Goal: Transaction & Acquisition: Purchase product/service

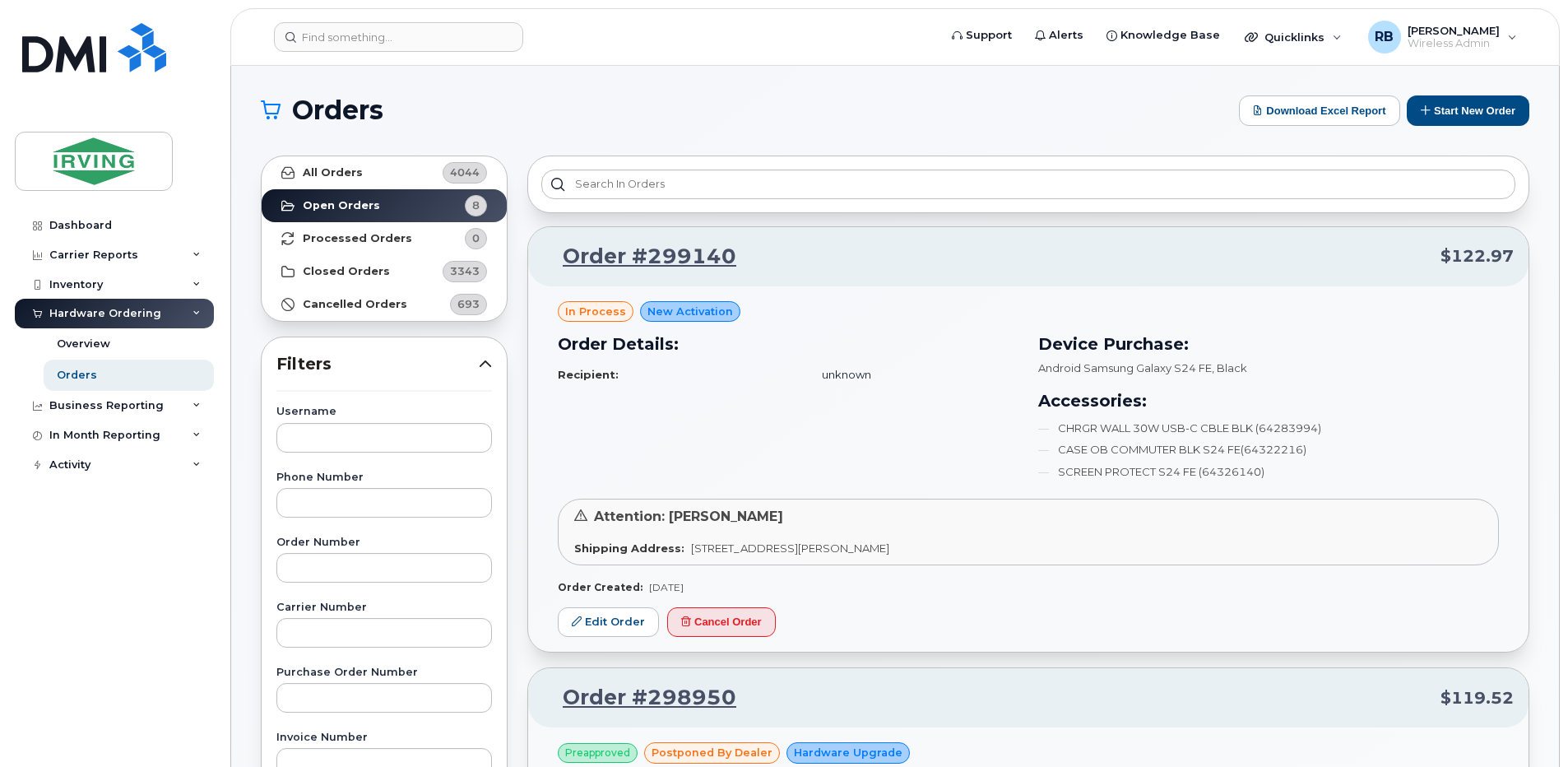
scroll to position [438, 0]
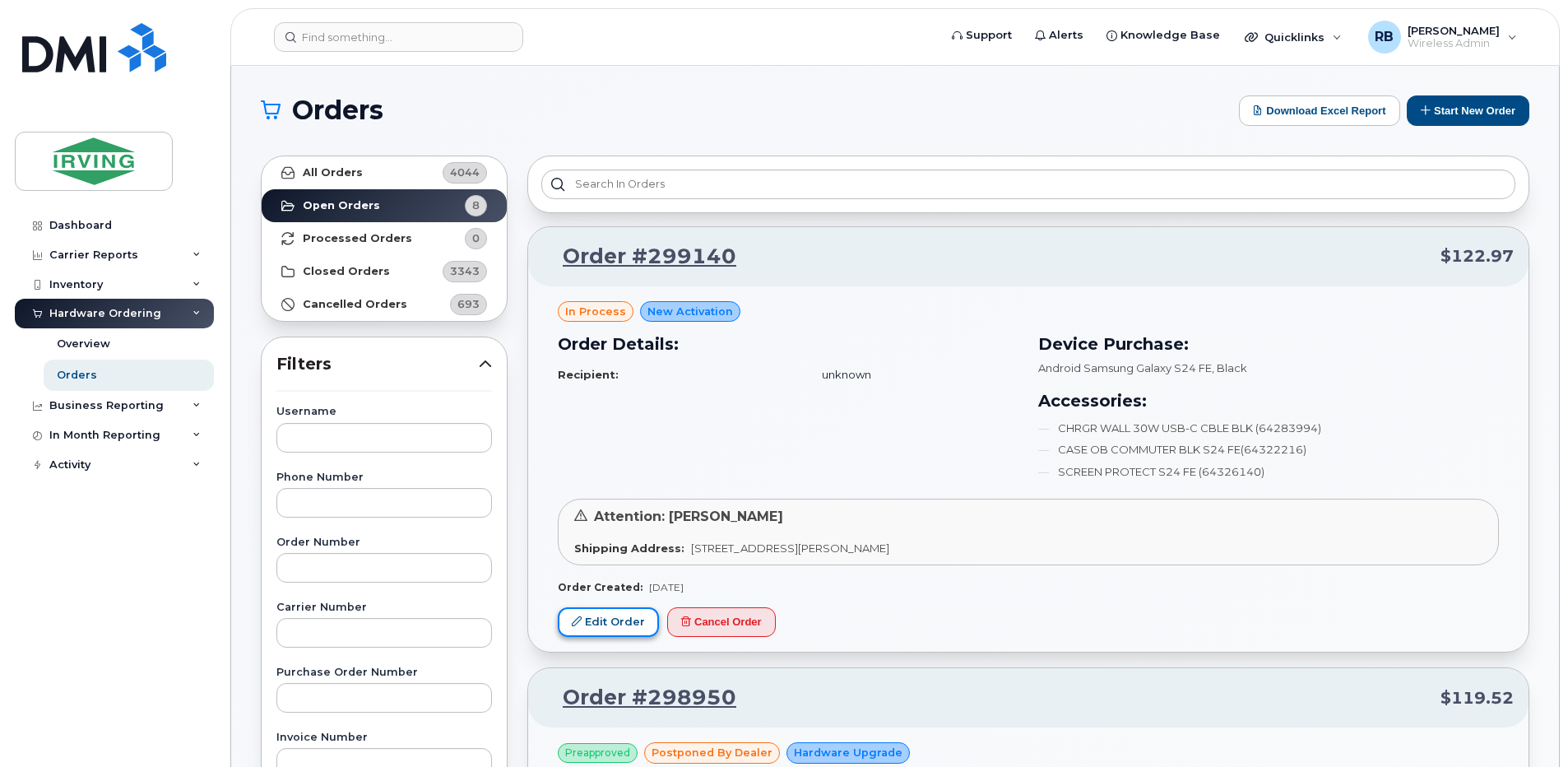
click at [625, 615] on link "Edit Order" at bounding box center [608, 623] width 101 height 31
click at [601, 618] on link "Edit Order" at bounding box center [608, 623] width 101 height 31
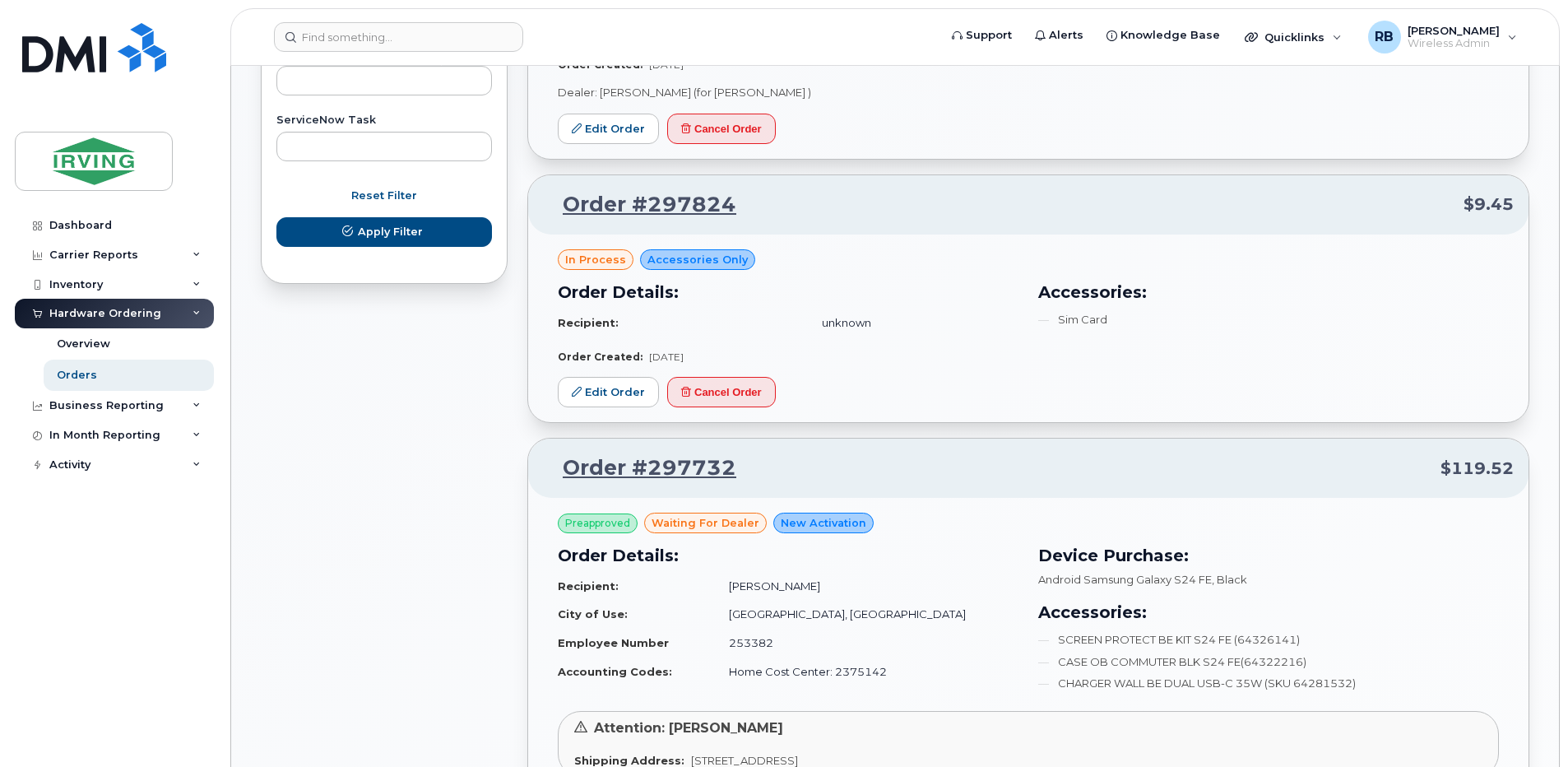
scroll to position [878, 0]
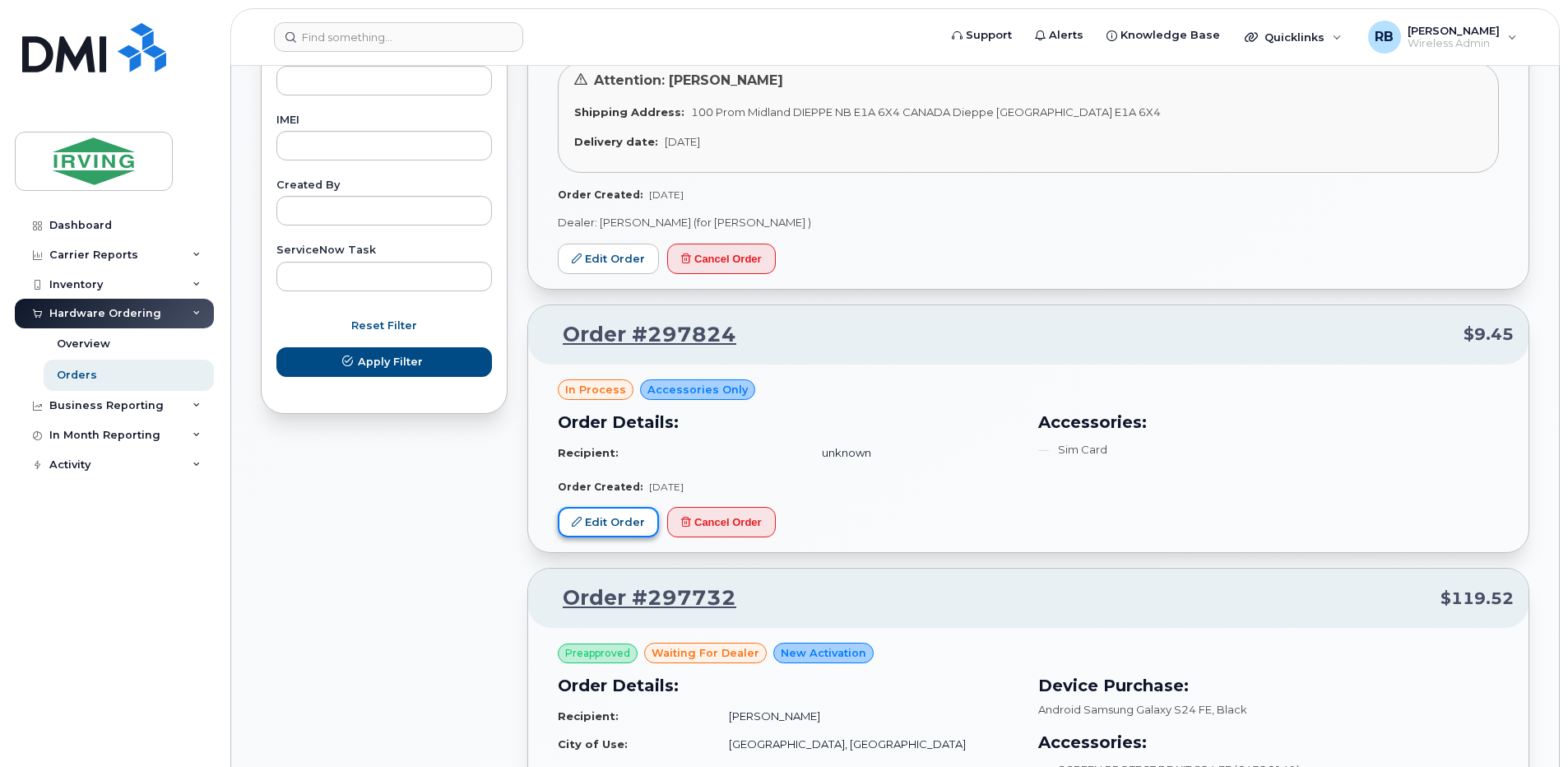
click at [615, 526] on link "Edit Order" at bounding box center [608, 522] width 101 height 31
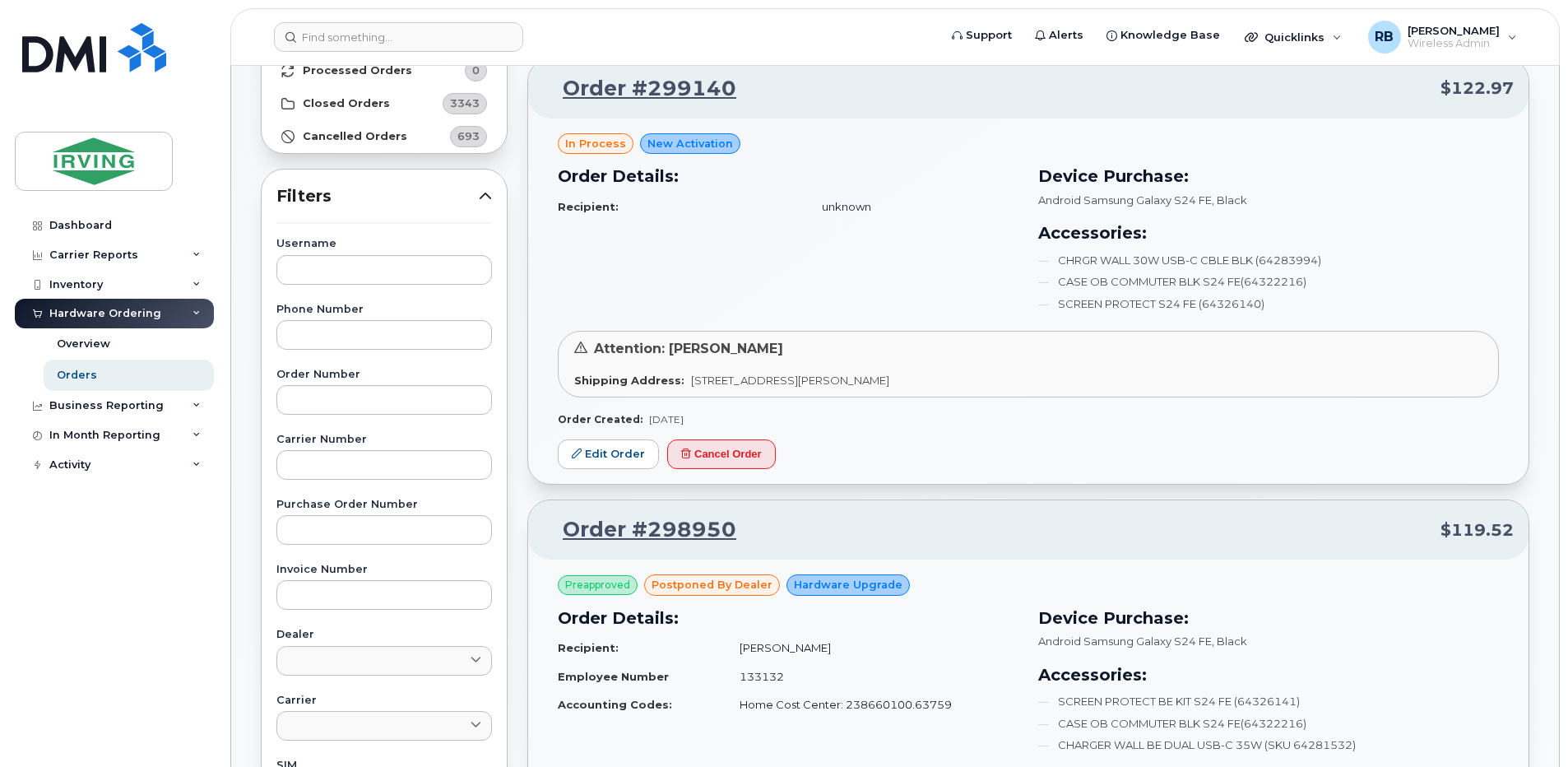
scroll to position [220, 0]
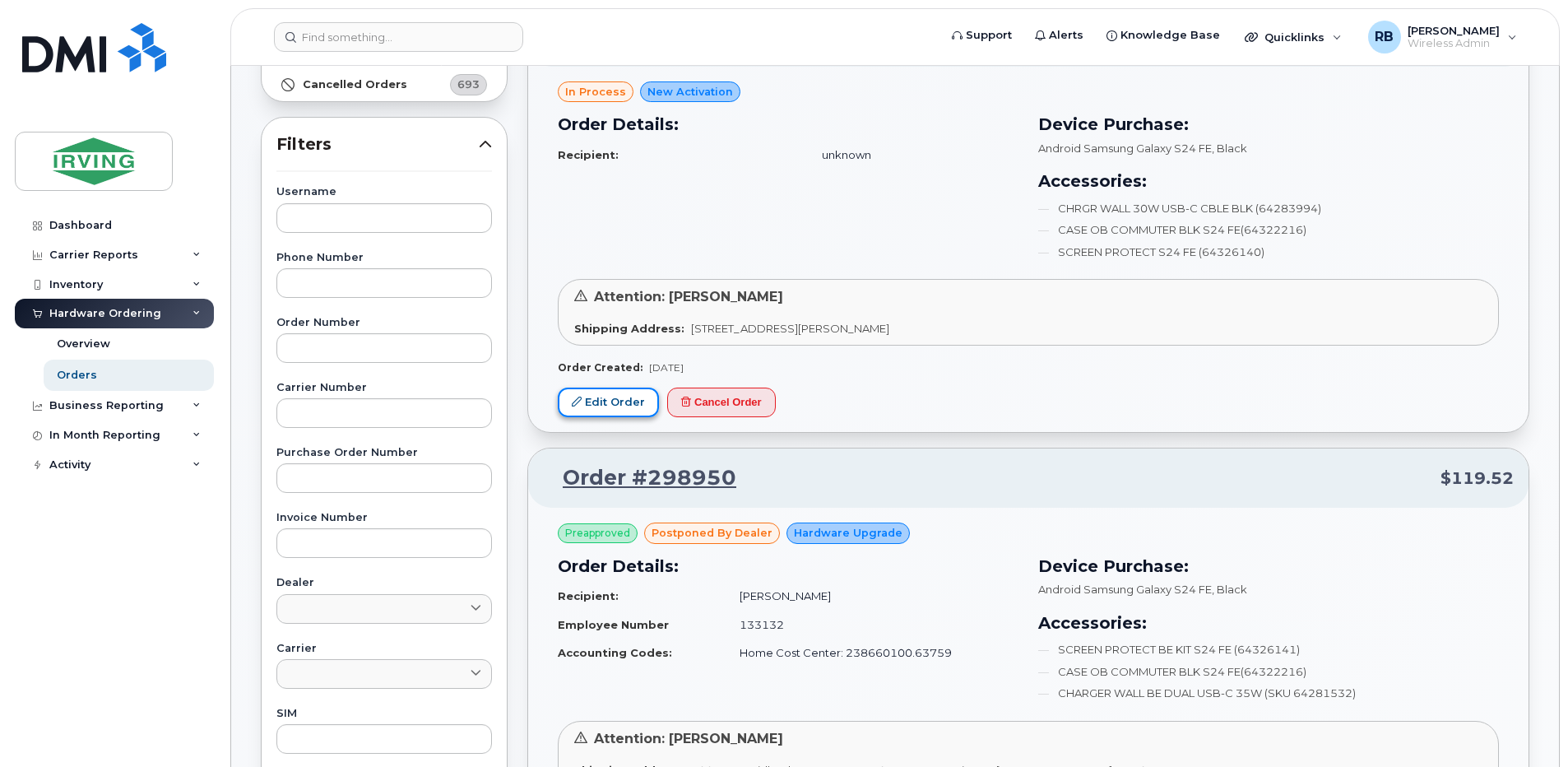
click at [624, 406] on link "Edit Order" at bounding box center [608, 403] width 101 height 31
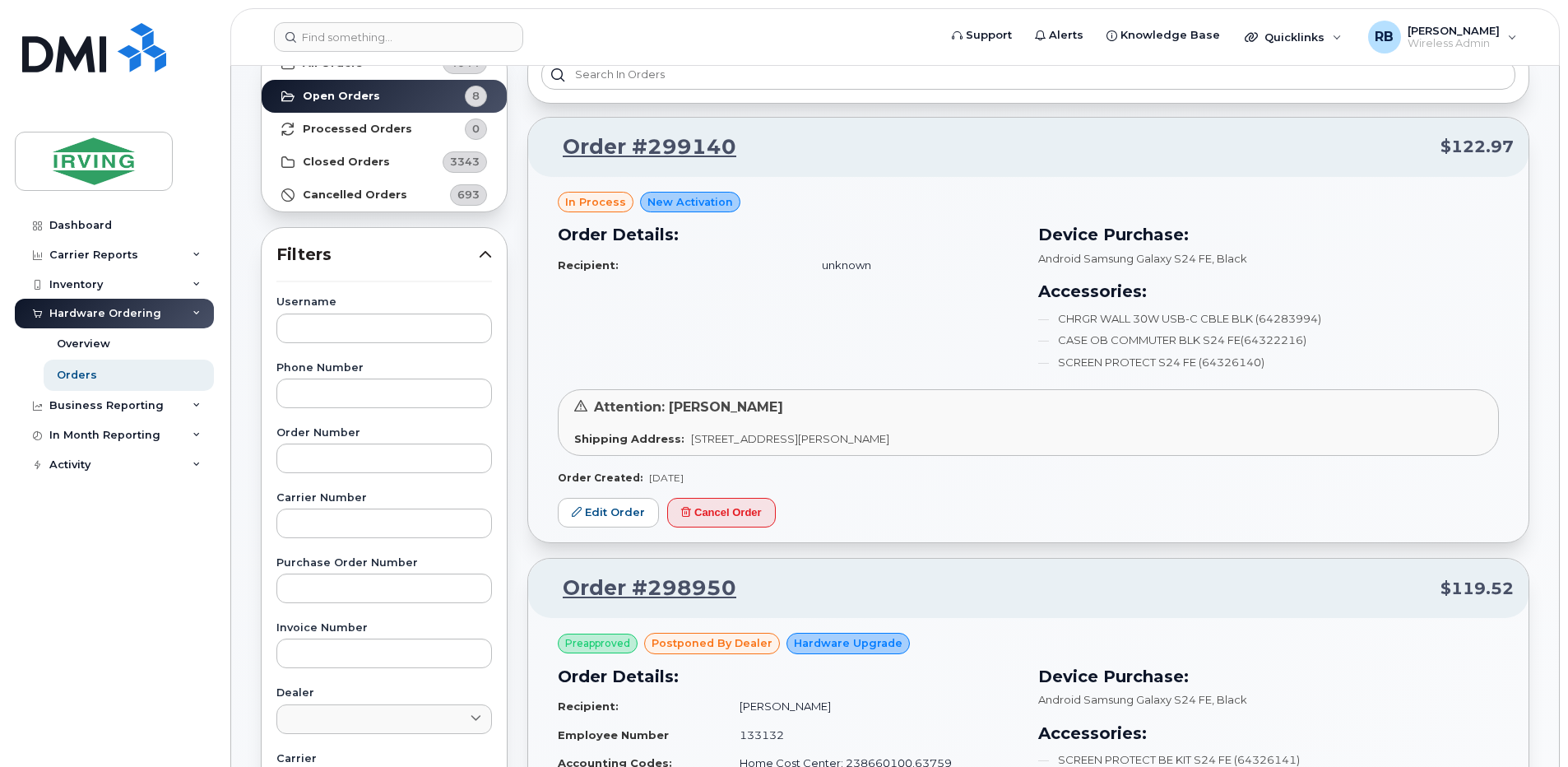
scroll to position [0, 0]
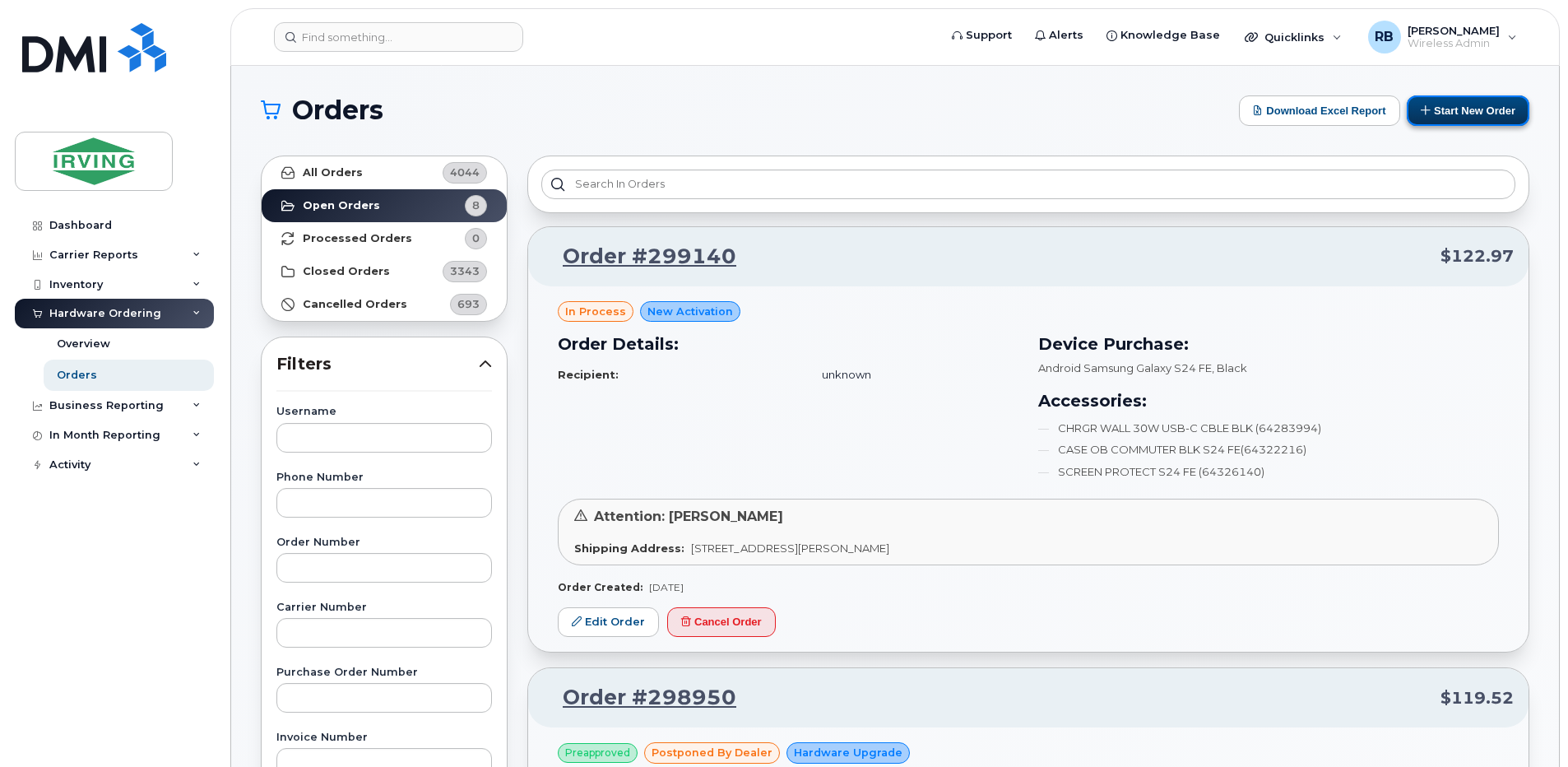
click at [1446, 113] on button "Start New Order" at bounding box center [1468, 111] width 123 height 31
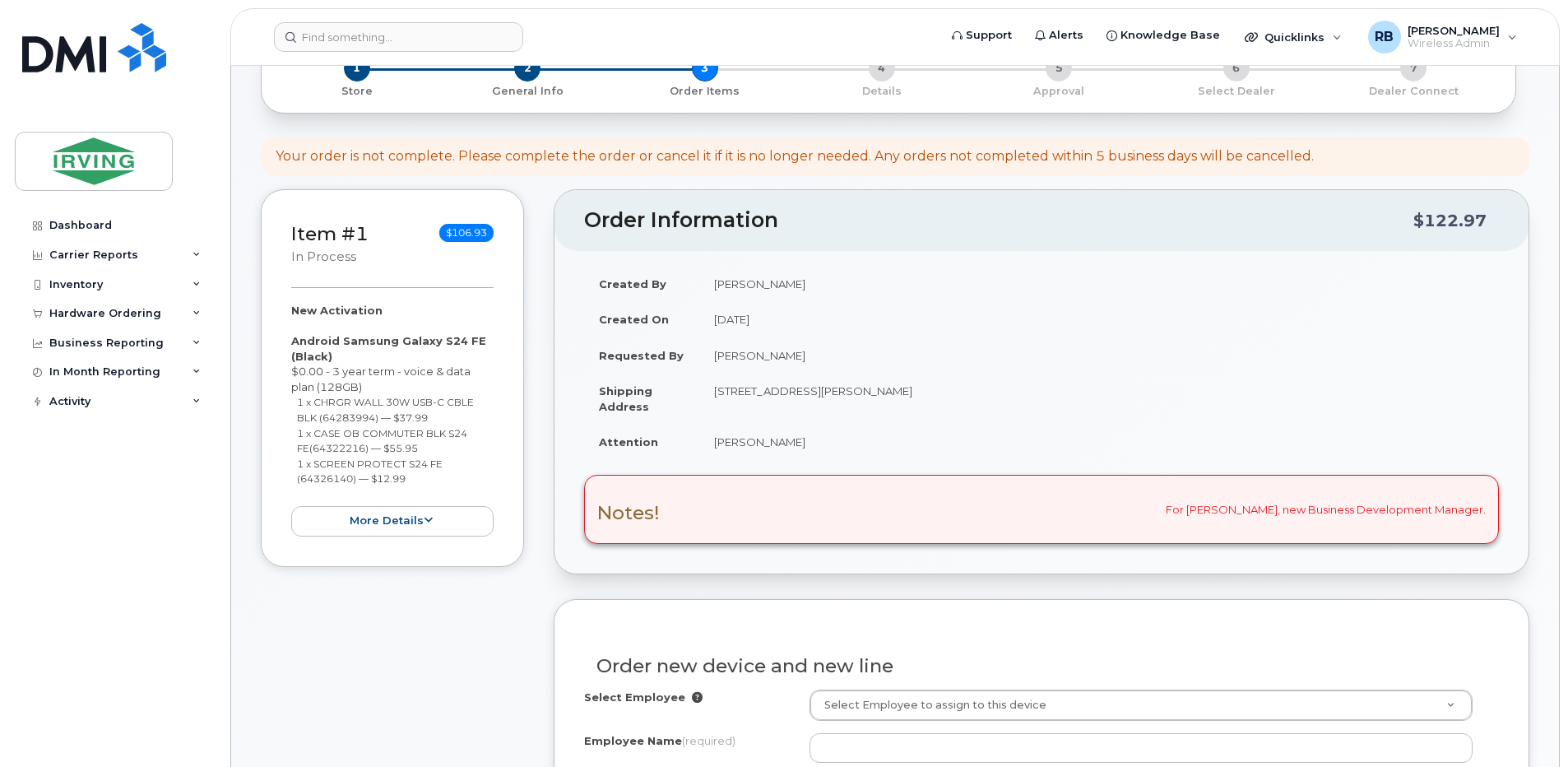
scroll to position [220, 0]
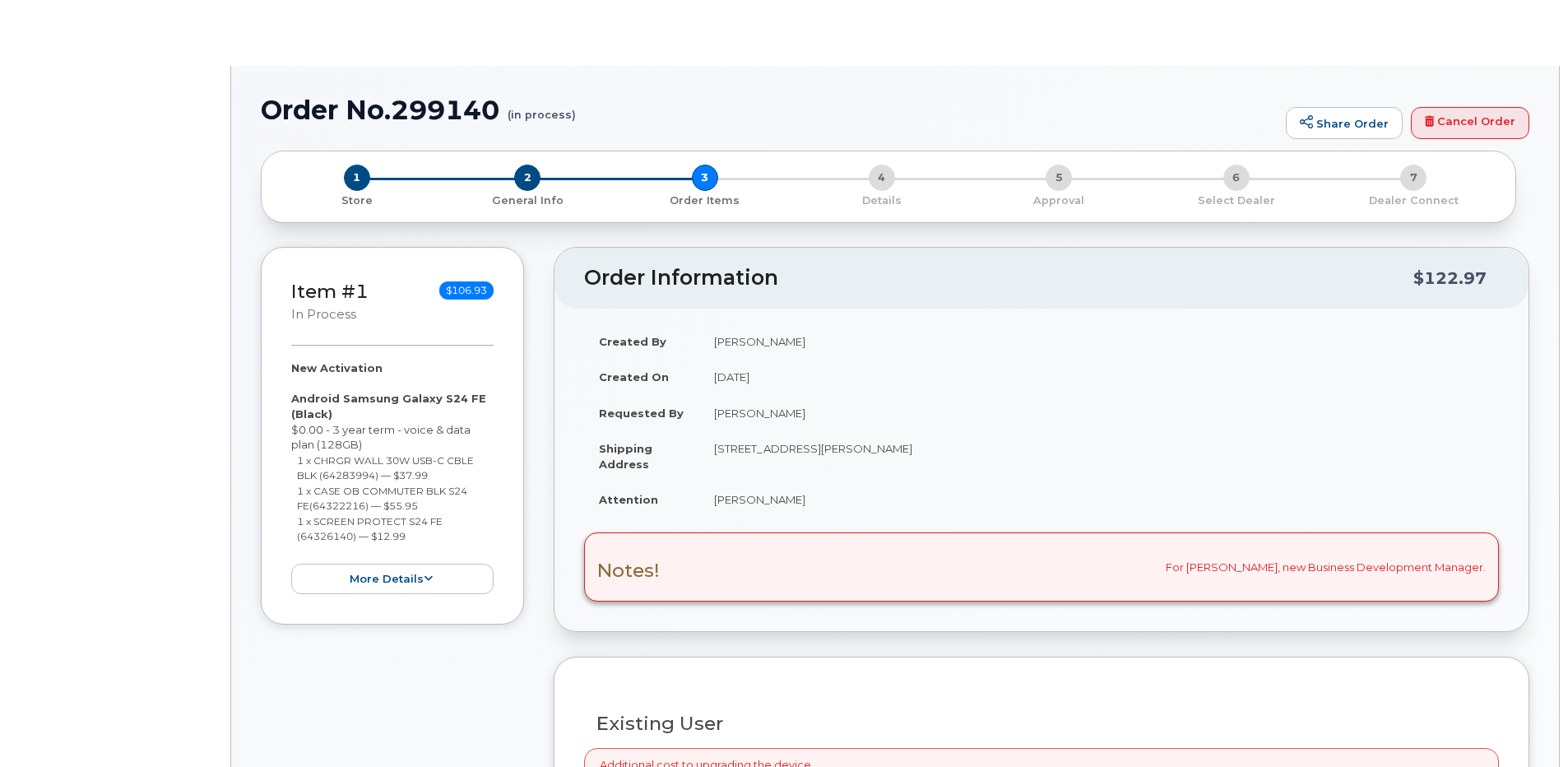
select select "1446581"
radio input "true"
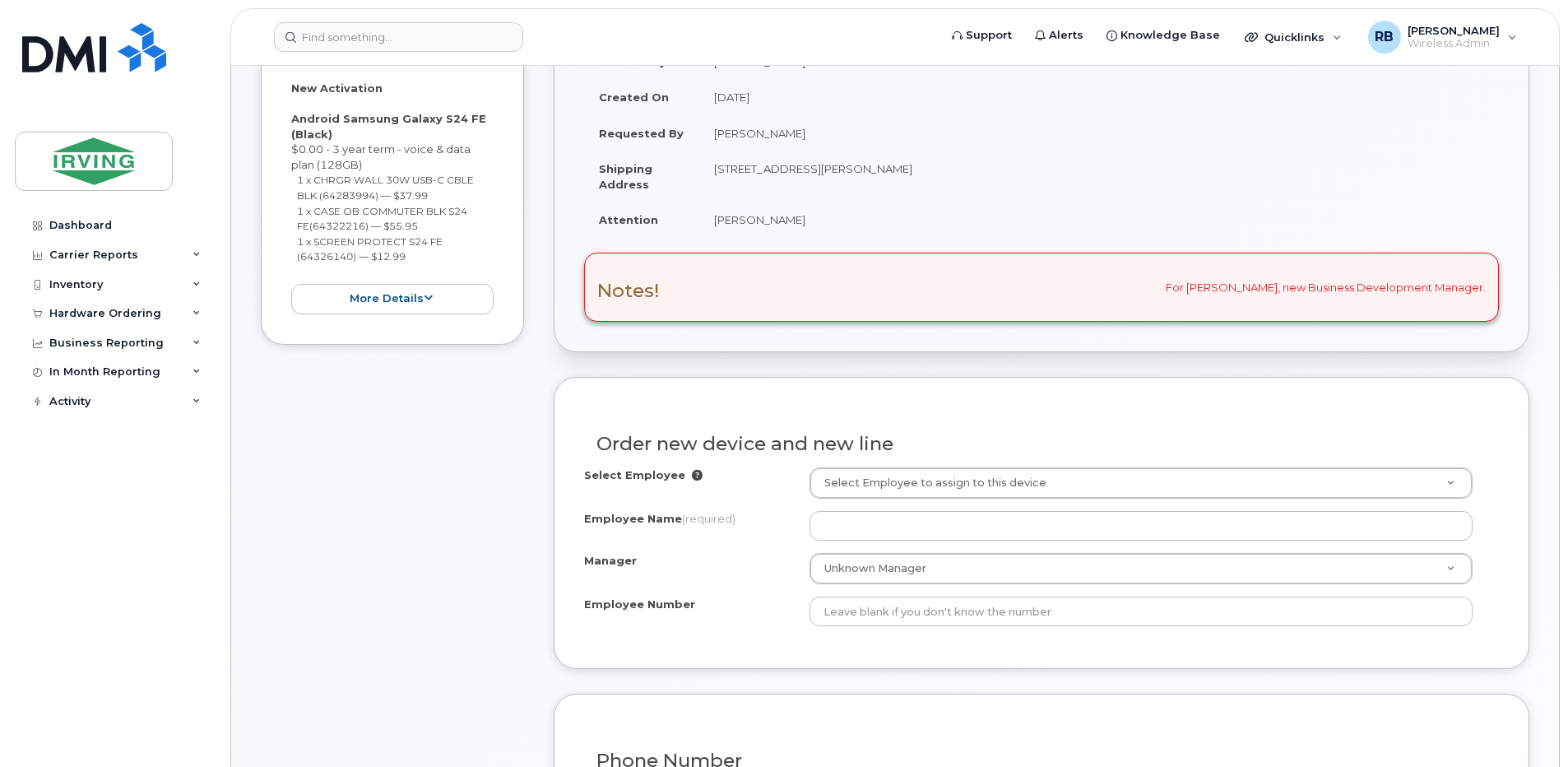
scroll to position [109, 0]
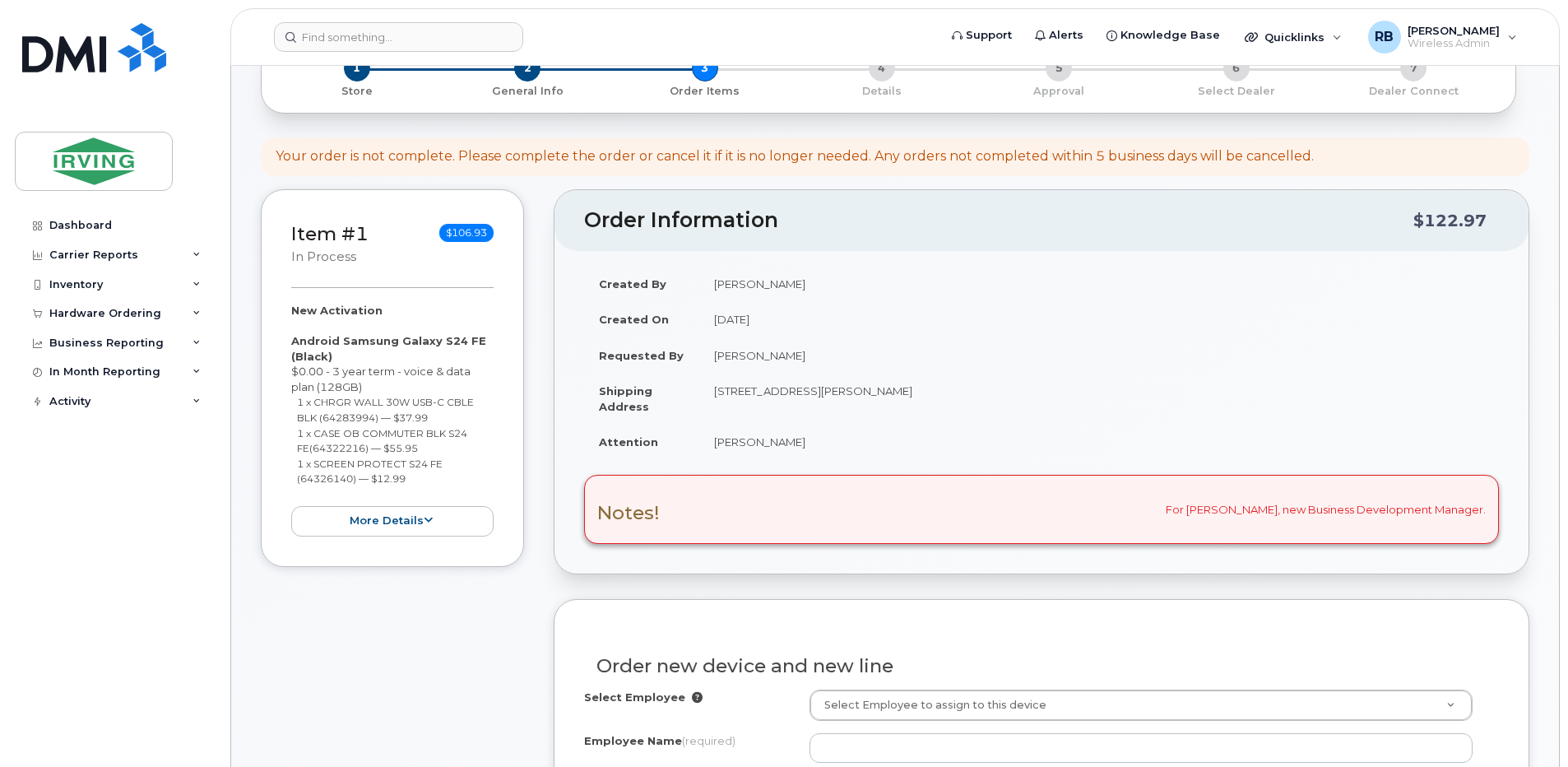
drag, startPoint x: 548, startPoint y: 563, endPoint x: 517, endPoint y: 625, distance: 69.3
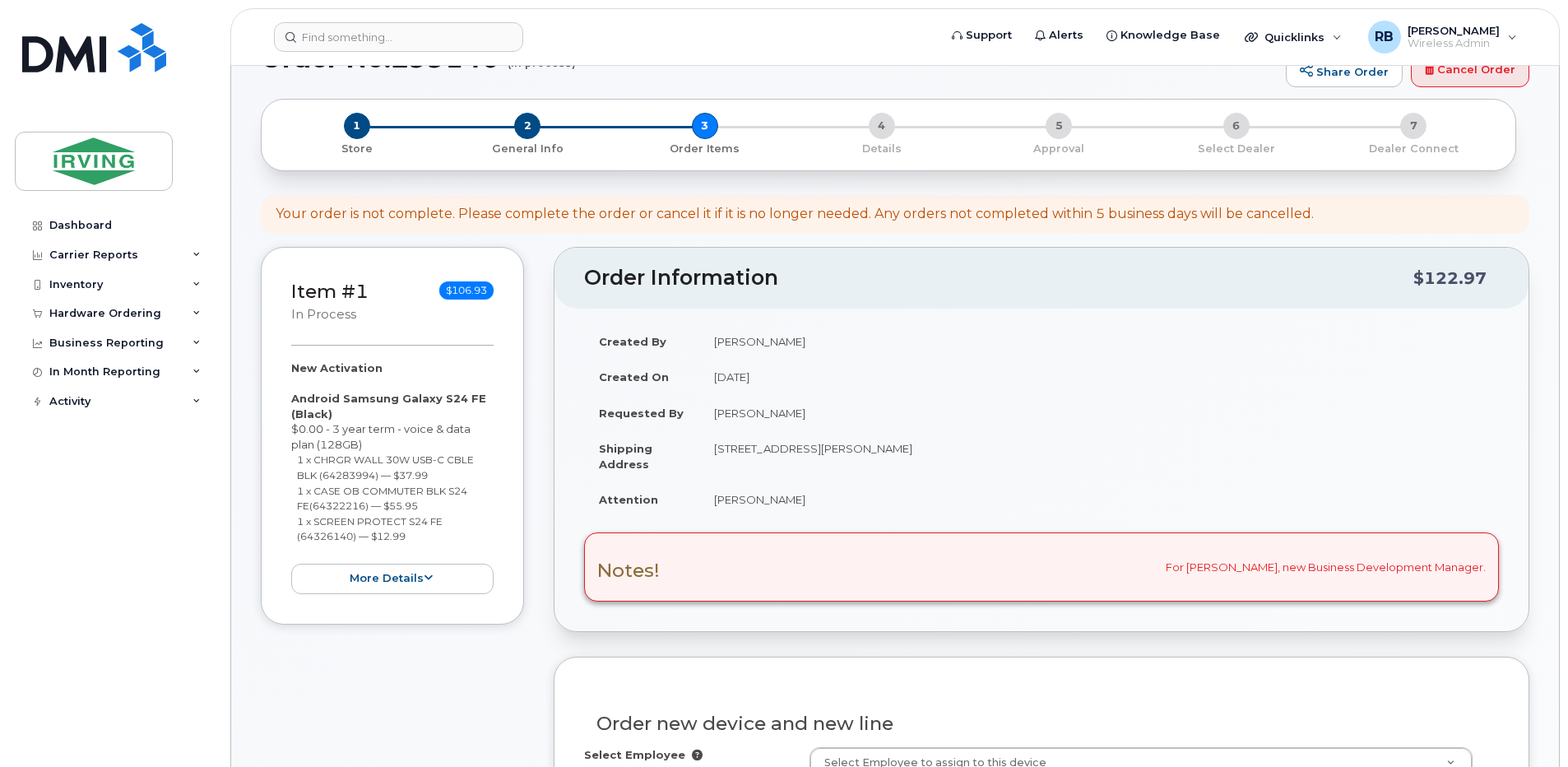
scroll to position [0, 0]
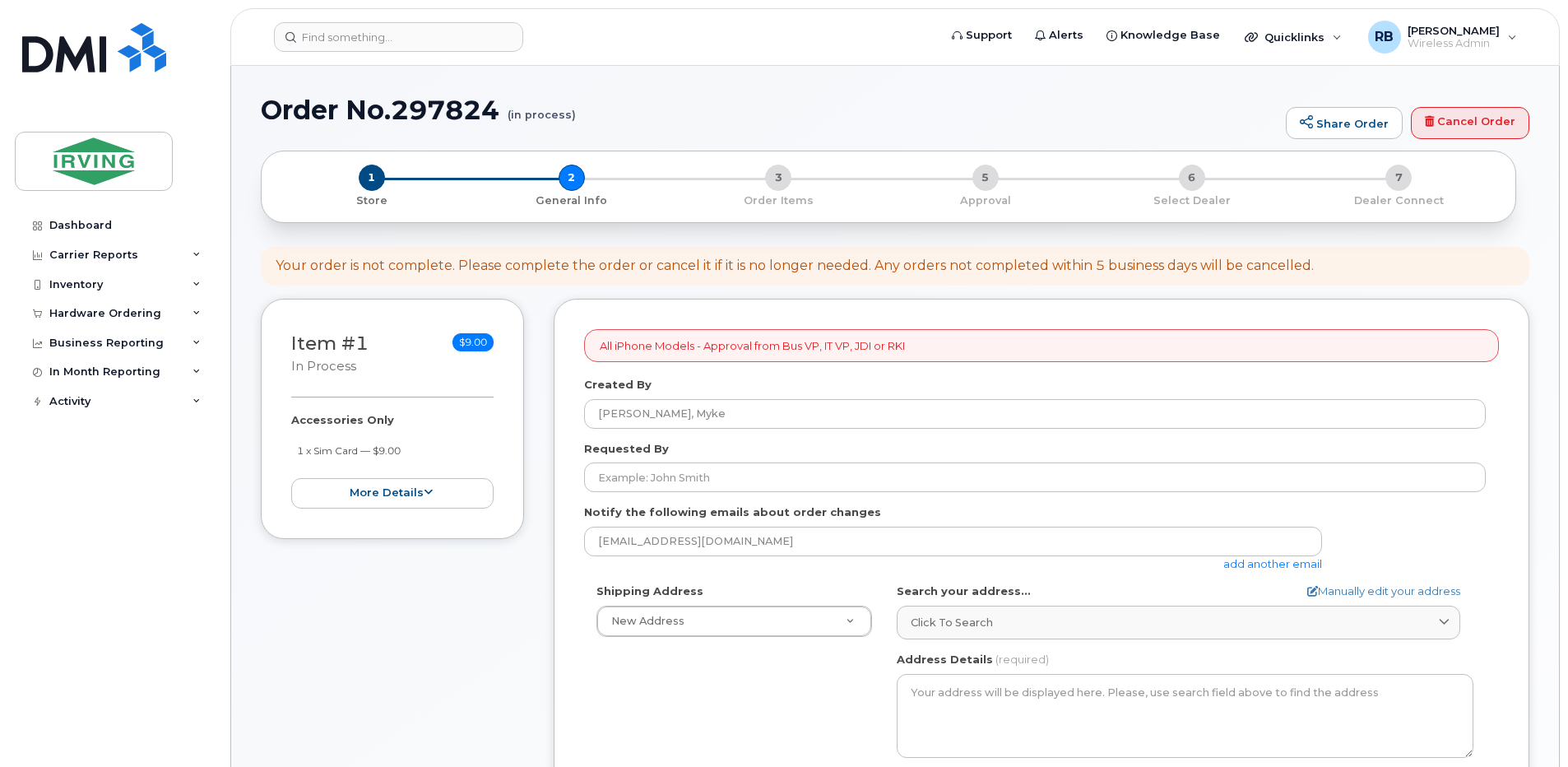
select select
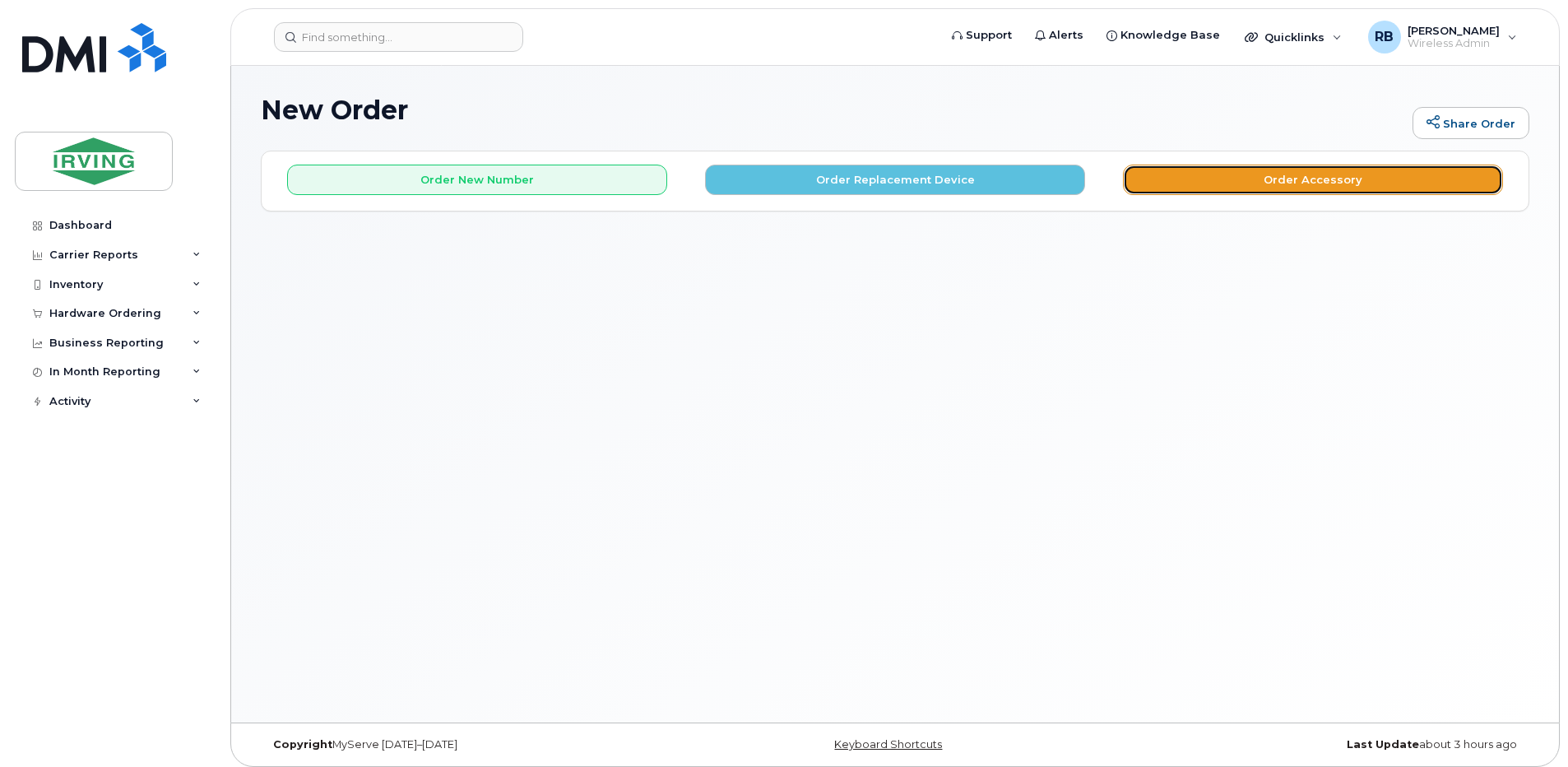
click at [1191, 189] on button "Order Accessory" at bounding box center [1313, 180] width 380 height 31
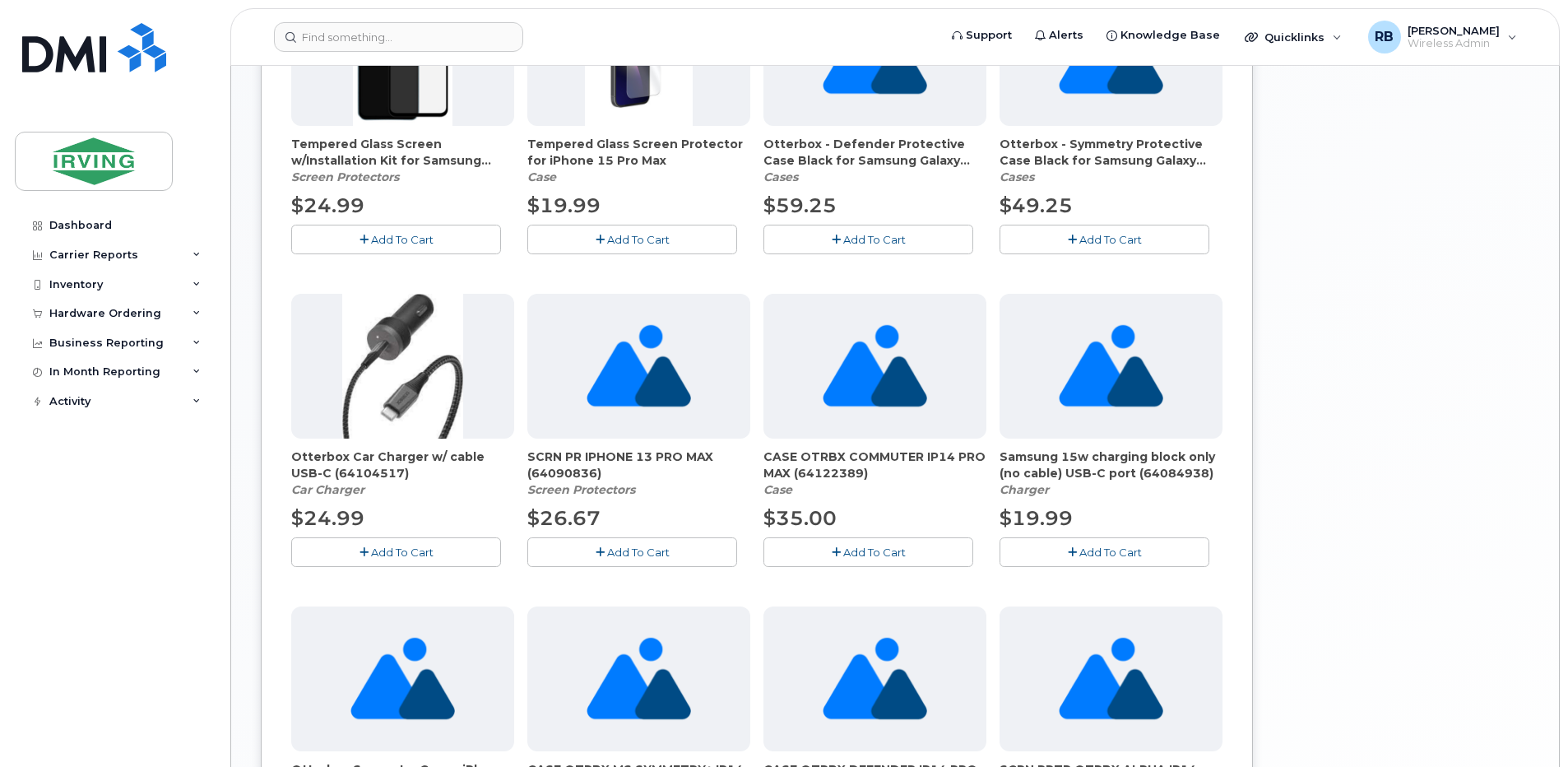
scroll to position [768, 0]
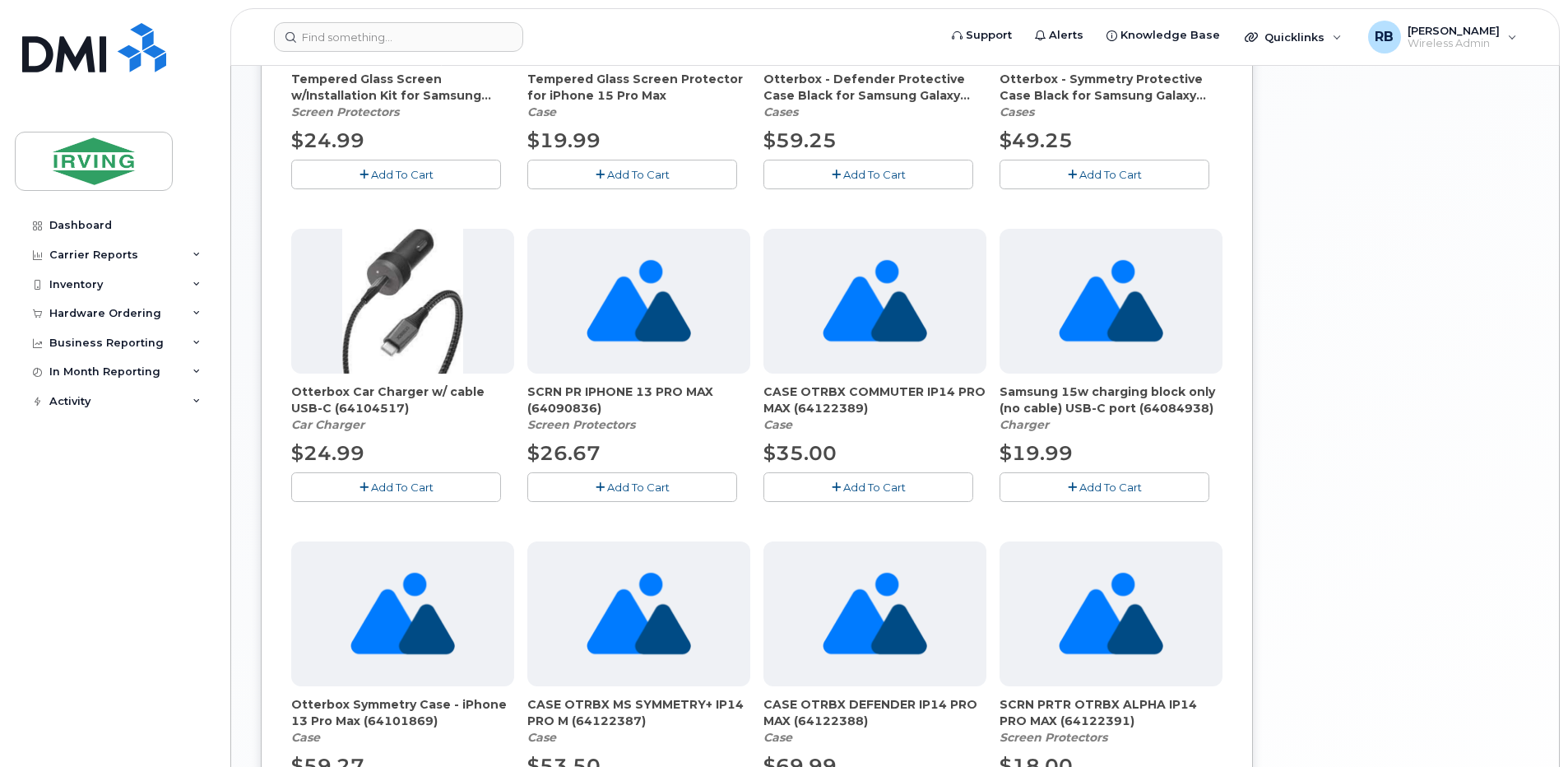
click at [349, 407] on span "Otterbox Car Charger w/ cable USB-C (64104517)" at bounding box center [402, 400] width 223 height 33
copy span "64104517"
click at [444, 386] on span "Otterbox Car Charger w/ cable USB-C (64104517)" at bounding box center [402, 400] width 223 height 33
click at [834, 413] on span "CASE OTRBX COMMUTER IP14 PRO MAX (64122389)" at bounding box center [875, 400] width 223 height 33
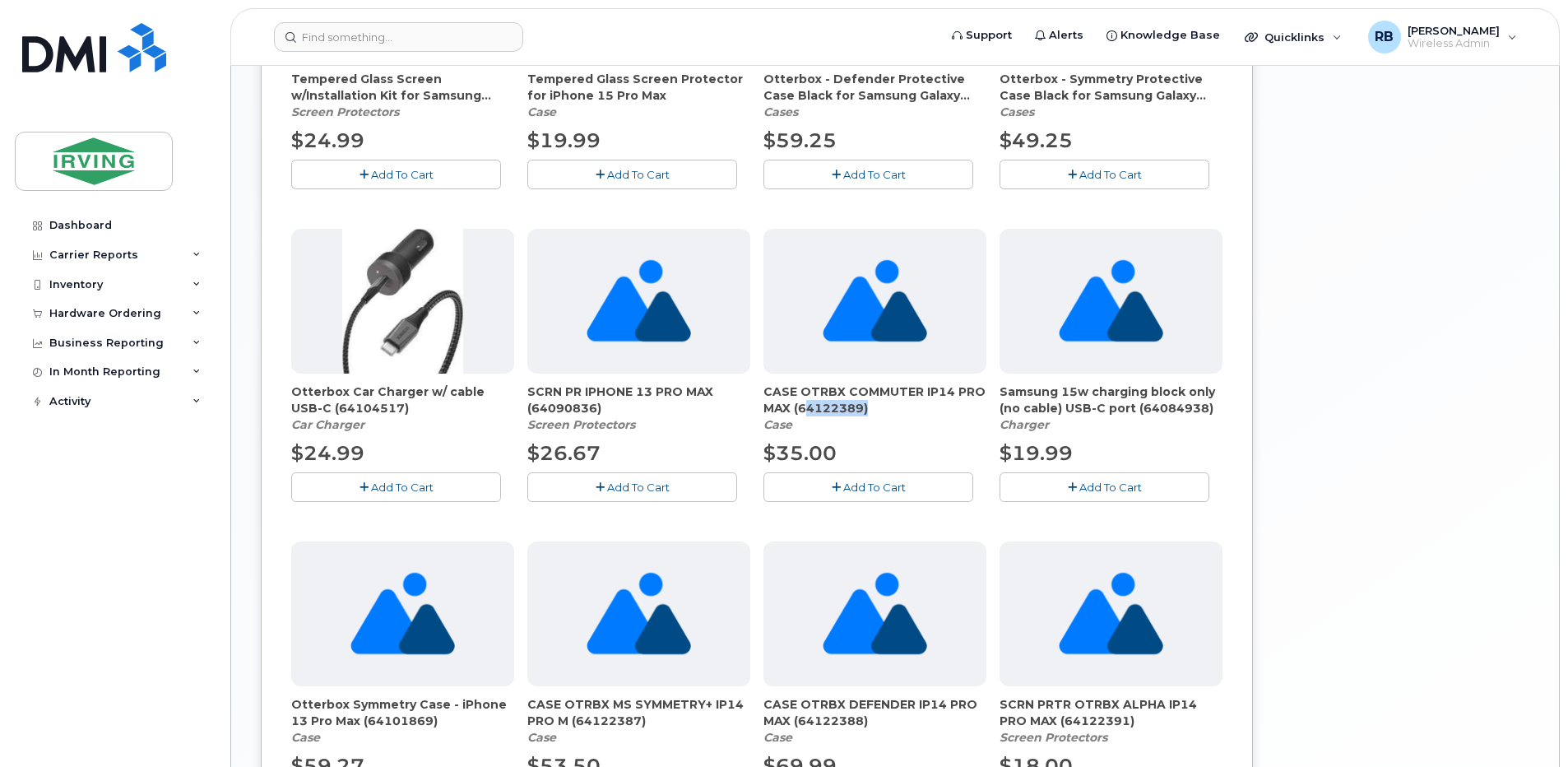
click at [834, 413] on span "CASE OTRBX COMMUTER IP14 PRO MAX (64122389)" at bounding box center [875, 400] width 223 height 33
copy span "64122389"
click at [559, 407] on span "SCRN PR IPHONE 13 PRO MAX (64090836)" at bounding box center [638, 400] width 223 height 33
copy span "64090836"
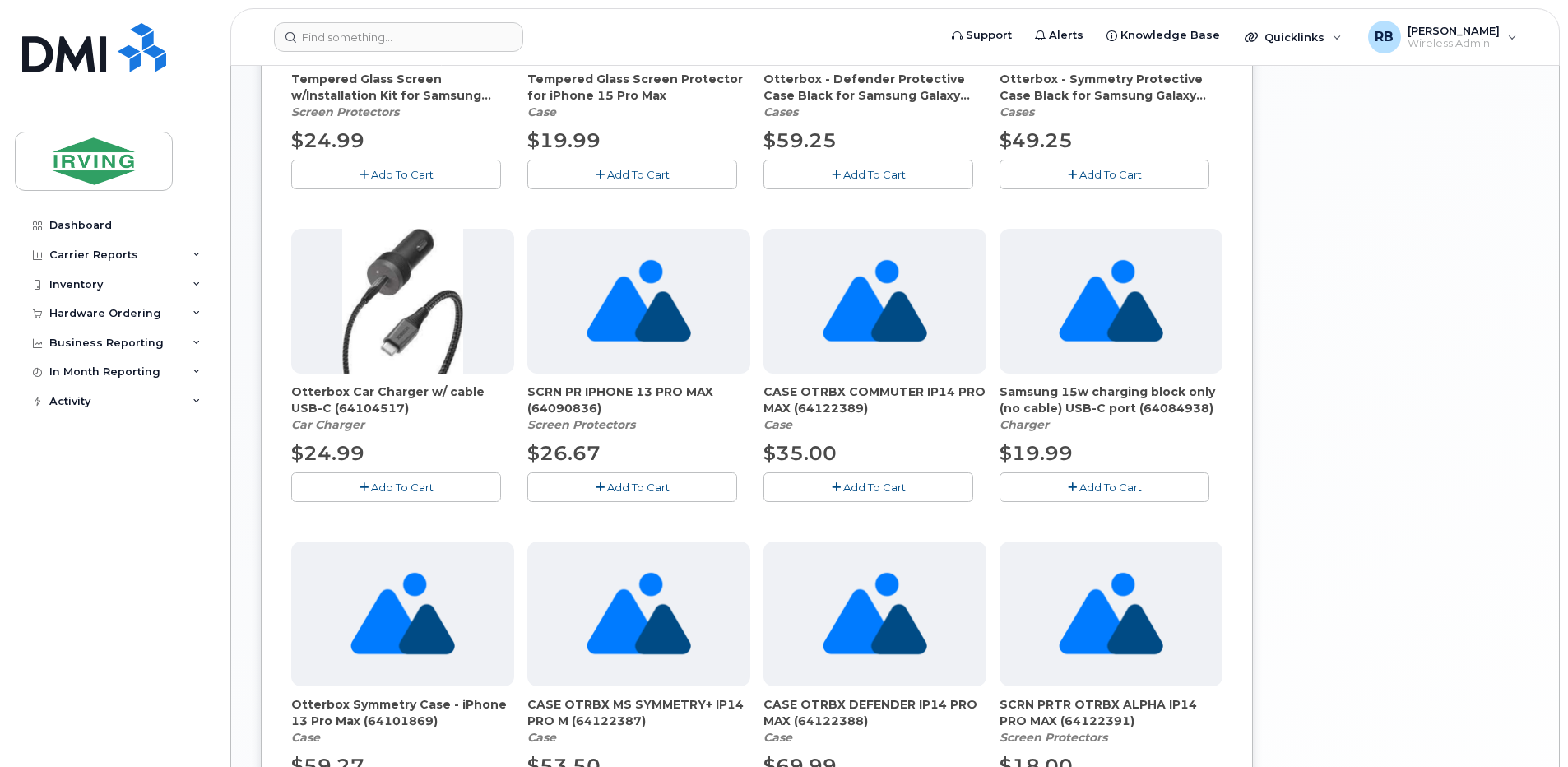
click at [533, 392] on span "SCRN PR IPHONE 13 PRO MAX (64090836)" at bounding box center [638, 400] width 223 height 33
drag, startPoint x: 524, startPoint y: 392, endPoint x: 603, endPoint y: 413, distance: 81.7
click at [603, 413] on div "Commuter Protective Case Black for iPhone 15 Pro Case $40.00 Add To Cart Temper…" at bounding box center [757, 221] width 931 height 1238
copy span "SCRN PR IPHONE 13 PRO MAX (64090836)"
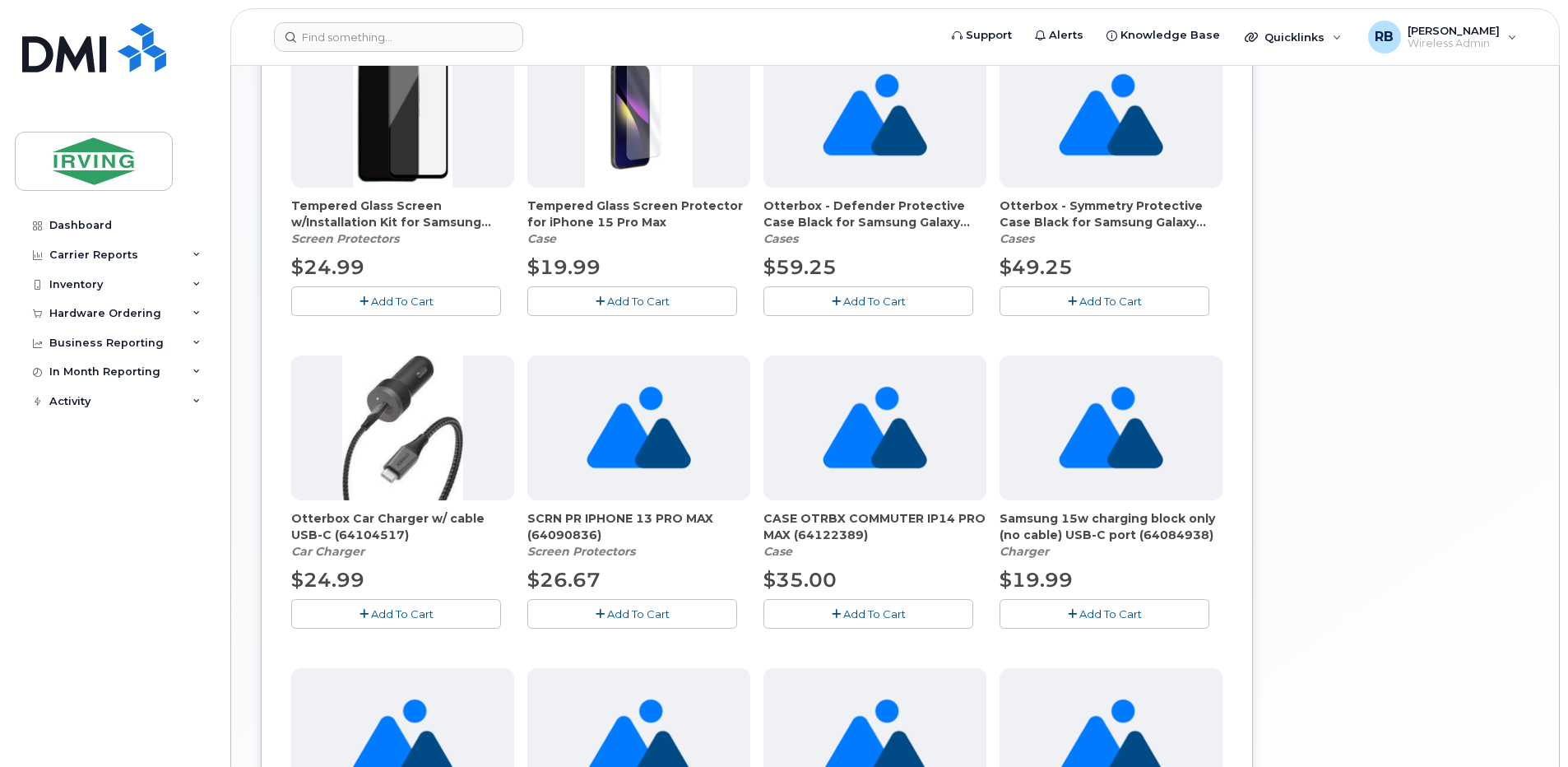
scroll to position [987, 0]
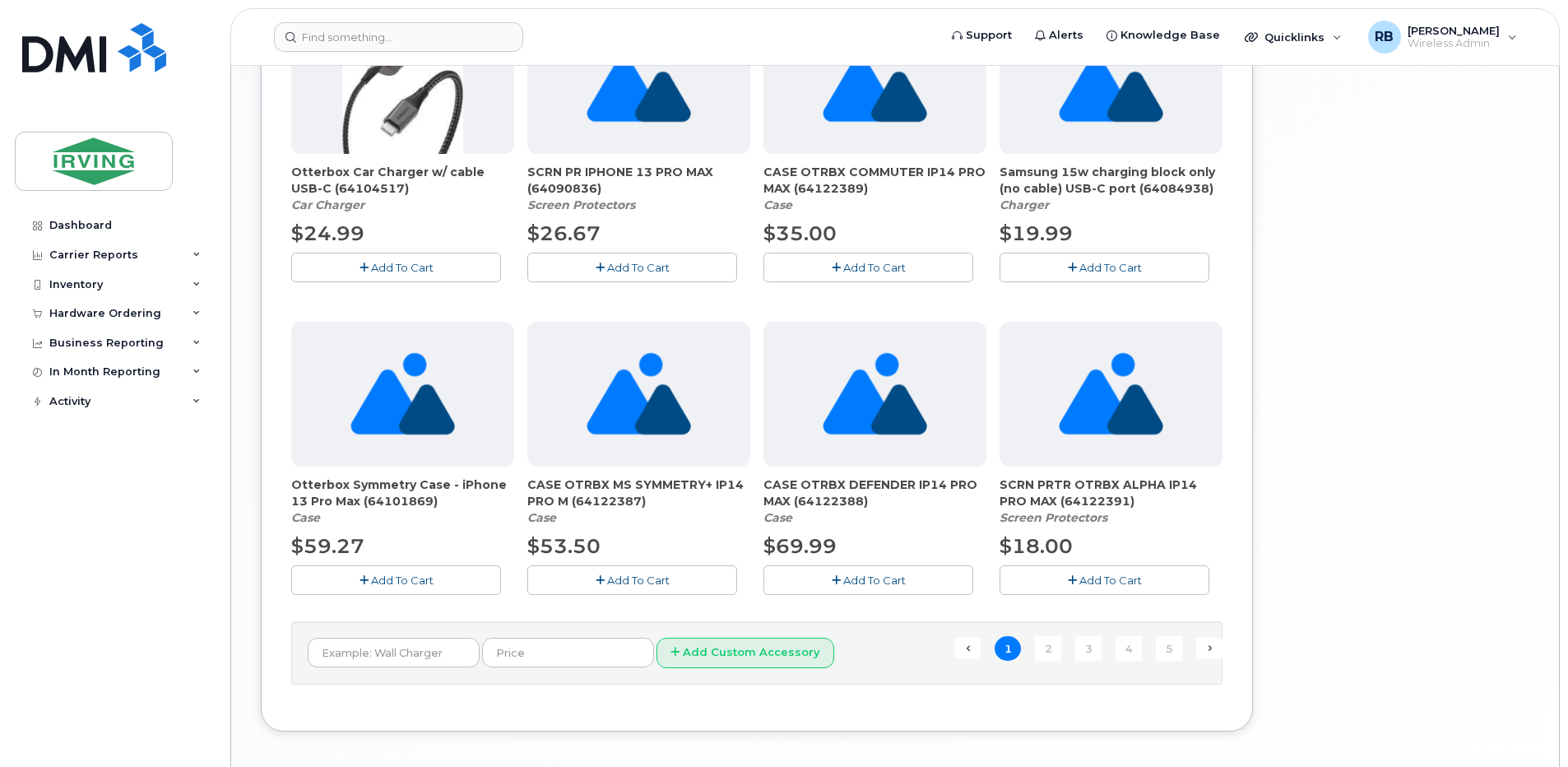
click at [383, 499] on span "Otterbox Symmetry Case - iPhone 13 Pro Max (64101869)" at bounding box center [402, 493] width 223 height 33
copy span "64101869"
click at [603, 504] on span "CASE OTRBX MS SYMMETRY+ IP14 PRO M (64122387)" at bounding box center [638, 493] width 223 height 33
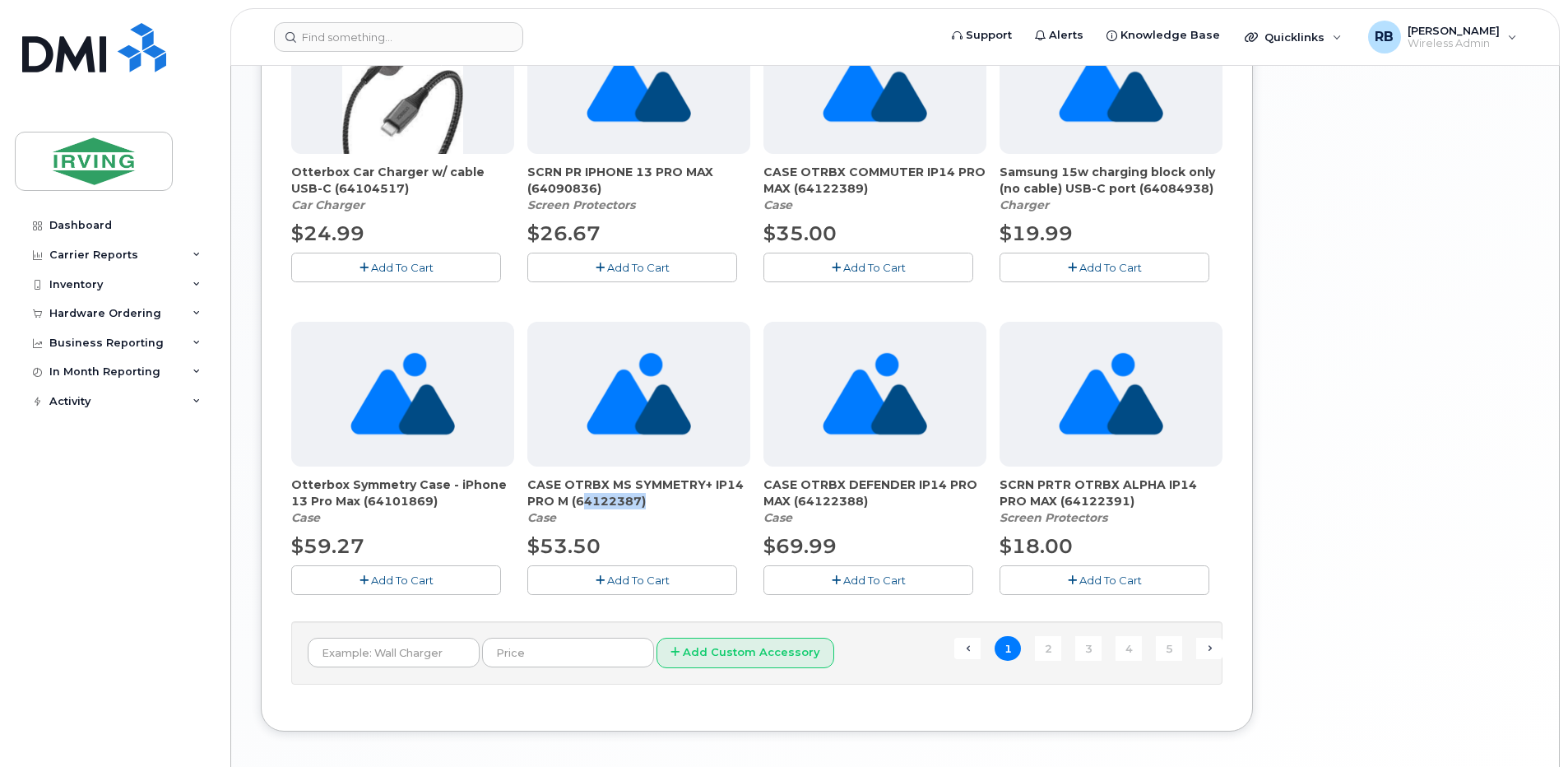
copy span "64122387"
click at [831, 498] on span "CASE OTRBX DEFENDER IP14 PRO MAX (64122388)" at bounding box center [875, 493] width 223 height 33
copy span "64122388"
click at [1069, 501] on span "SCRN PRTR OTRBX ALPHA IP14 PRO MAX (64122391)" at bounding box center [1110, 493] width 223 height 33
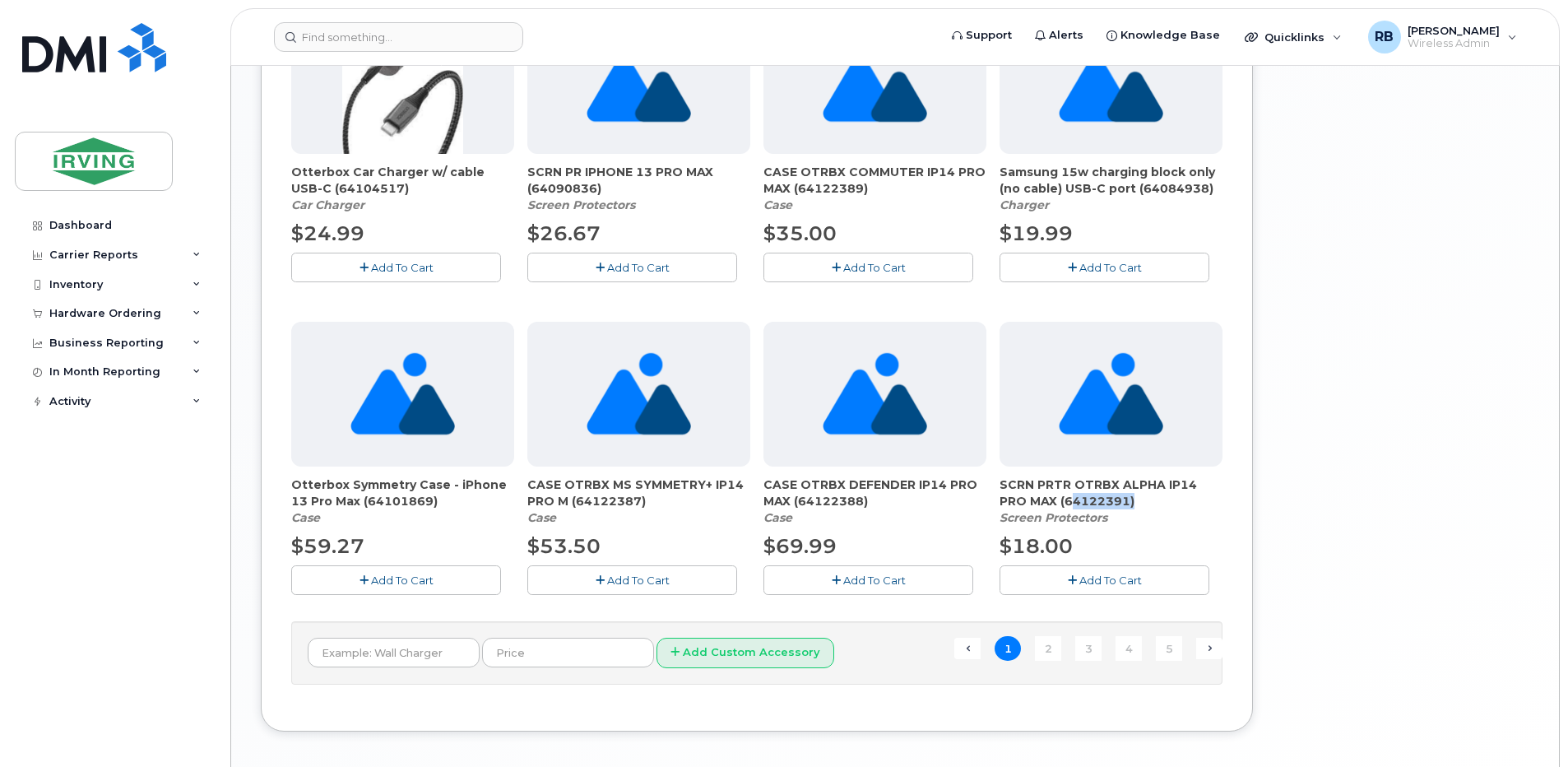
click at [1069, 501] on span "SCRN PRTR OTRBX ALPHA IP14 PRO MAX (64122391)" at bounding box center [1110, 493] width 223 height 33
copy span "64122391"
click at [1053, 649] on link "2" at bounding box center [1048, 649] width 26 height 26
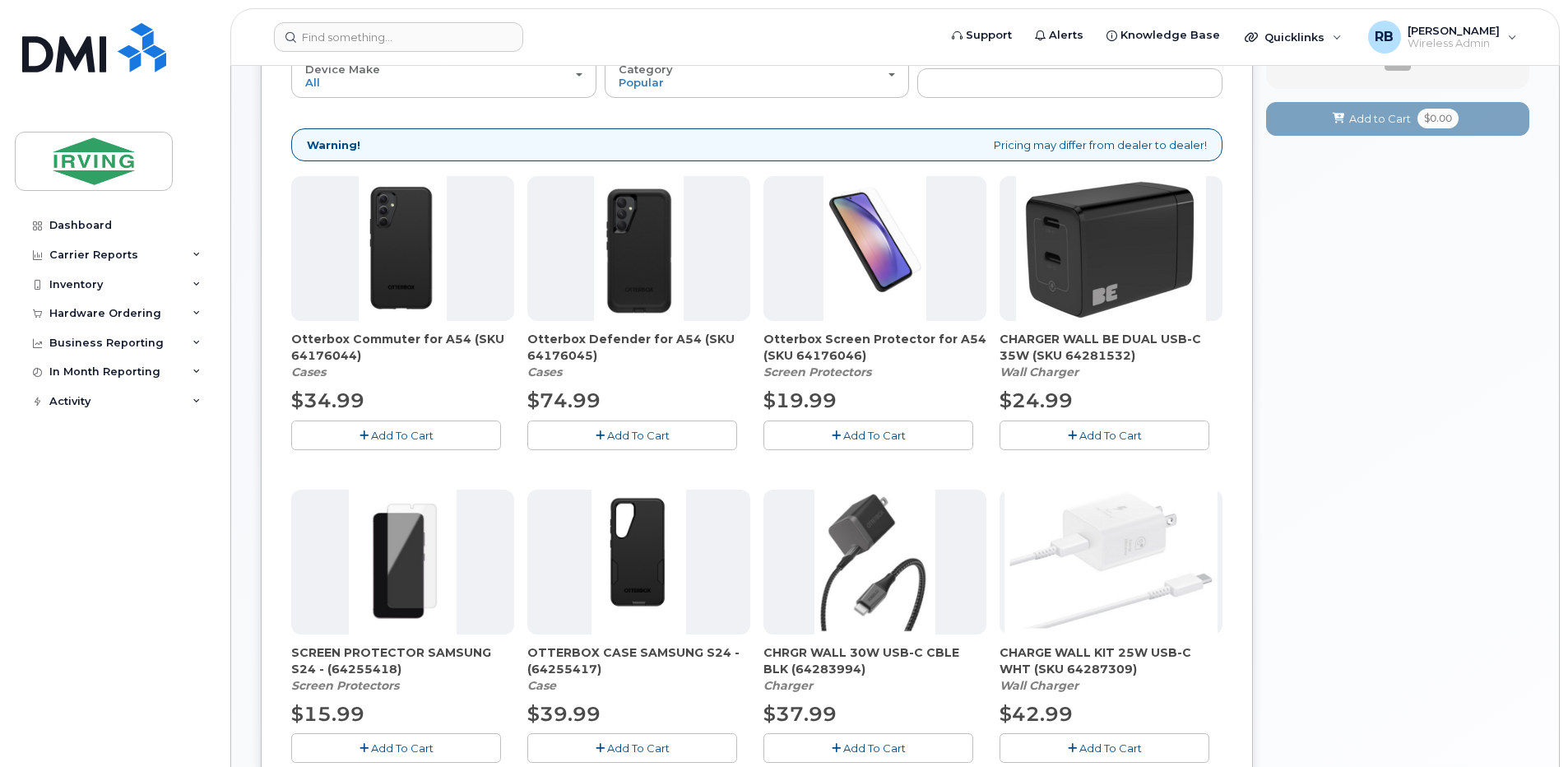
scroll to position [228, 0]
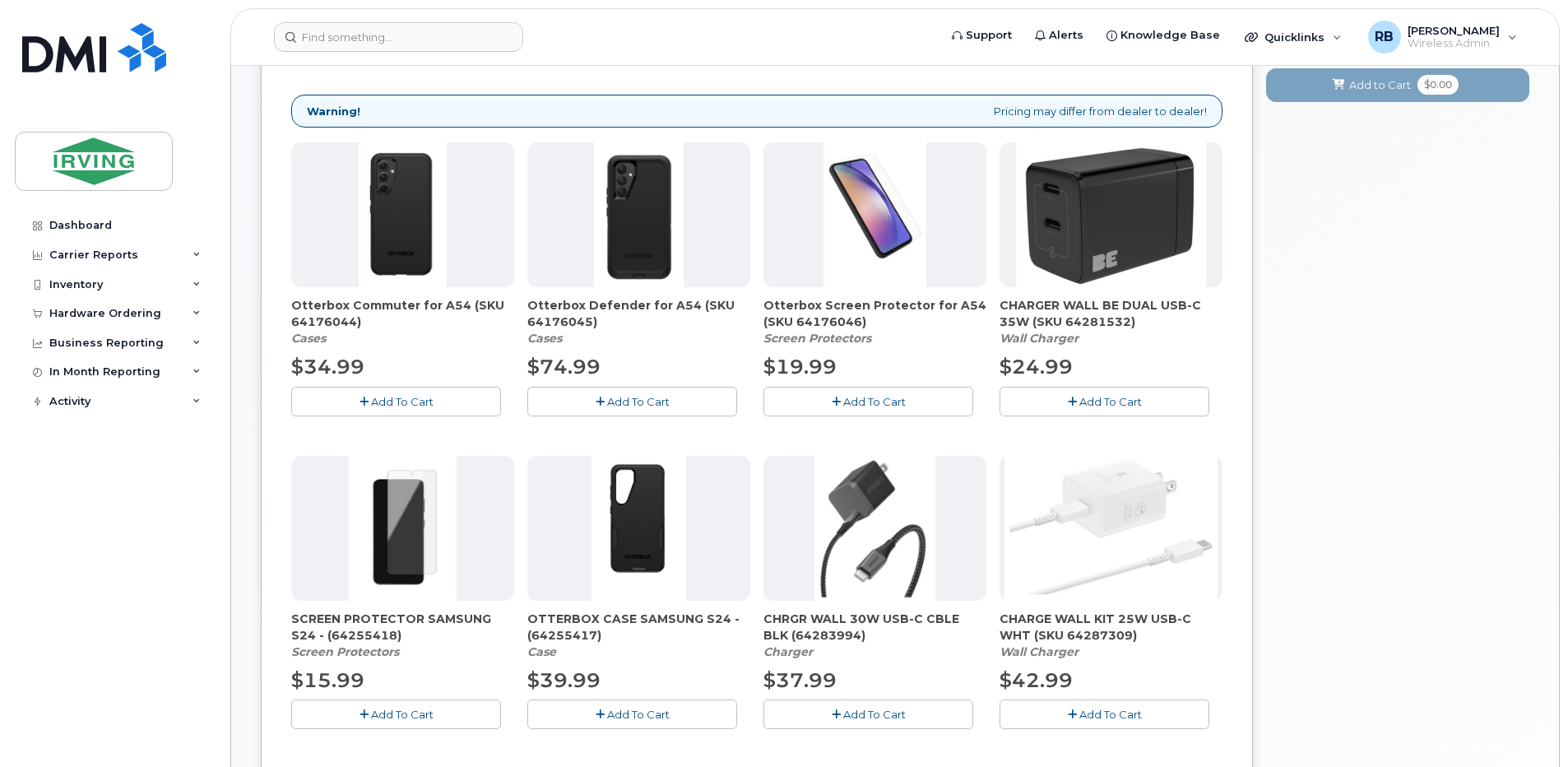
click at [343, 324] on span "Otterbox Commuter for A54 (SKU 64176044)" at bounding box center [402, 313] width 223 height 33
copy span "64176044"
click at [577, 324] on span "Otterbox Defender for A54 (SKU 64176045)" at bounding box center [638, 313] width 223 height 33
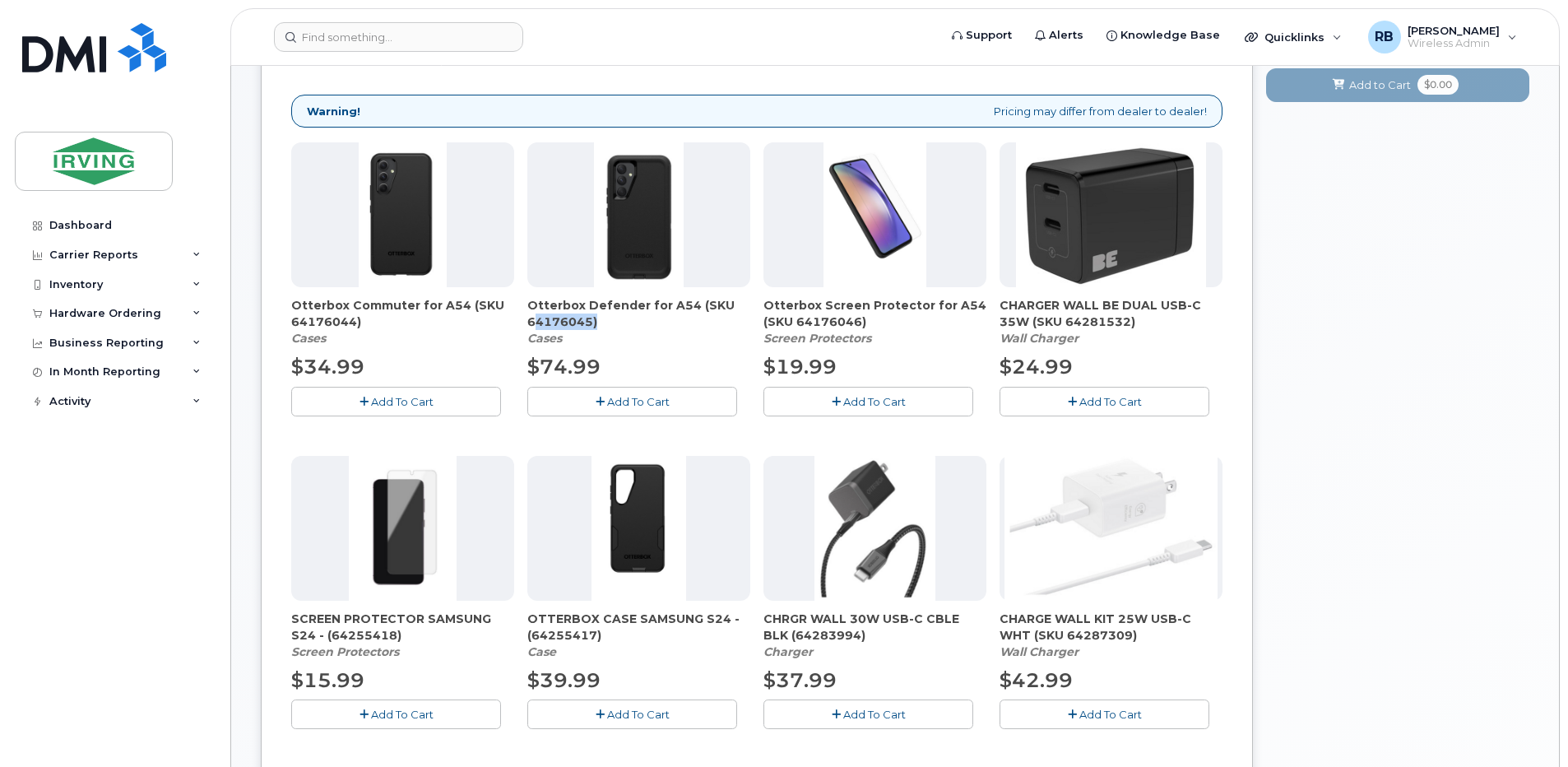
copy span "64176045"
click at [833, 325] on span "Otterbox Screen Protector for A54 (SKU 64176046)" at bounding box center [875, 313] width 223 height 33
click at [831, 325] on span "Otterbox Screen Protector for A54 (SKU 64176046)" at bounding box center [875, 313] width 223 height 33
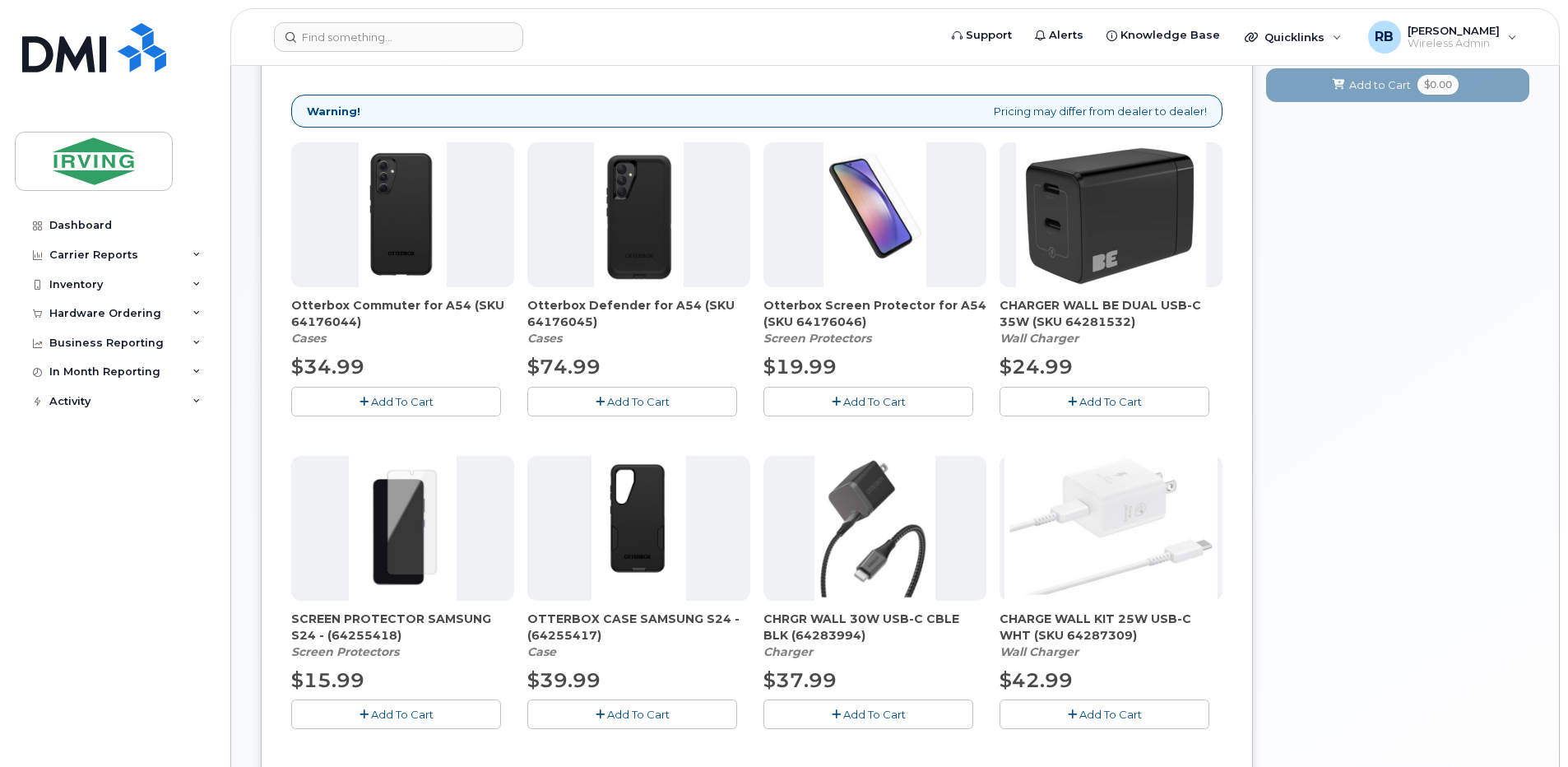
click at [1085, 321] on span "CHARGER WALL BE DUAL USB-C 35W (SKU 64281532)" at bounding box center [1110, 313] width 223 height 33
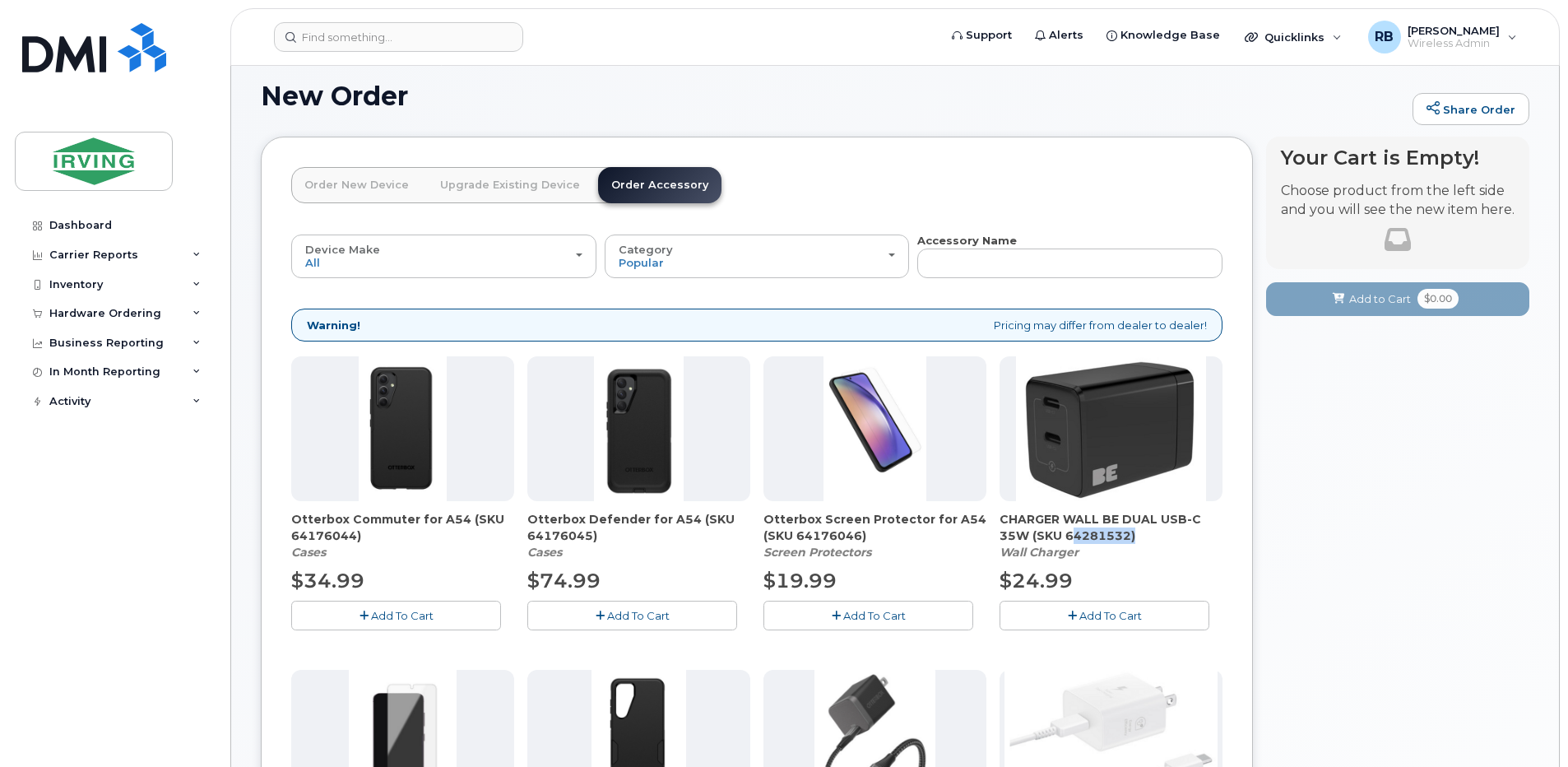
scroll to position [0, 0]
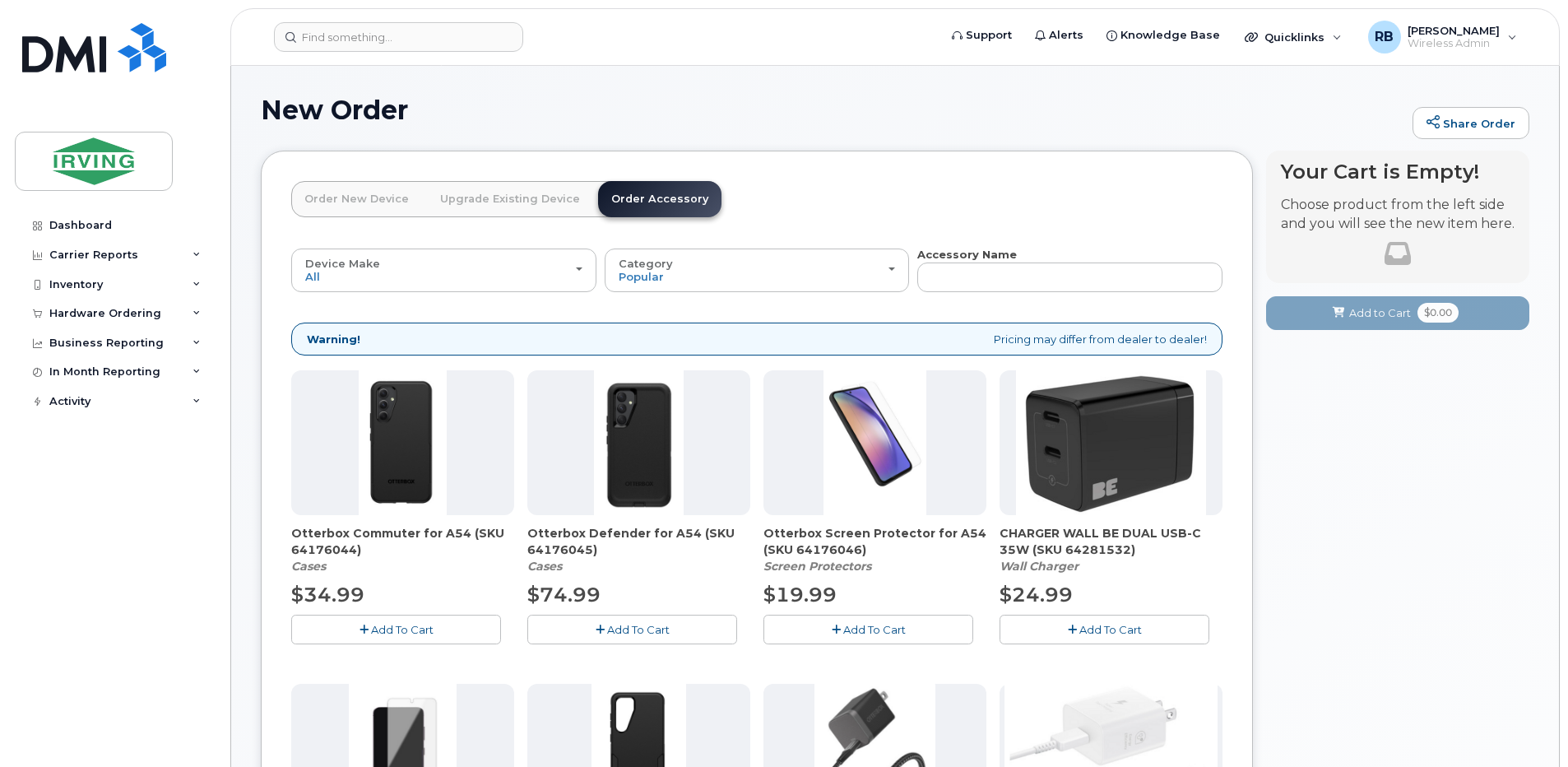
click at [381, 196] on link "Order New Device" at bounding box center [356, 199] width 131 height 36
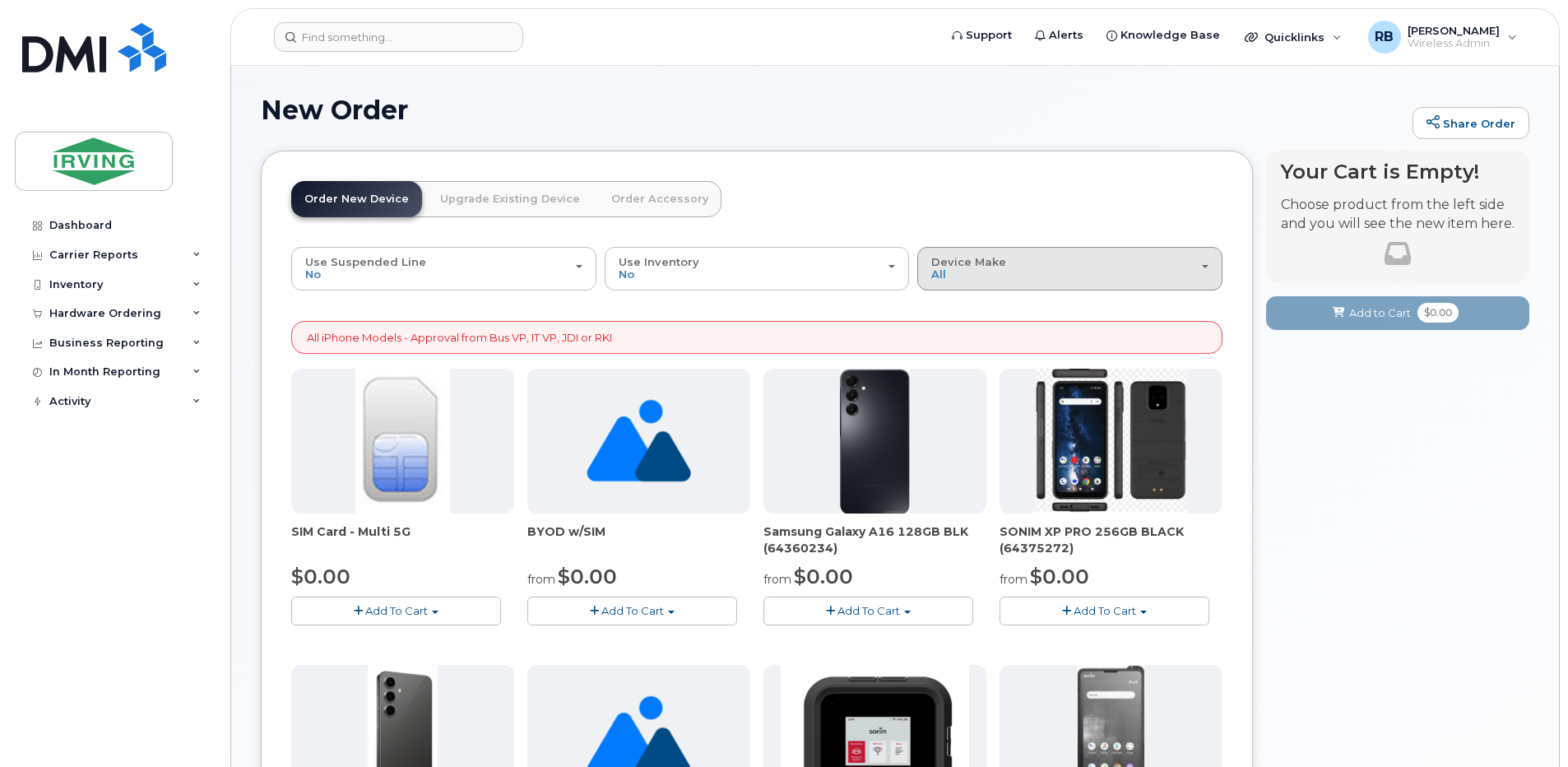
click at [946, 284] on button "Device Make All Android Cell Phone HUB iPhone Unknown" at bounding box center [1069, 268] width 305 height 43
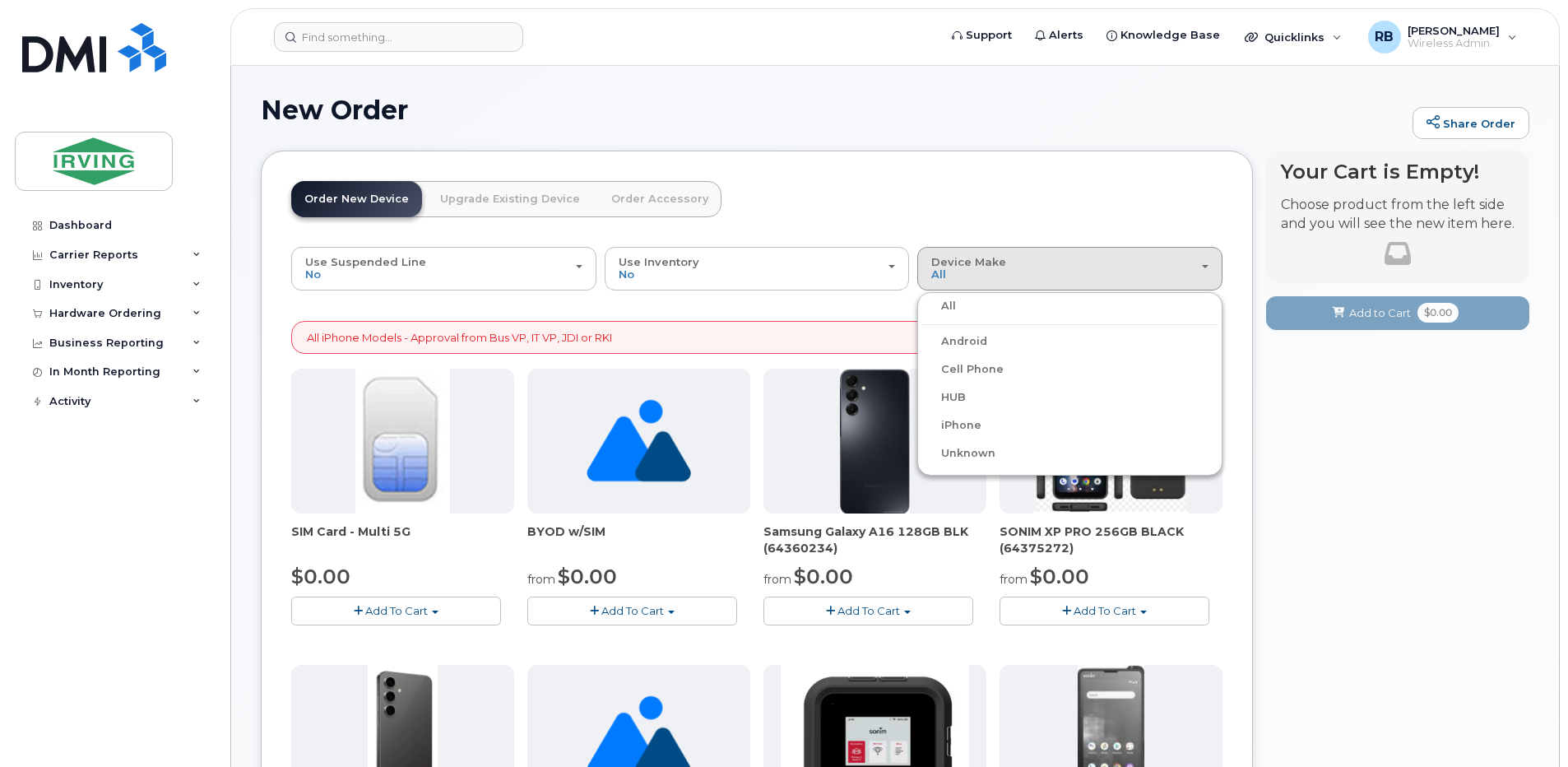
click at [788, 221] on header "Order New Device Upgrade Existing Device Order Accessory Order new device and n…" at bounding box center [757, 214] width 931 height 66
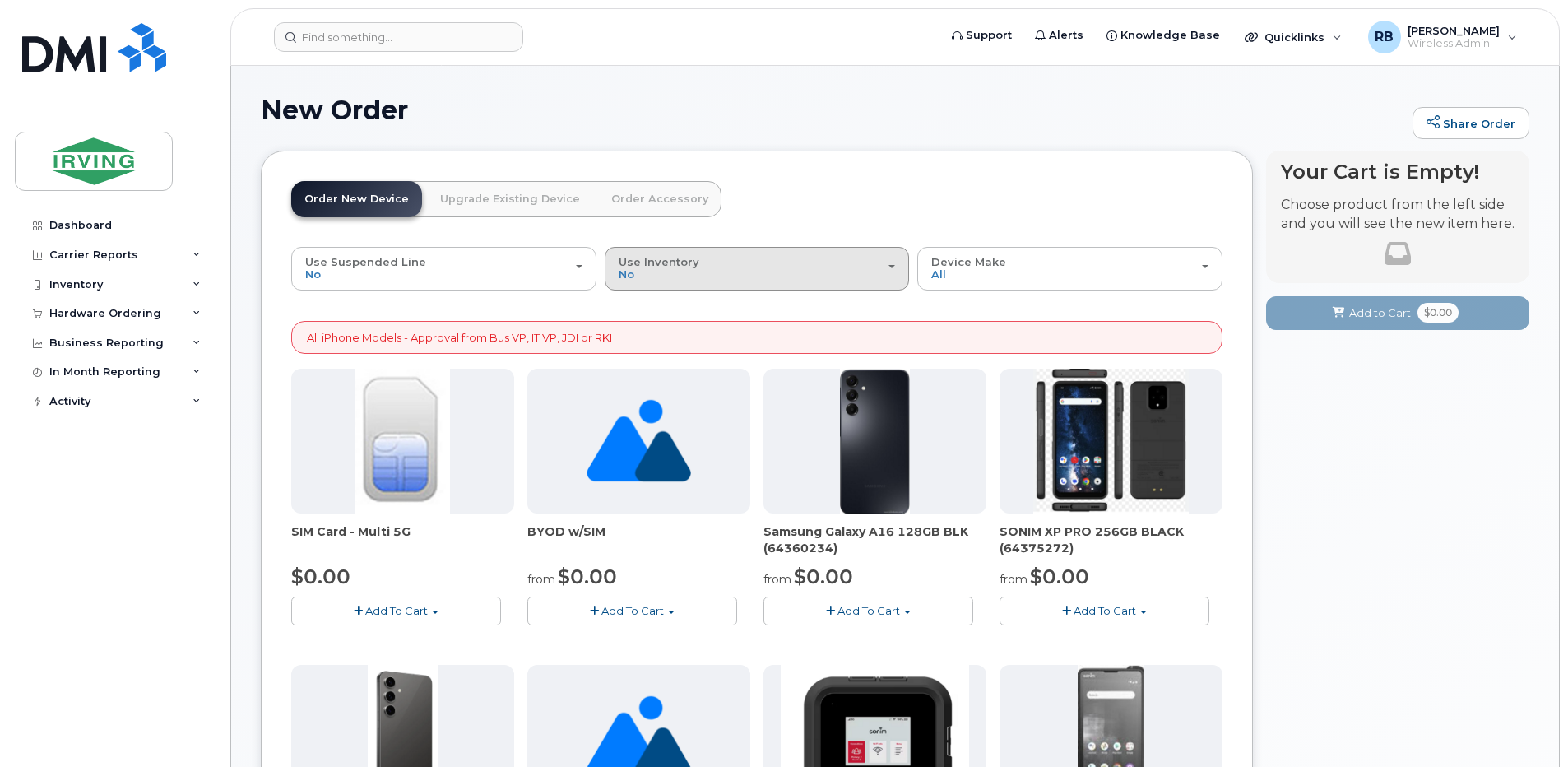
click at [717, 264] on div "Use Inventory No" at bounding box center [757, 269] width 278 height 26
click at [735, 224] on header "Order New Device Upgrade Existing Device Order Accessory Order new device and n…" at bounding box center [757, 214] width 931 height 66
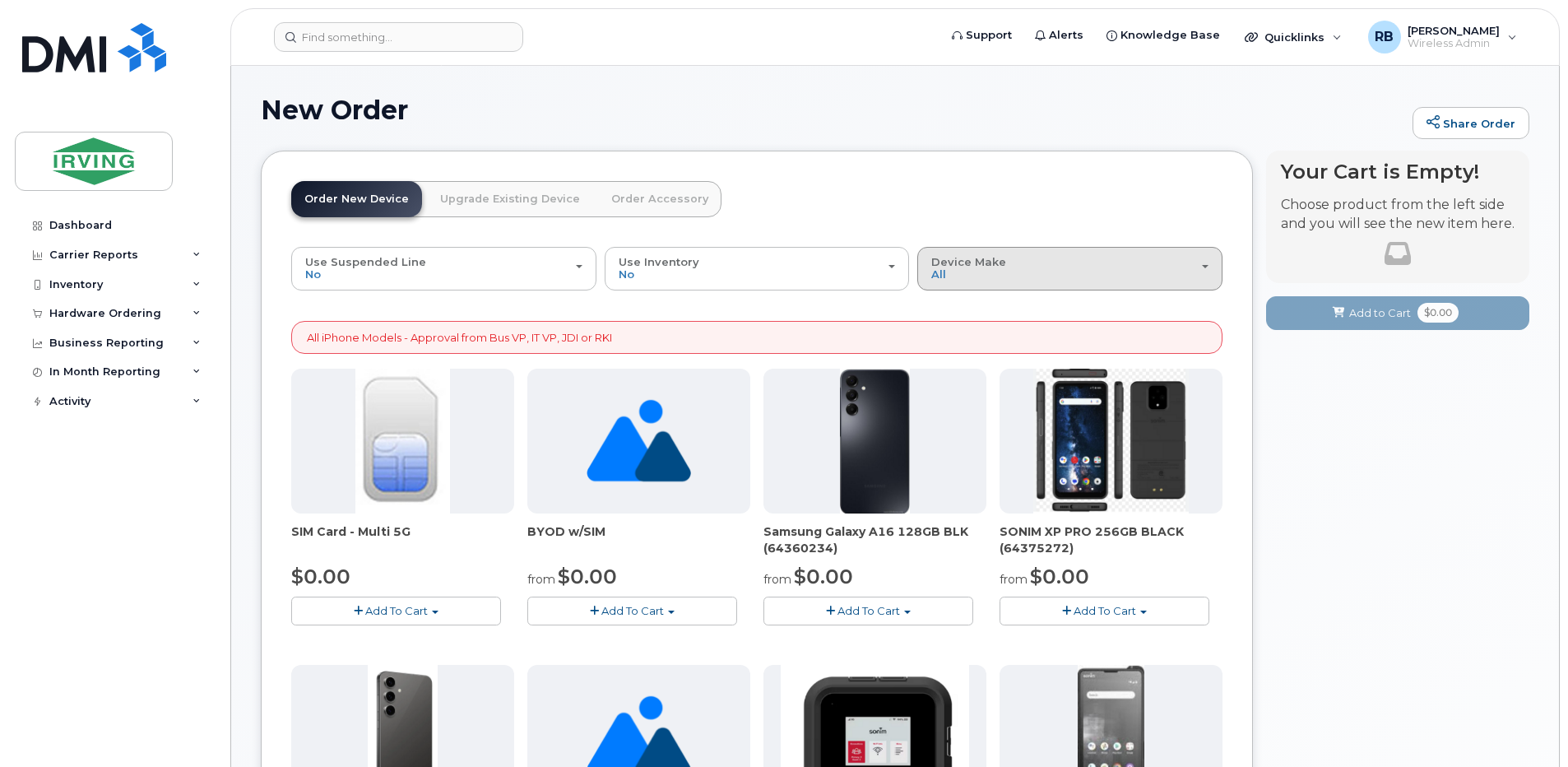
click at [946, 282] on button "Device Make All Android Cell Phone HUB iPhone Unknown" at bounding box center [1069, 268] width 305 height 43
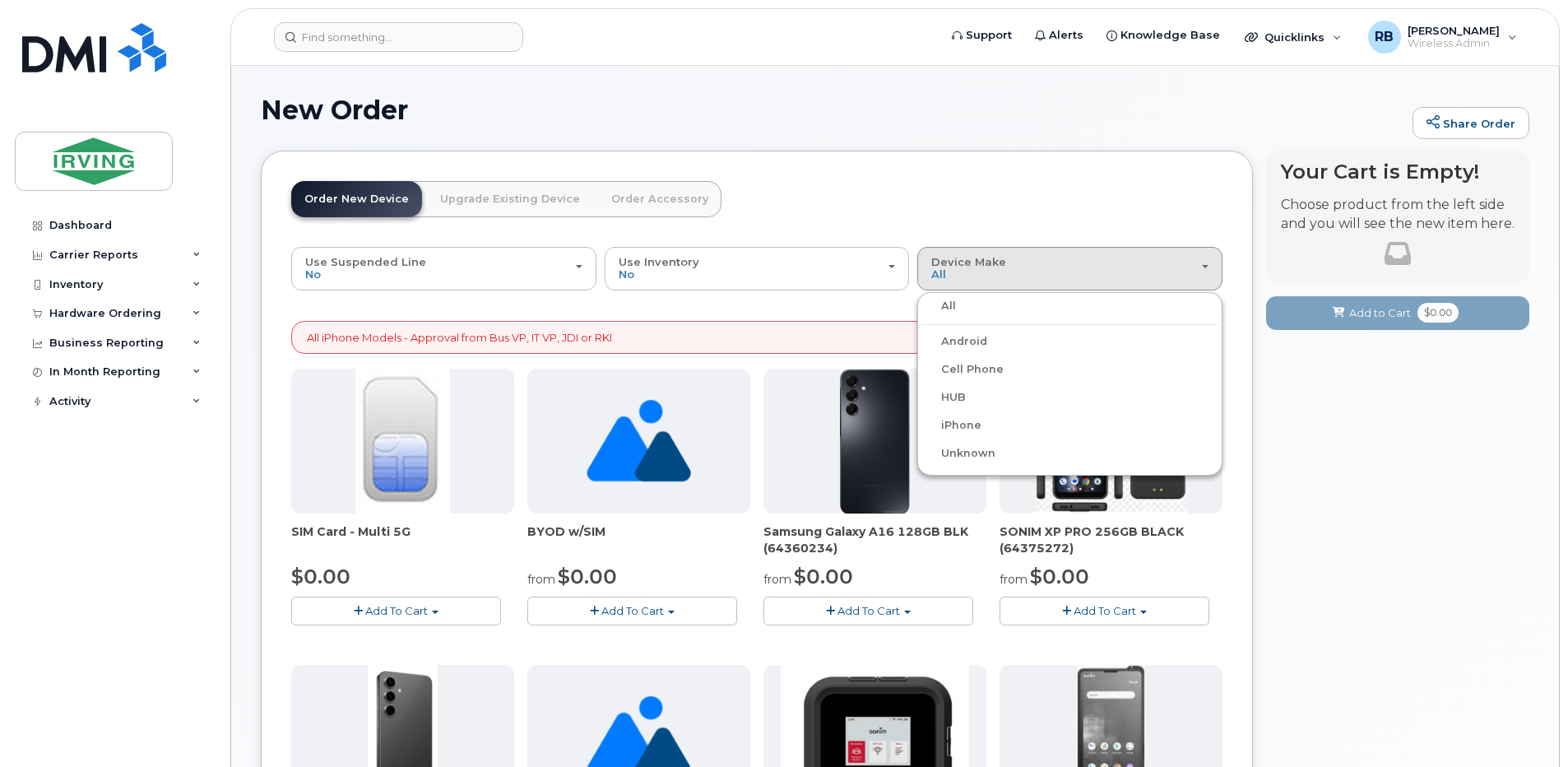
click at [946, 338] on label "Android" at bounding box center [954, 341] width 66 height 20
click at [0, 0] on input "Android" at bounding box center [0, 0] width 0 height 0
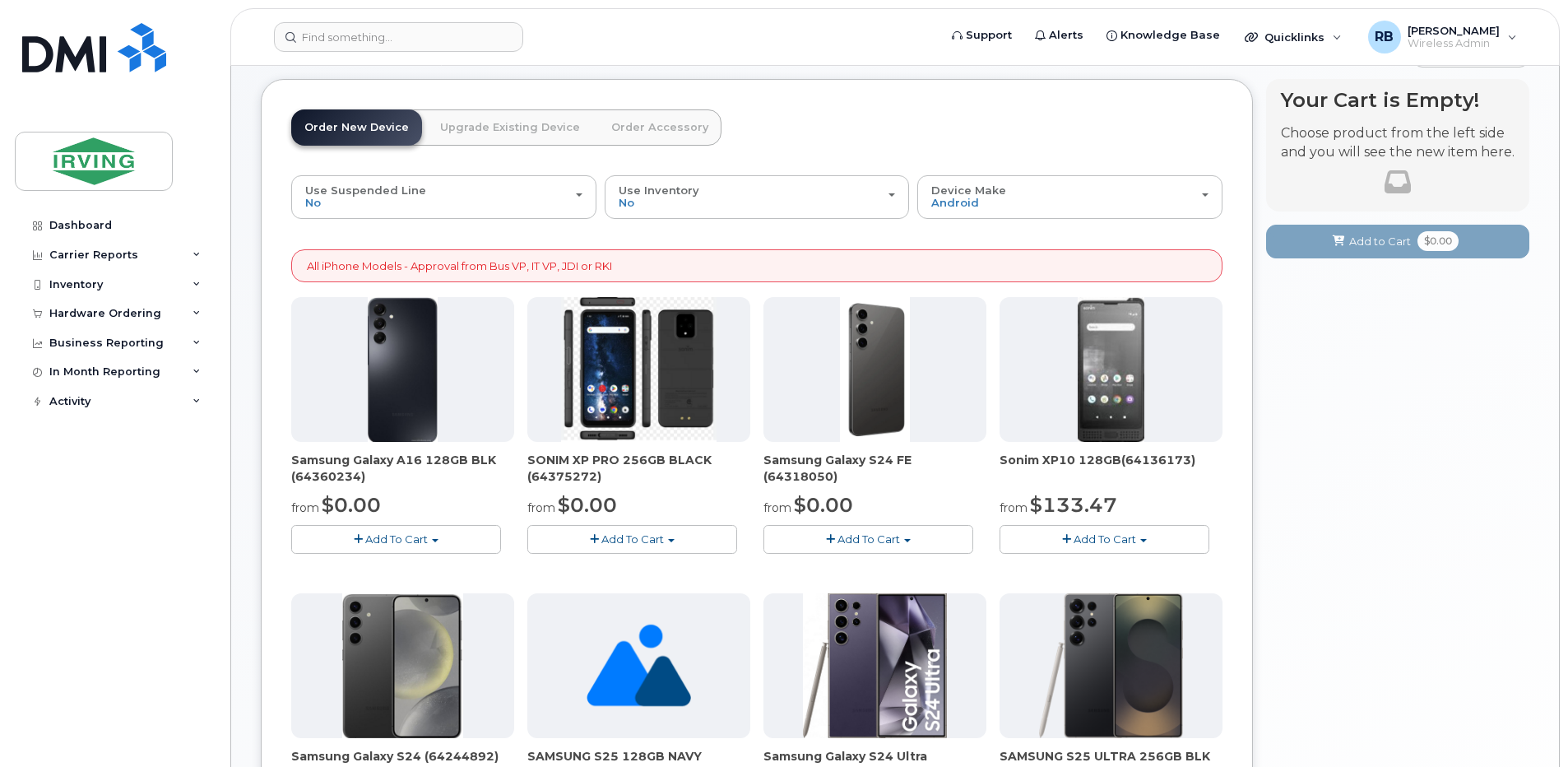
scroll to position [42, 0]
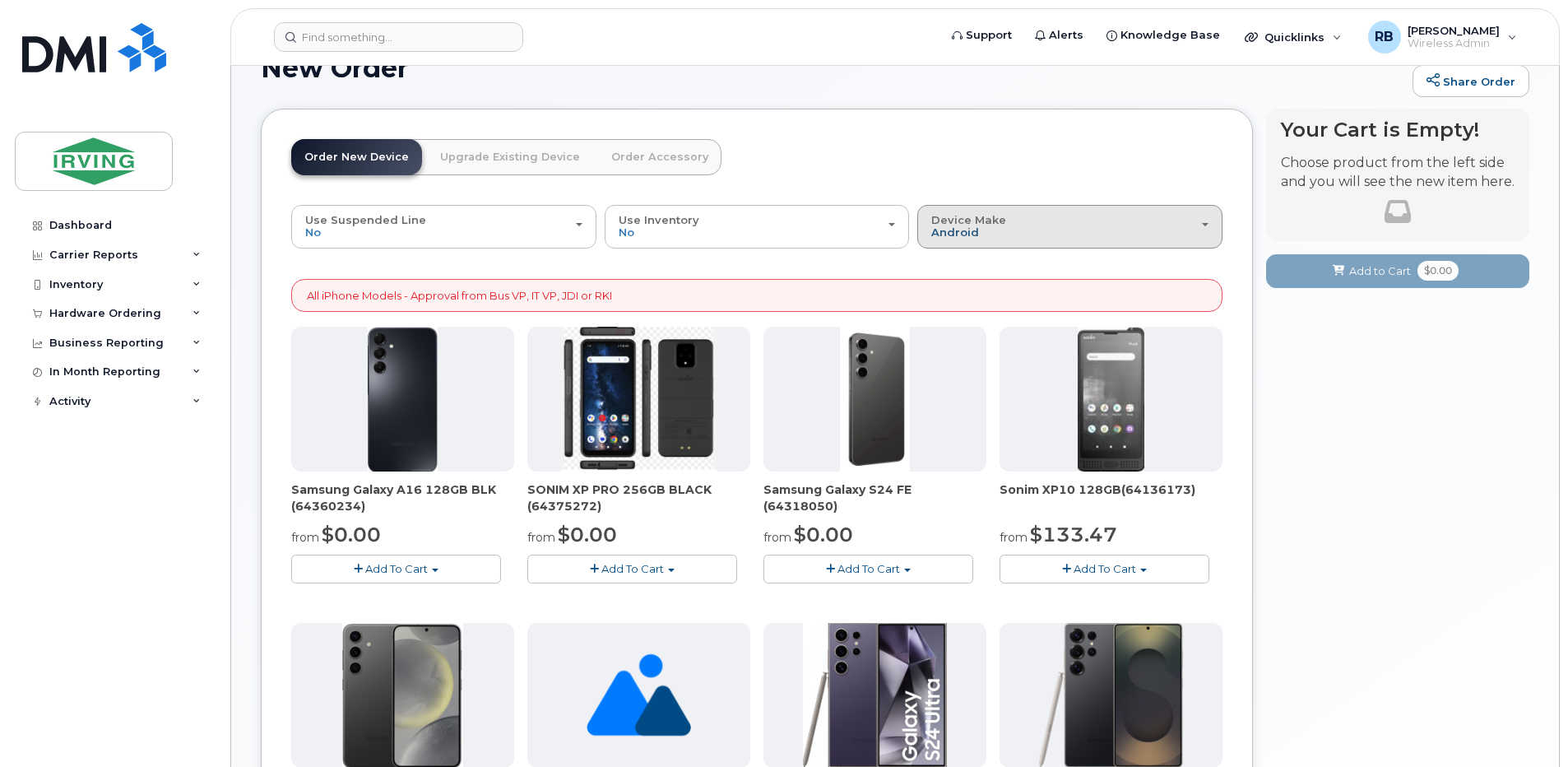
click at [966, 230] on span "Android" at bounding box center [955, 231] width 48 height 13
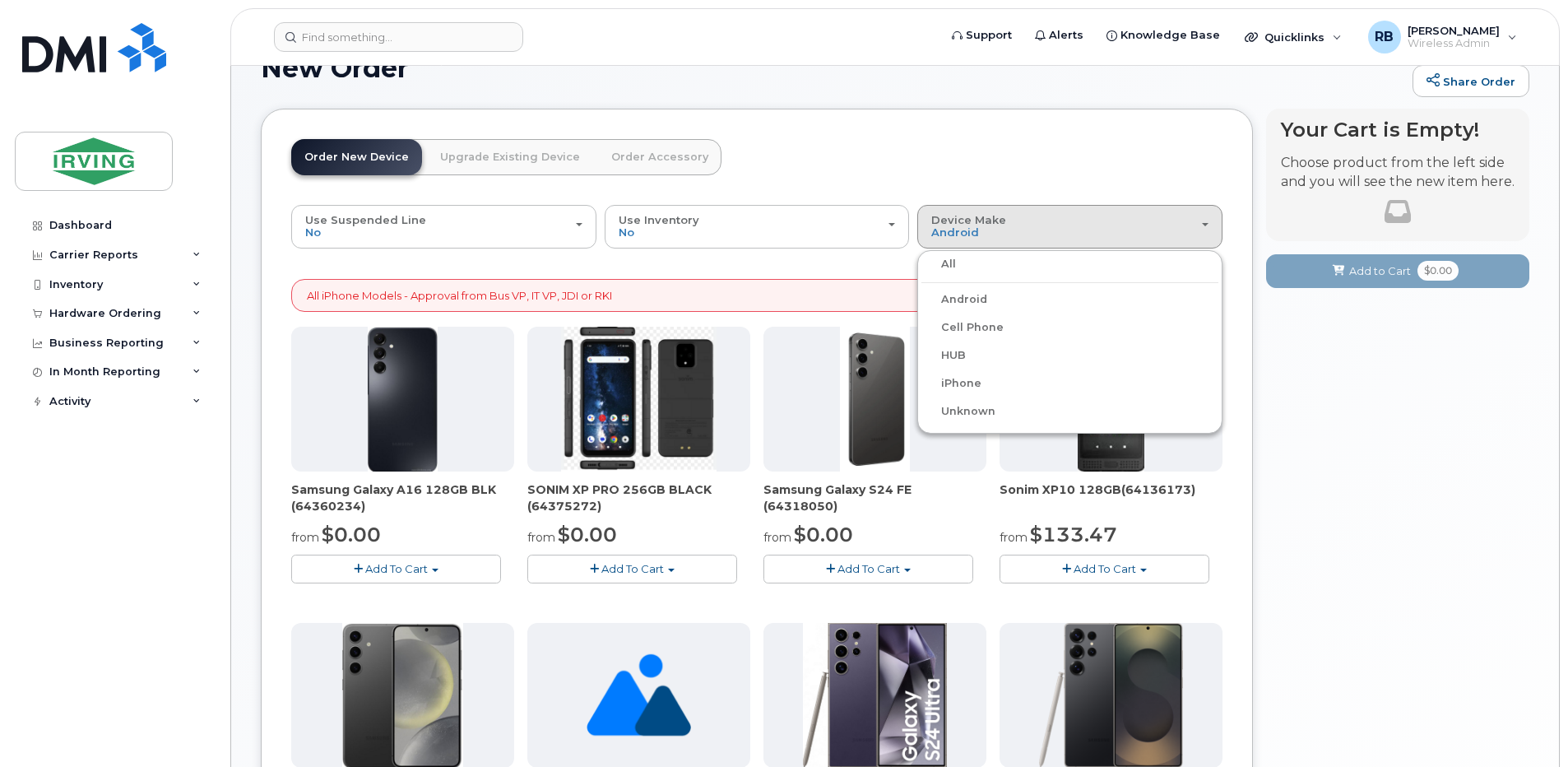
click at [934, 266] on label "All" at bounding box center [939, 264] width 34 height 20
click at [0, 0] on input "All" at bounding box center [0, 0] width 0 height 0
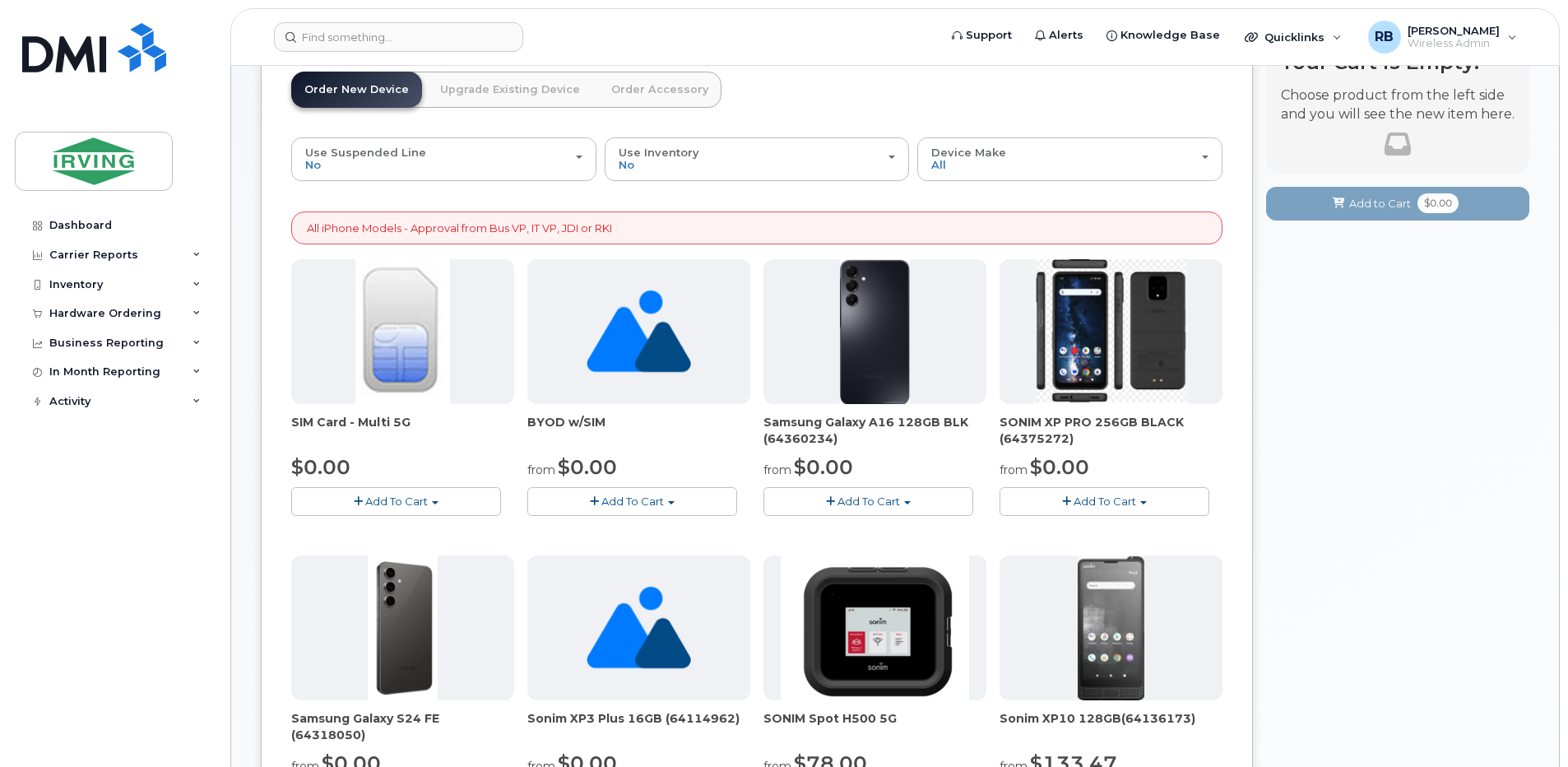
scroll to position [0, 0]
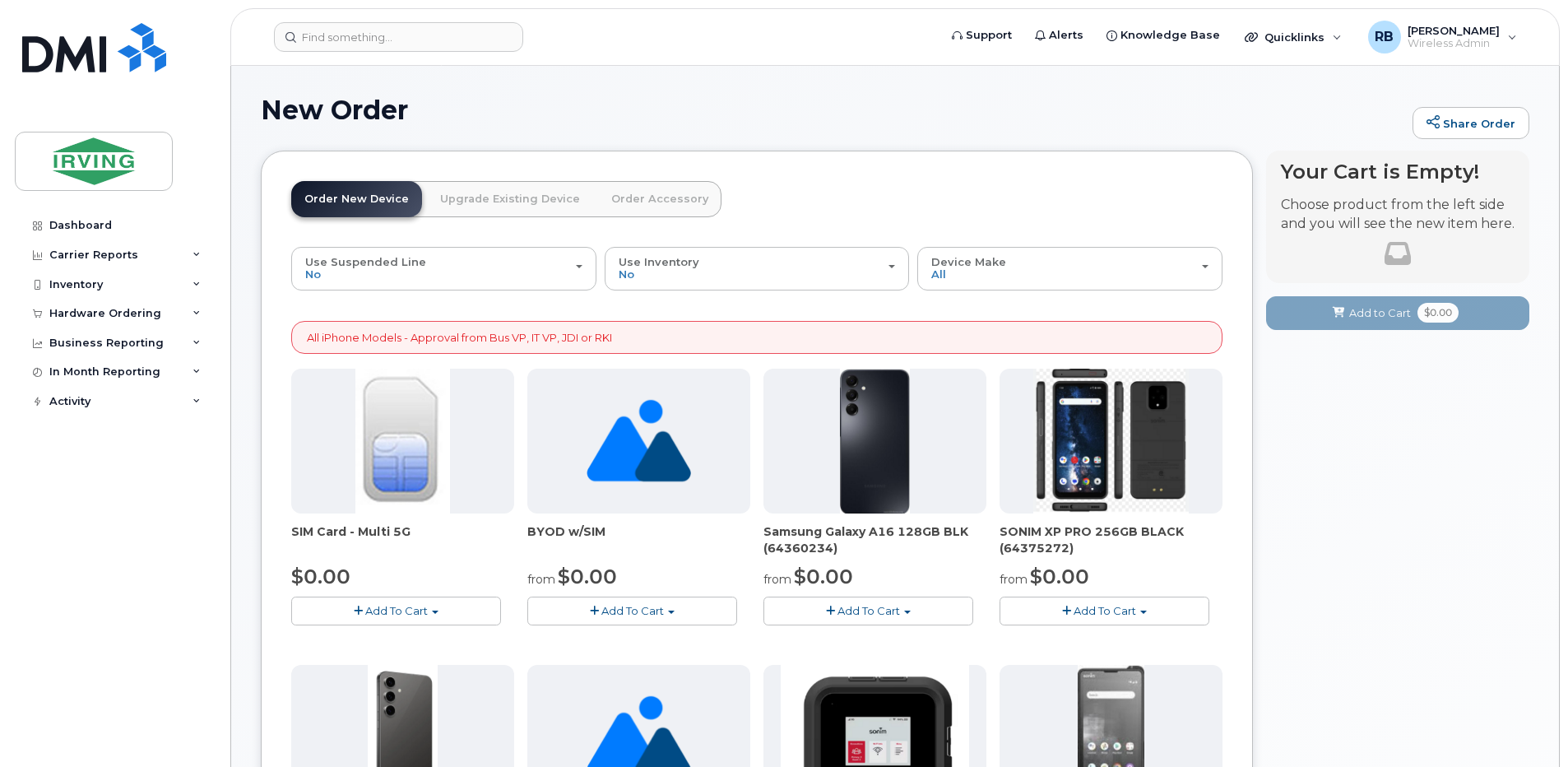
click at [623, 198] on link "Order Accessory" at bounding box center [659, 199] width 123 height 36
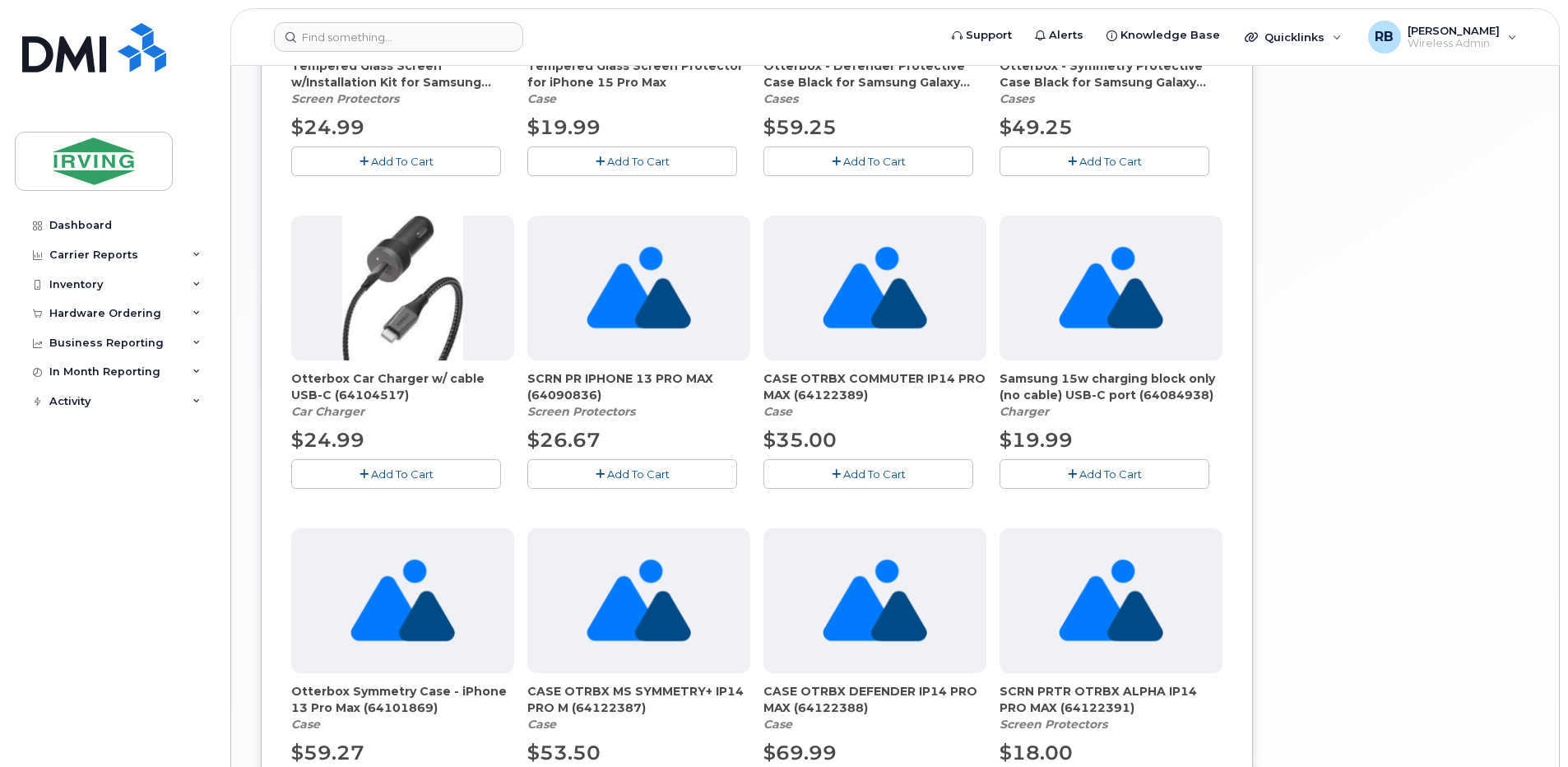
scroll to position [1059, 0]
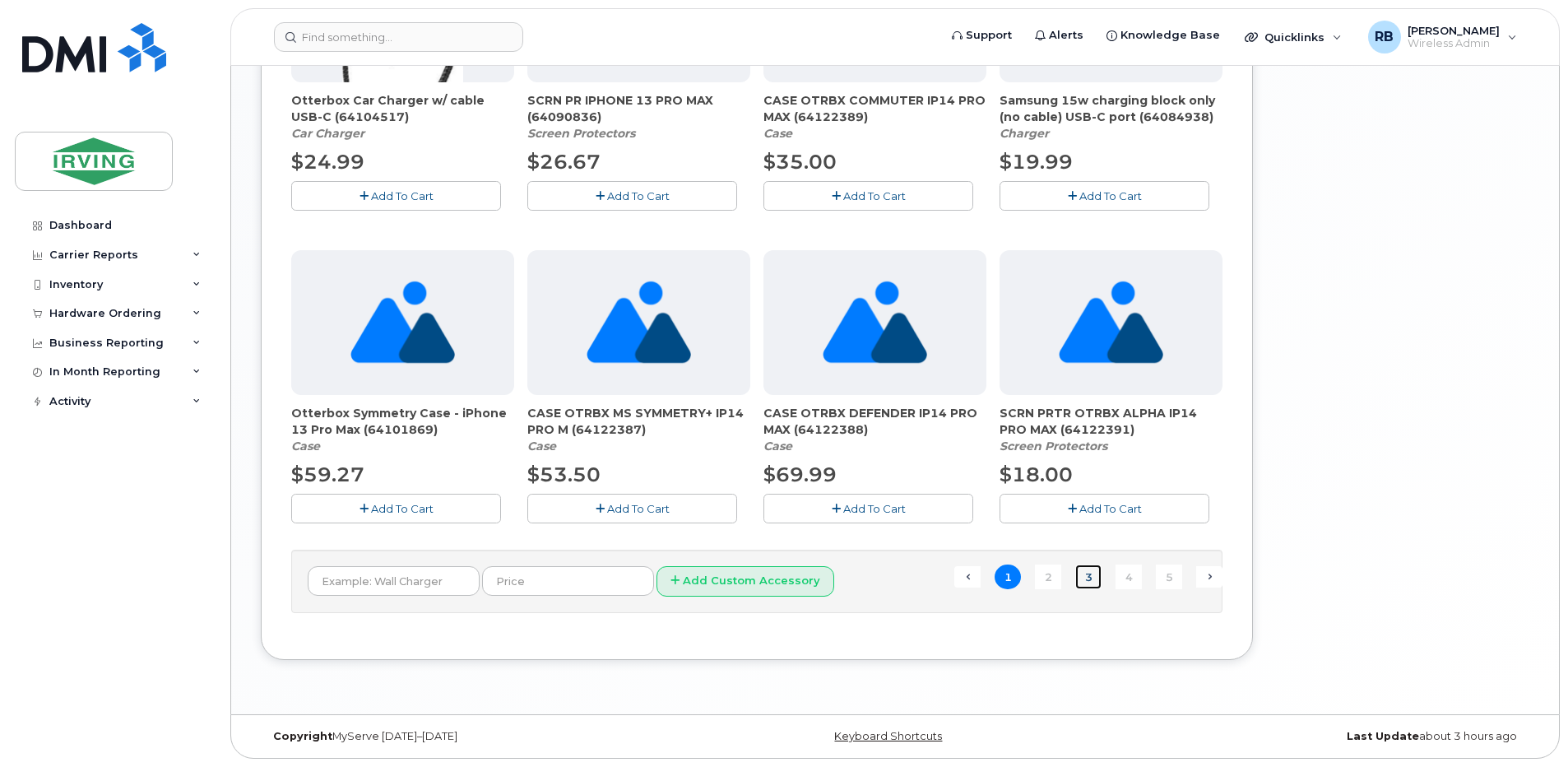
click at [1088, 583] on link "3" at bounding box center [1088, 577] width 26 height 26
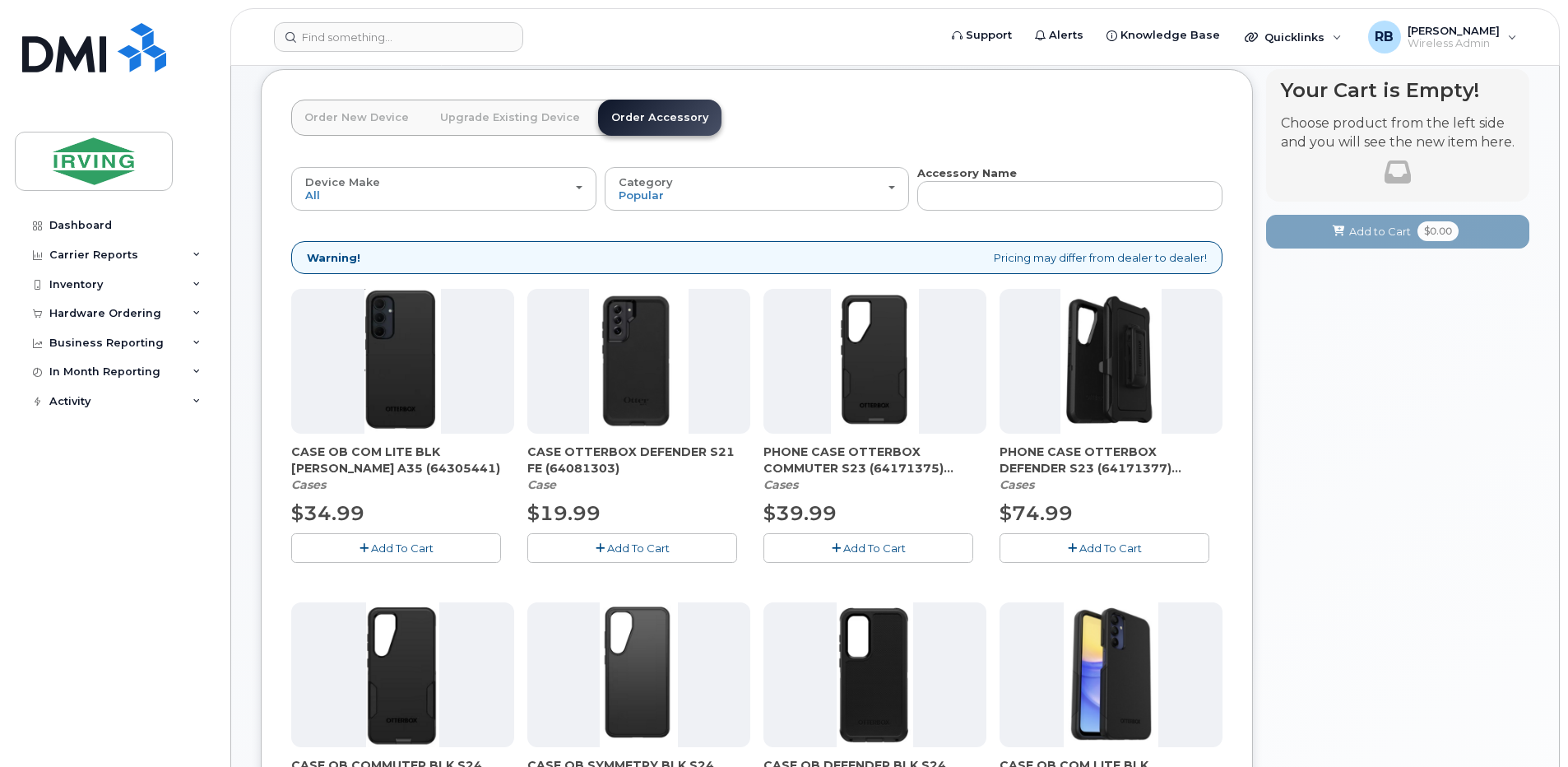
scroll to position [118, 0]
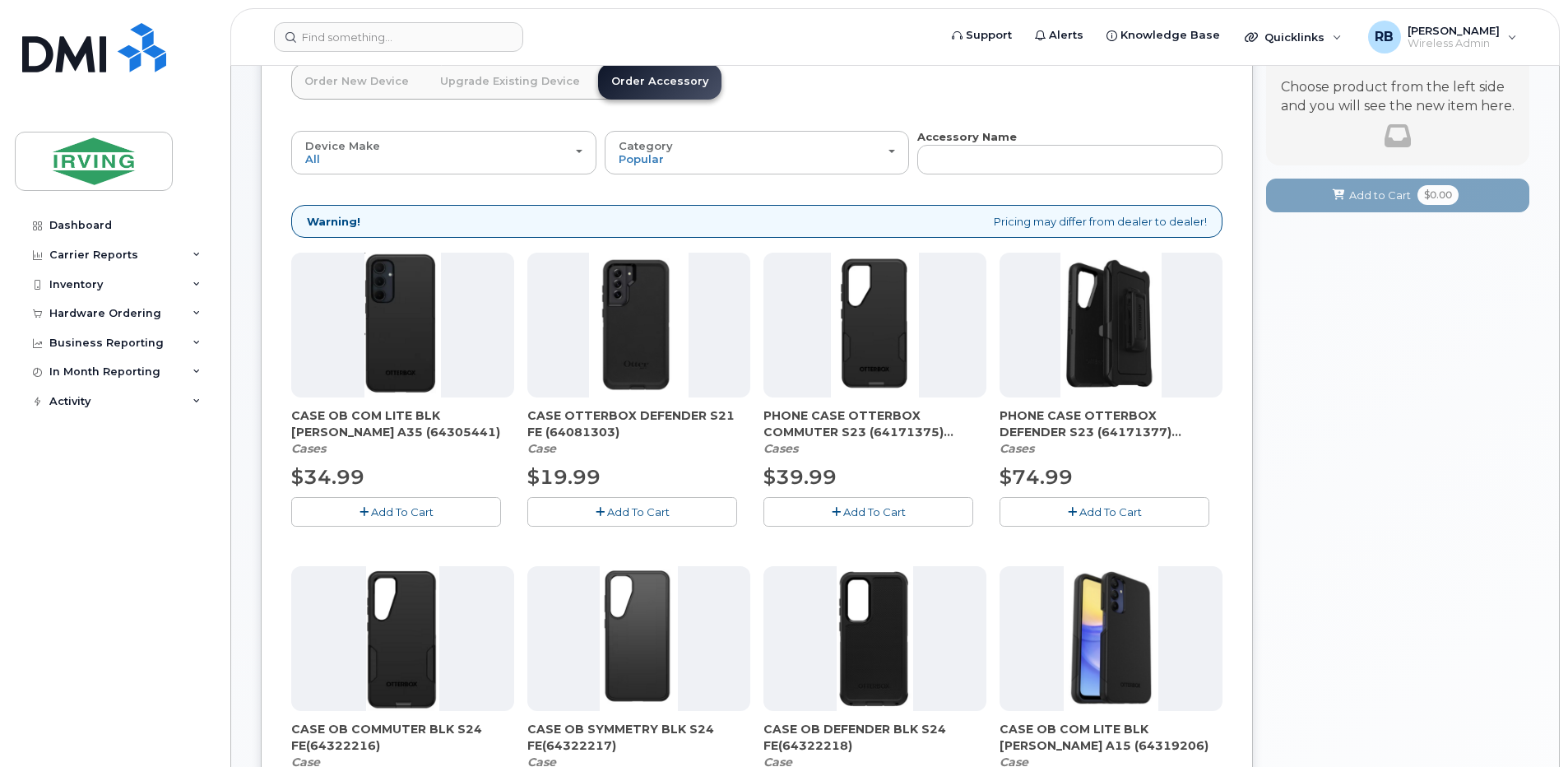
click at [572, 433] on span "CASE OTTERBOX DEFENDER S21 FE (64081303)" at bounding box center [638, 424] width 223 height 33
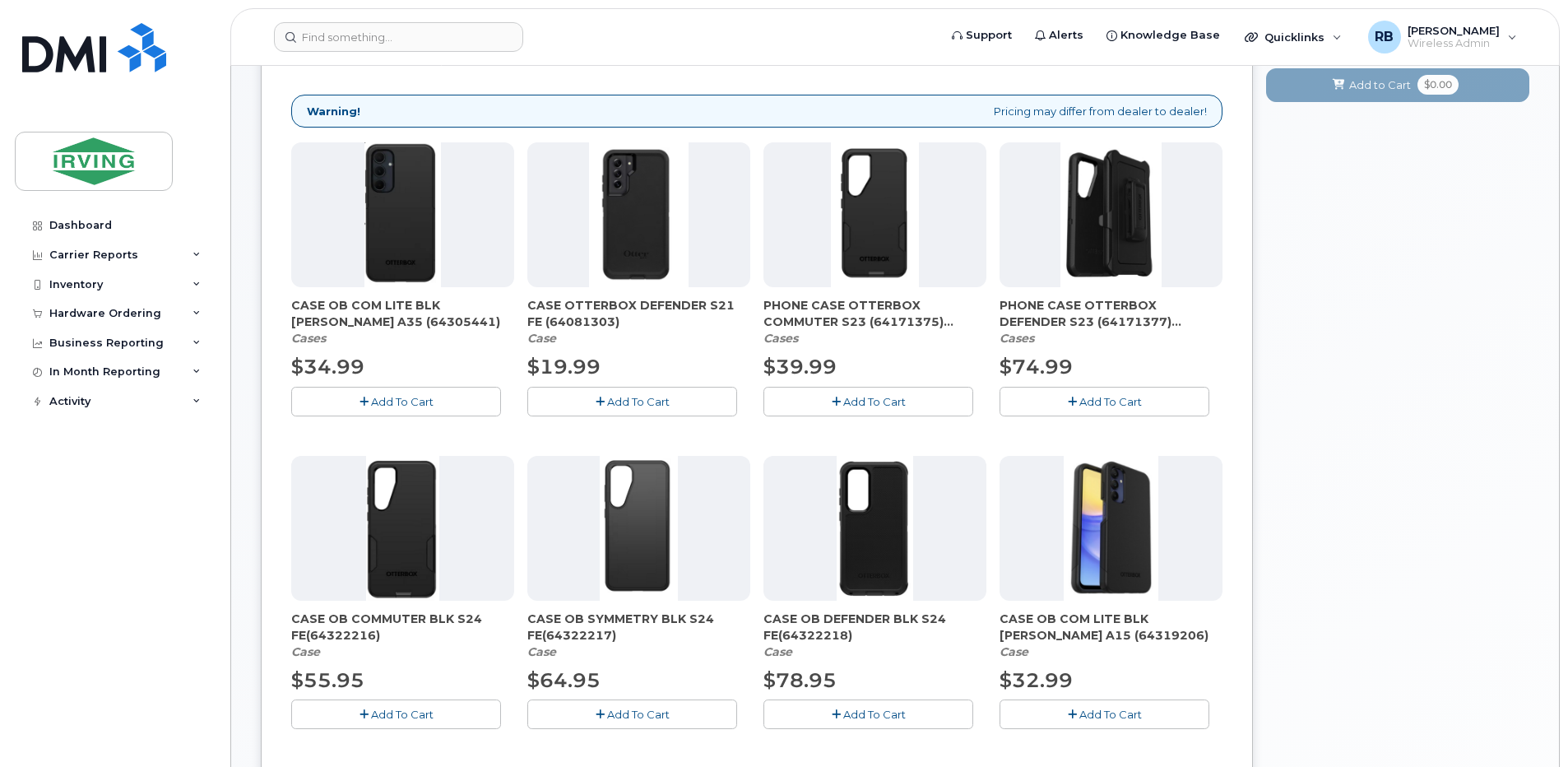
click at [1052, 316] on span "PHONE CASE OTTERBOX DEFENDER S23 (64171377) (Limited Stock)" at bounding box center [1110, 313] width 223 height 33
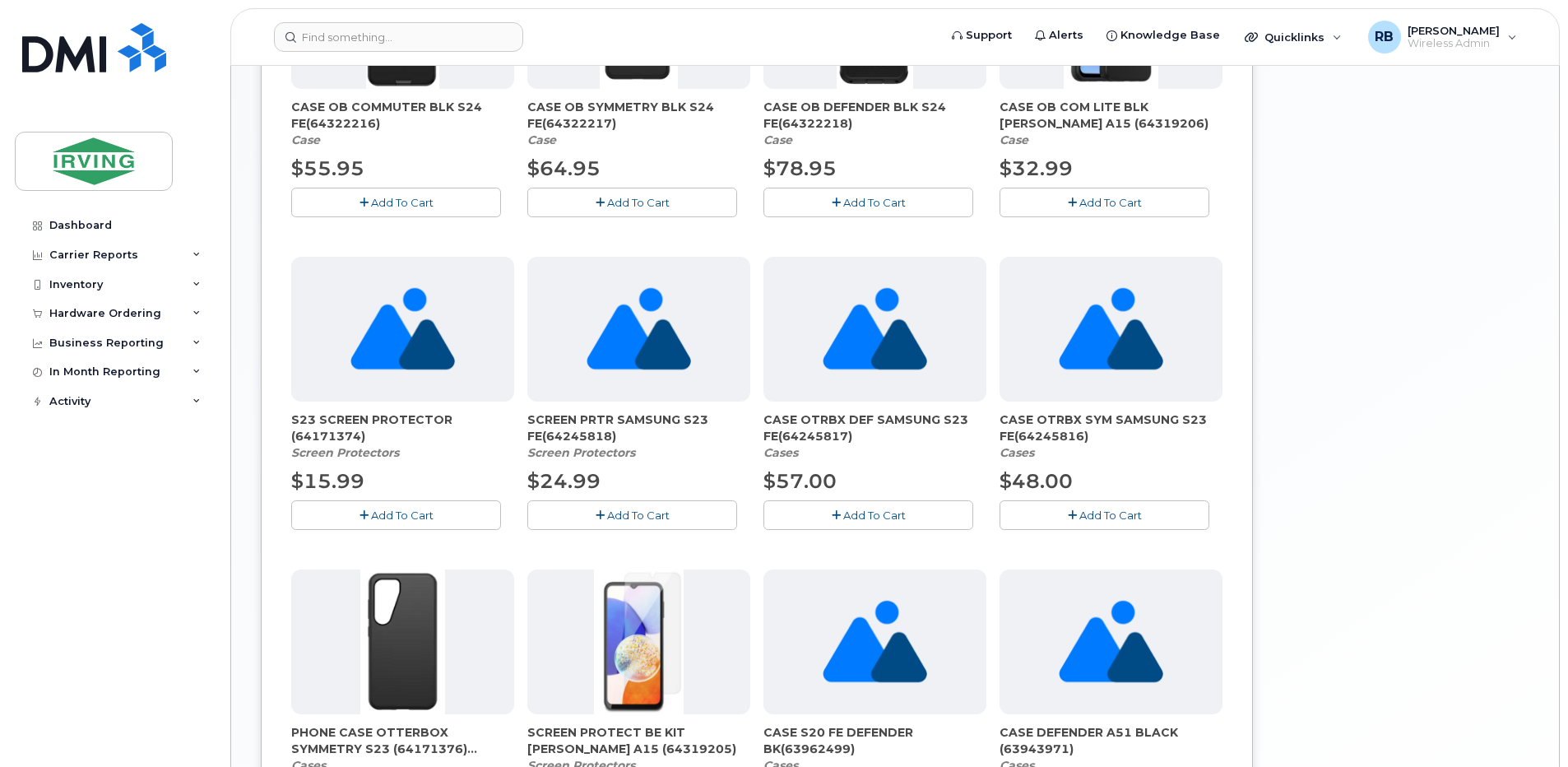
scroll to position [776, 0]
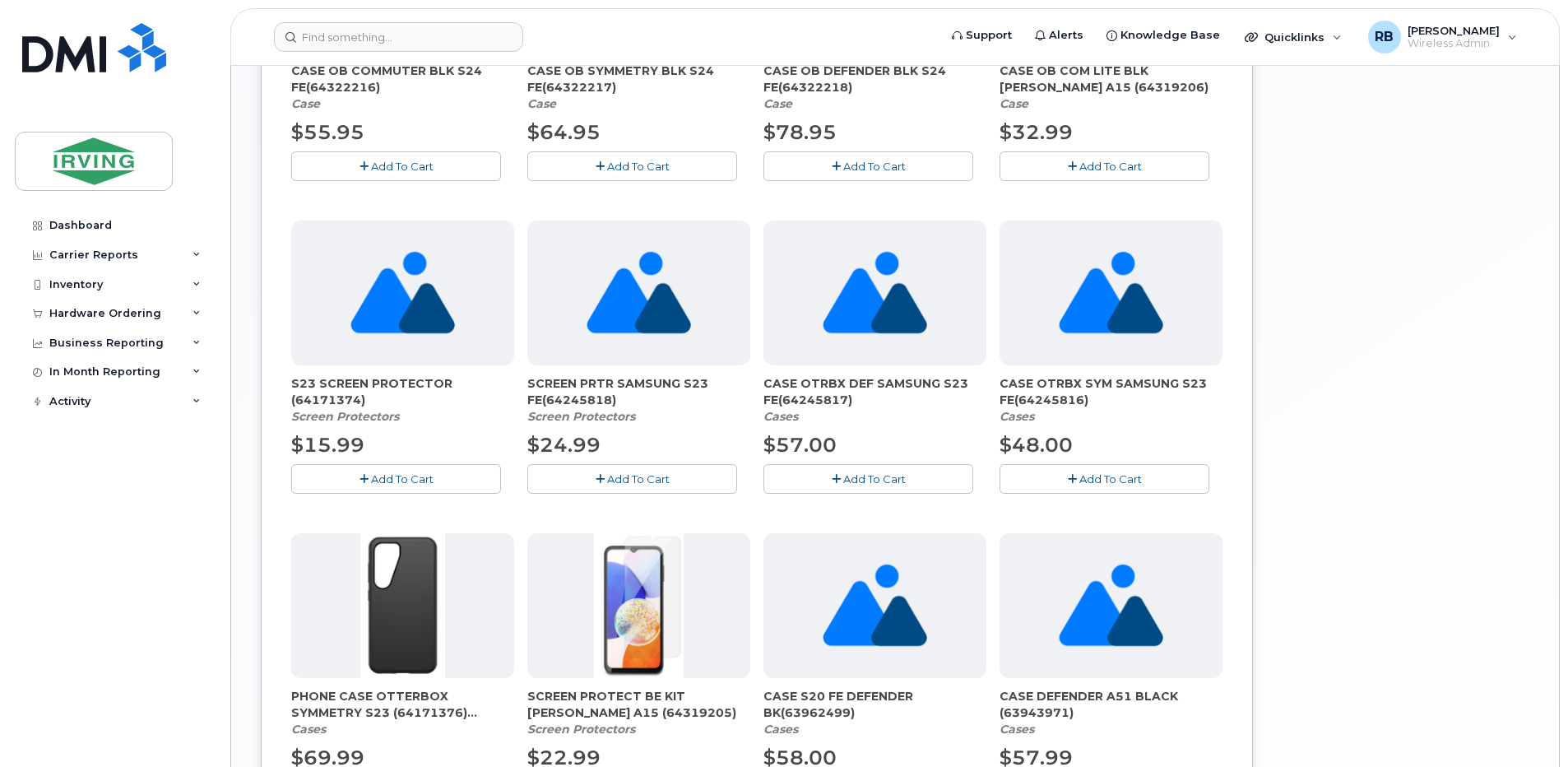
click at [1043, 396] on span "CASE OTRBX SYM SAMSUNG S23 FE(64245816)" at bounding box center [1110, 391] width 223 height 33
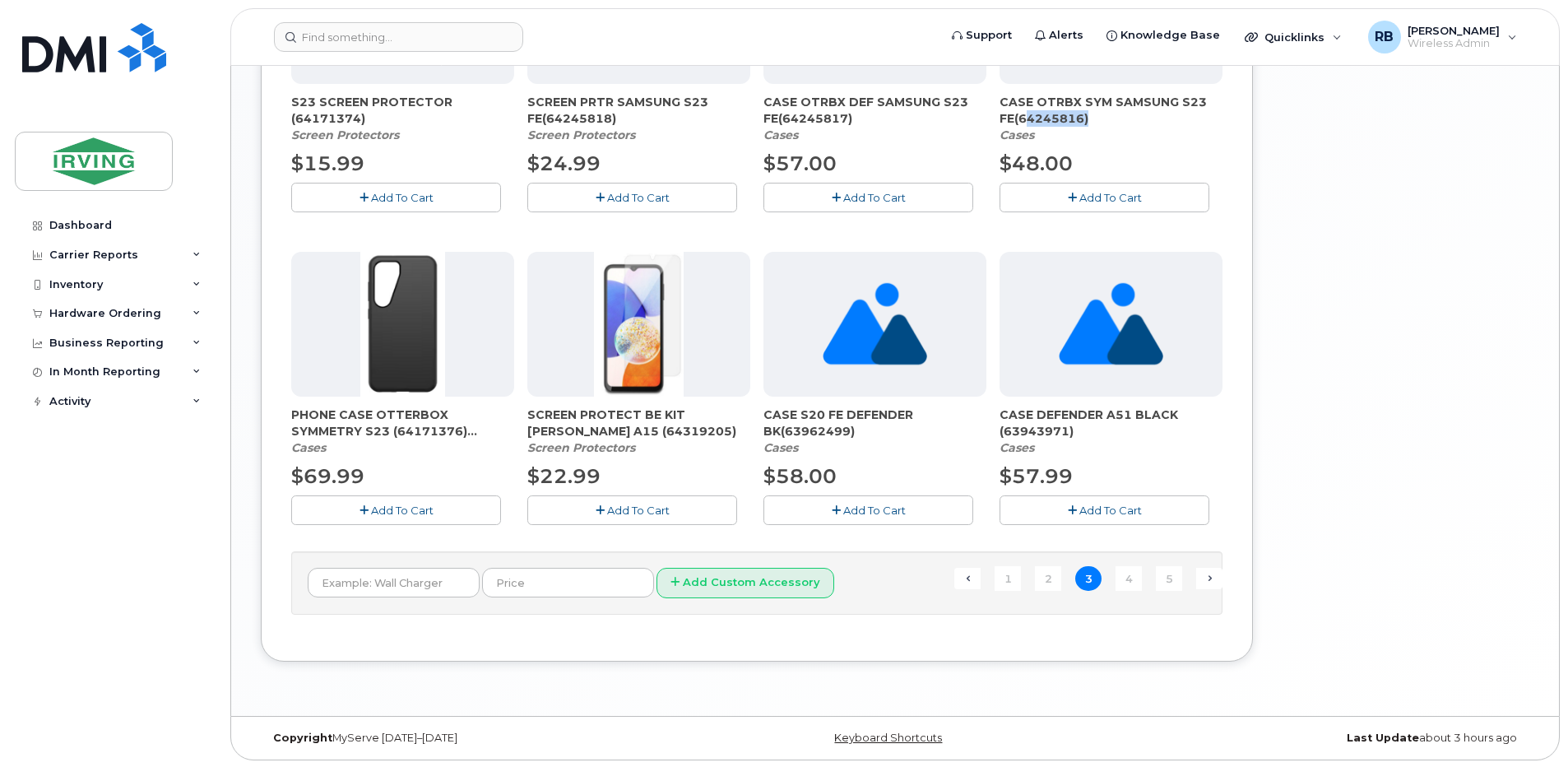
scroll to position [1059, 0]
click at [360, 427] on span "PHONE CASE OTTERBOX SYMMETRY S23 (64171376) (Limited Stock)" at bounding box center [402, 421] width 223 height 33
click at [562, 431] on span "SCREEN PROTECT BE KIT SAM A15 (64319205)" at bounding box center [638, 421] width 223 height 33
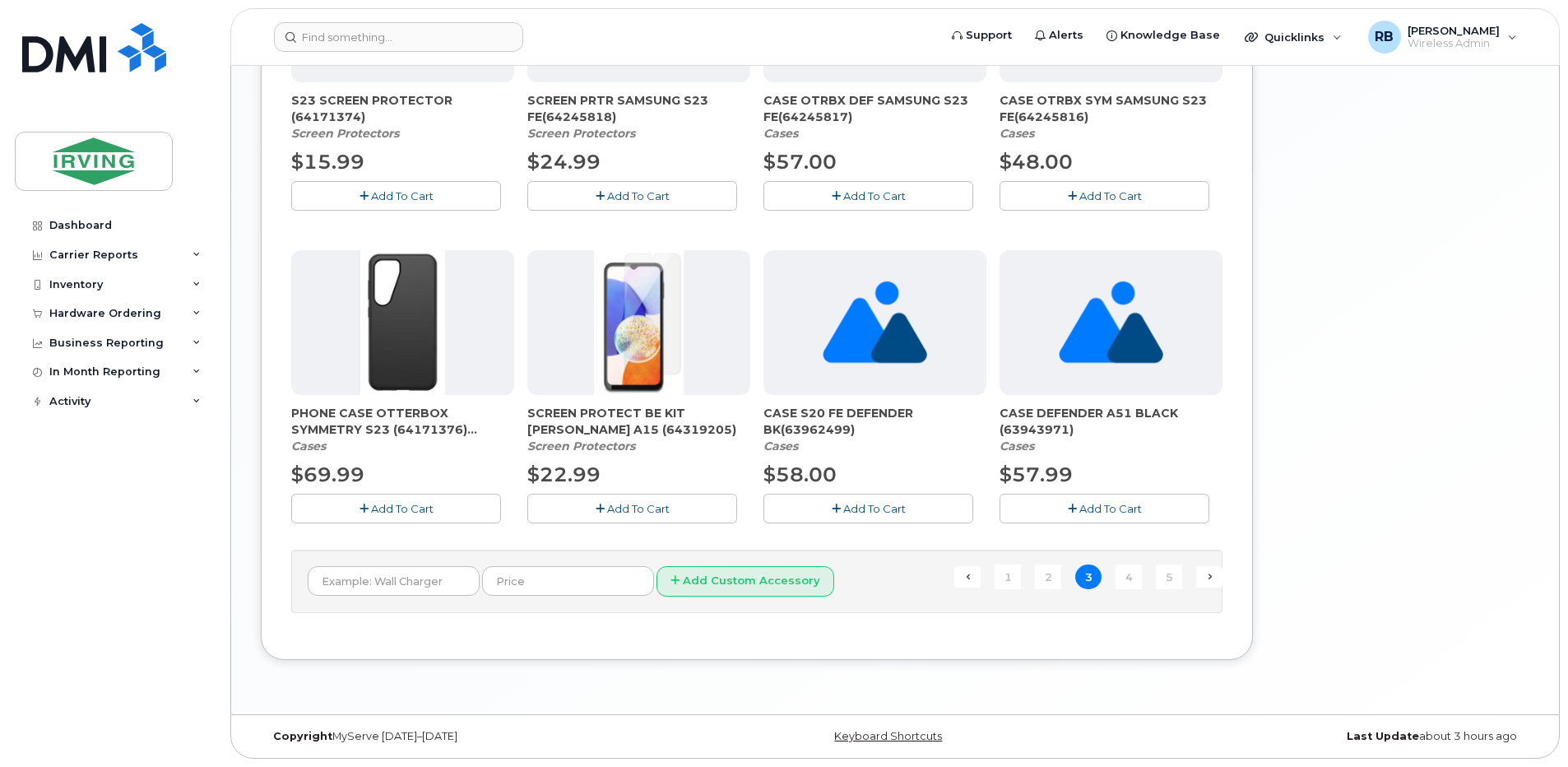
click at [814, 416] on span "CASE S20 FE DEFENDER BK(63962499)" at bounding box center [875, 421] width 223 height 33
drag, startPoint x: 814, startPoint y: 416, endPoint x: 809, endPoint y: 430, distance: 14.9
click at [809, 430] on span "CASE S20 FE DEFENDER BK(63962499)" at bounding box center [875, 421] width 223 height 33
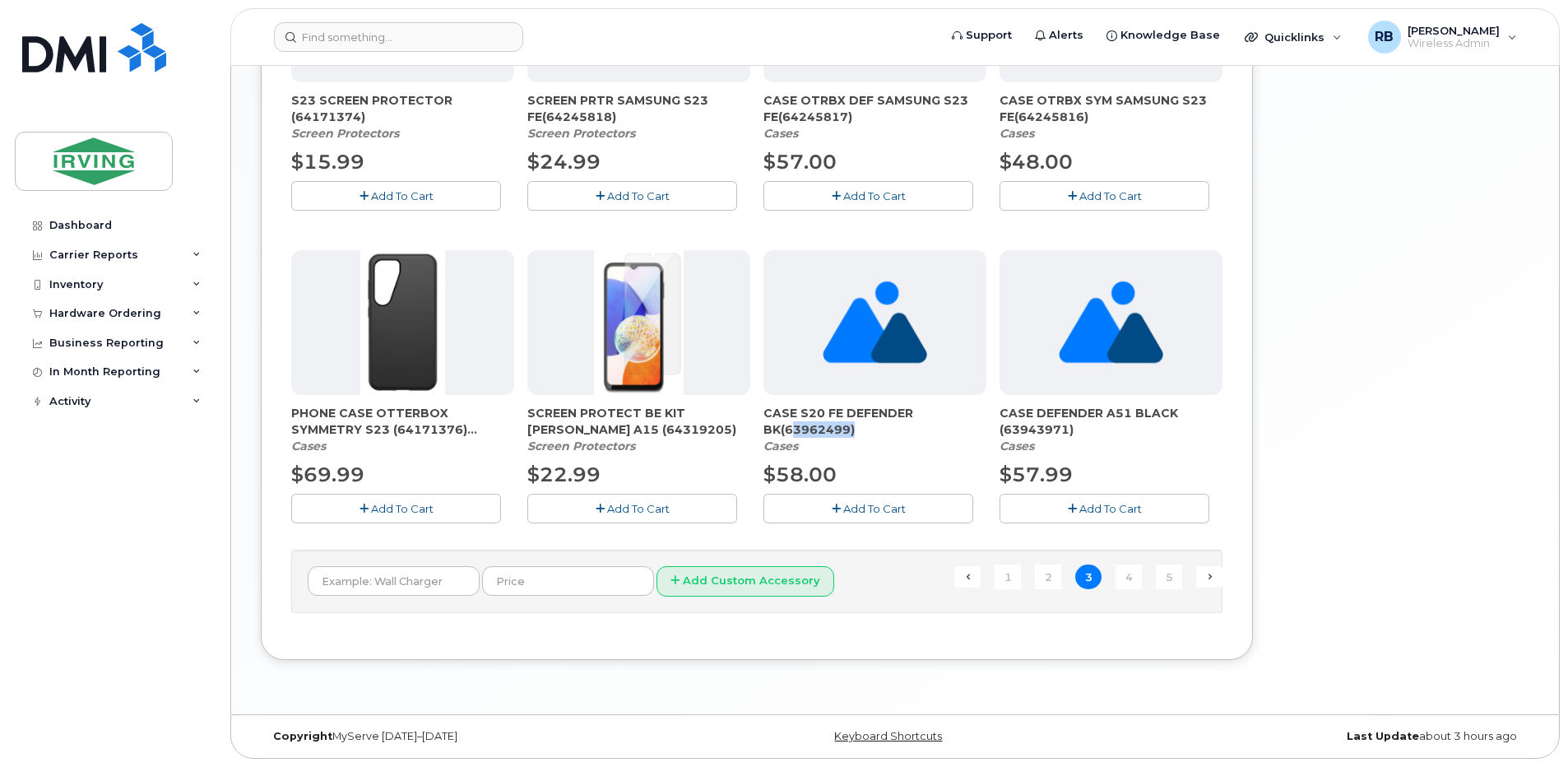
click at [809, 430] on span "CASE S20 FE DEFENDER BK(63962499)" at bounding box center [875, 421] width 223 height 33
click at [1053, 426] on span "CASE DEFENDER A51 BLACK (63943971)" at bounding box center [1110, 421] width 223 height 33
click at [1053, 431] on span "CASE DEFENDER A51 BLACK (63943971)" at bounding box center [1110, 421] width 223 height 33
click at [1125, 577] on link "4" at bounding box center [1128, 577] width 26 height 26
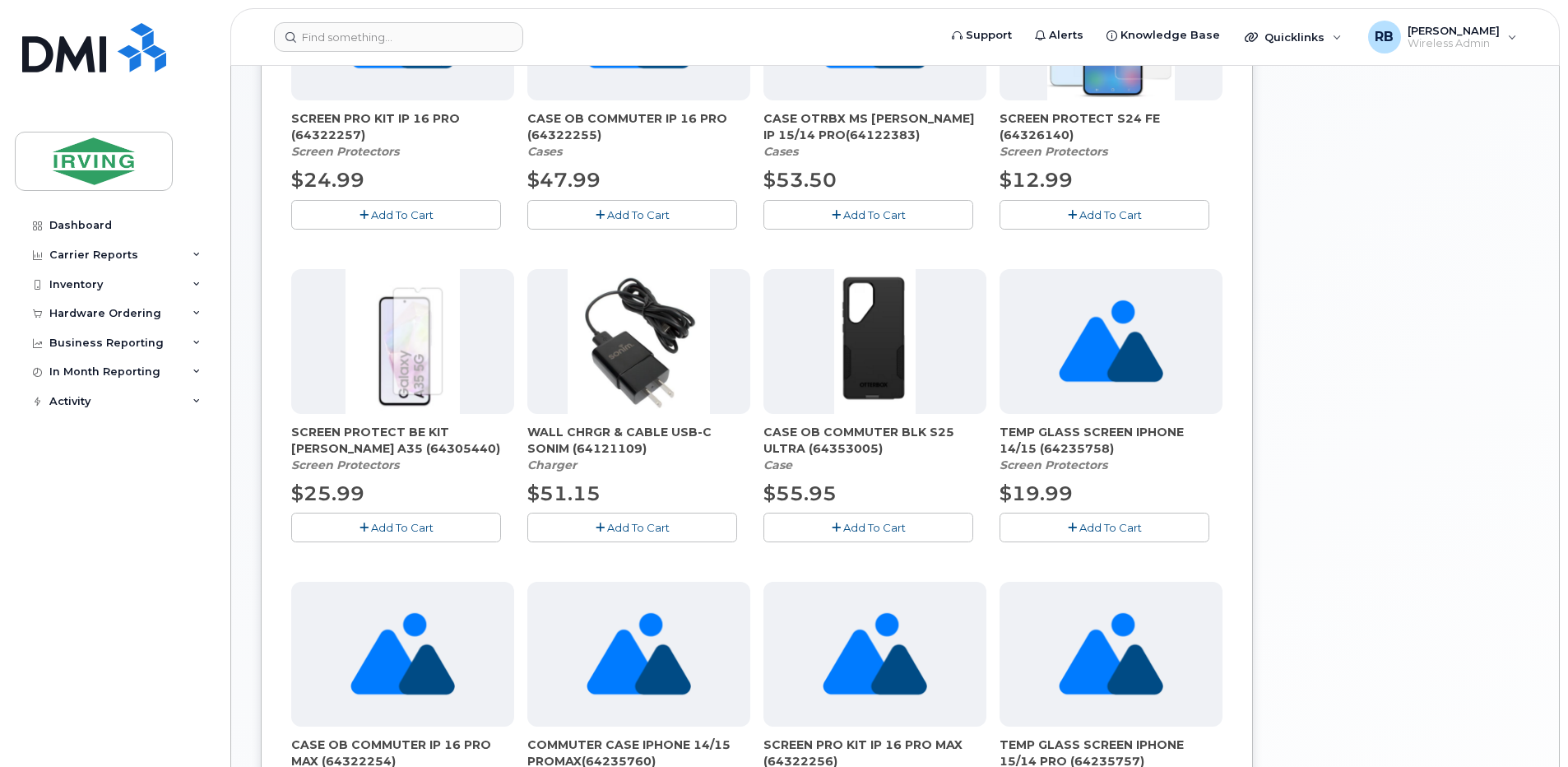
scroll to position [447, 0]
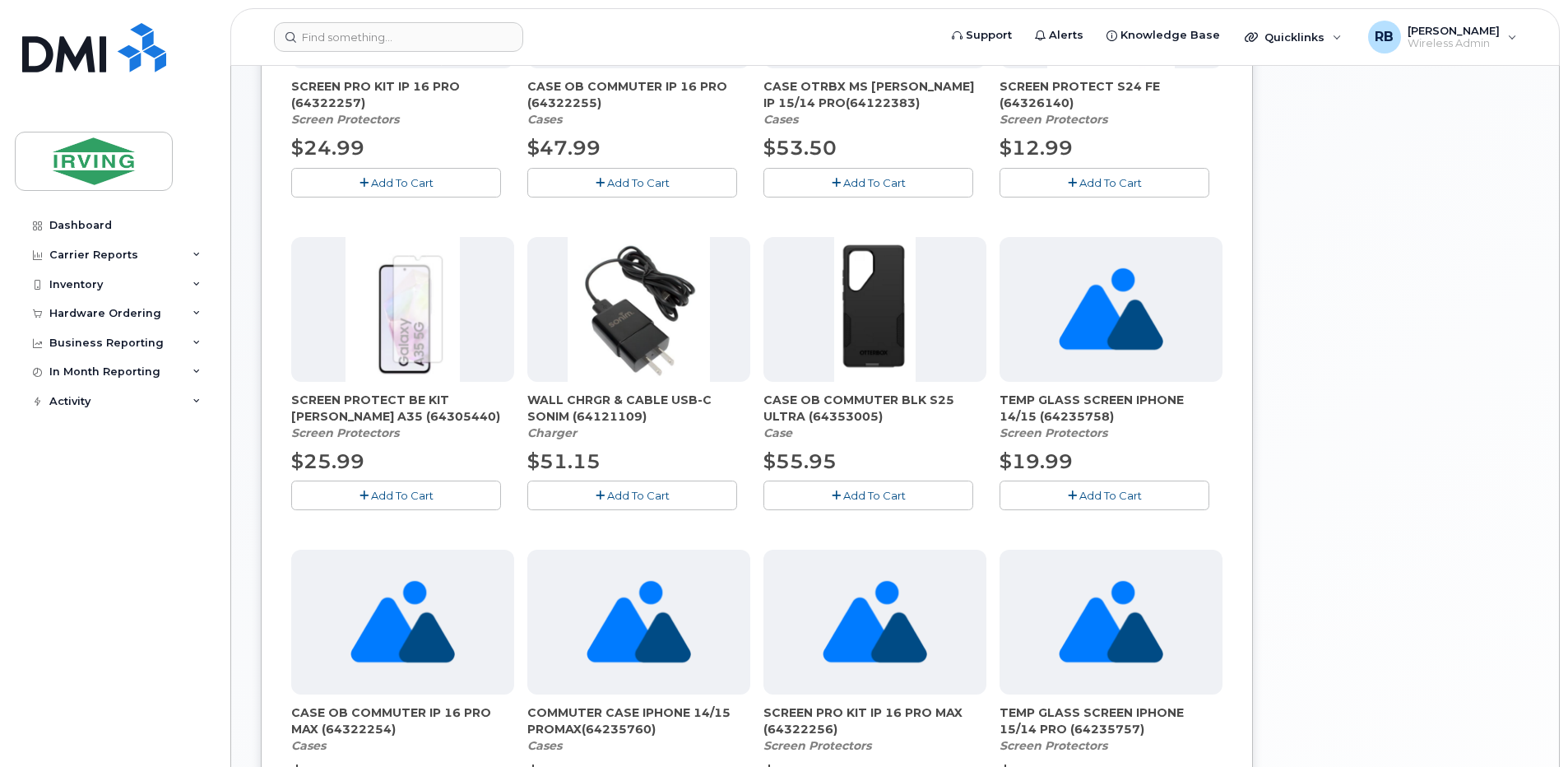
click at [336, 419] on span "SCREEN PROTECT BE KIT SAM A35 (64305440)" at bounding box center [402, 408] width 223 height 33
click at [611, 418] on span "WALL CHRGR & CABLE USB-C SONIM (64121109)" at bounding box center [638, 408] width 223 height 33
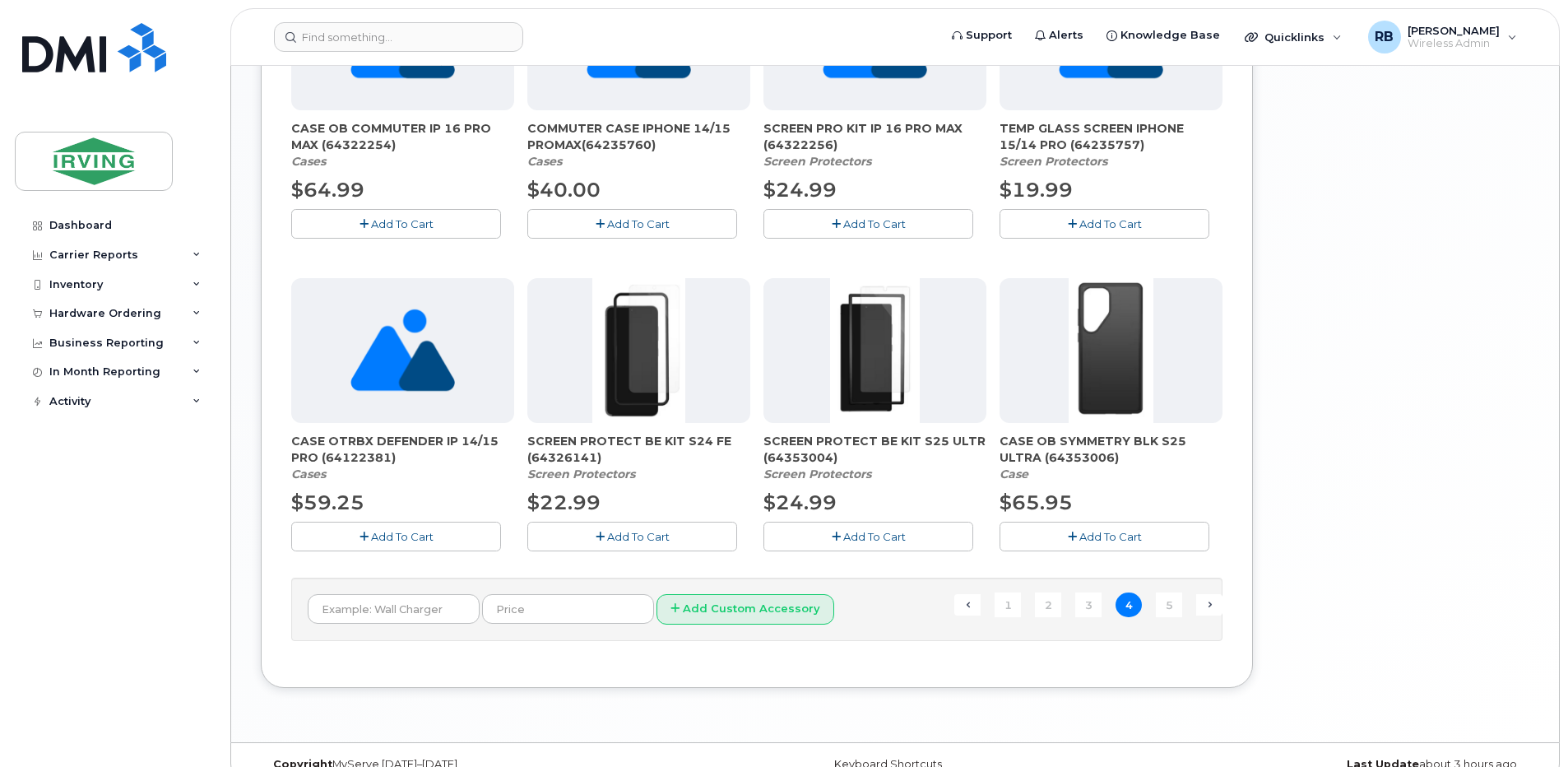
scroll to position [1059, 0]
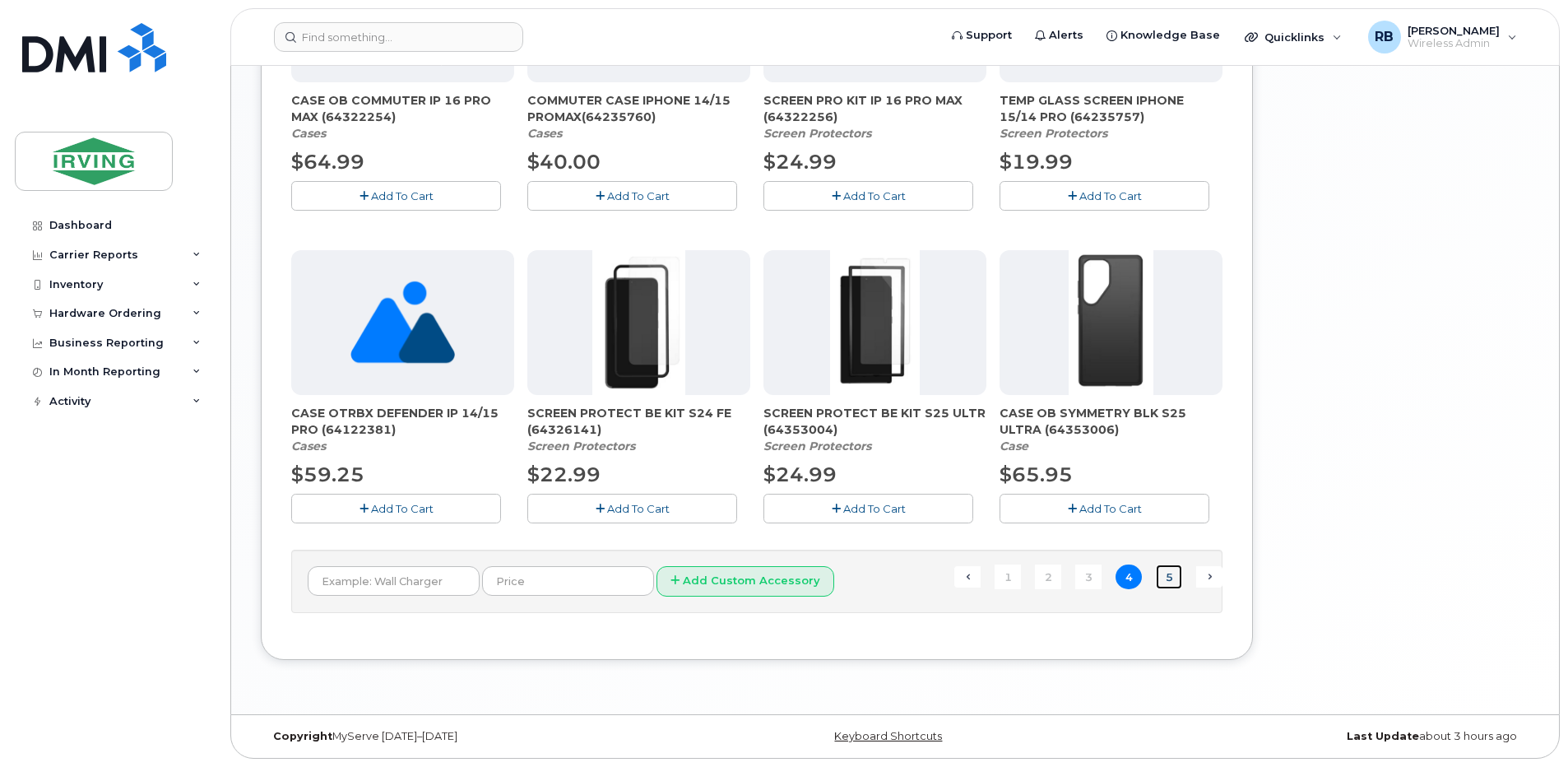
click at [1176, 577] on link "5" at bounding box center [1168, 577] width 26 height 26
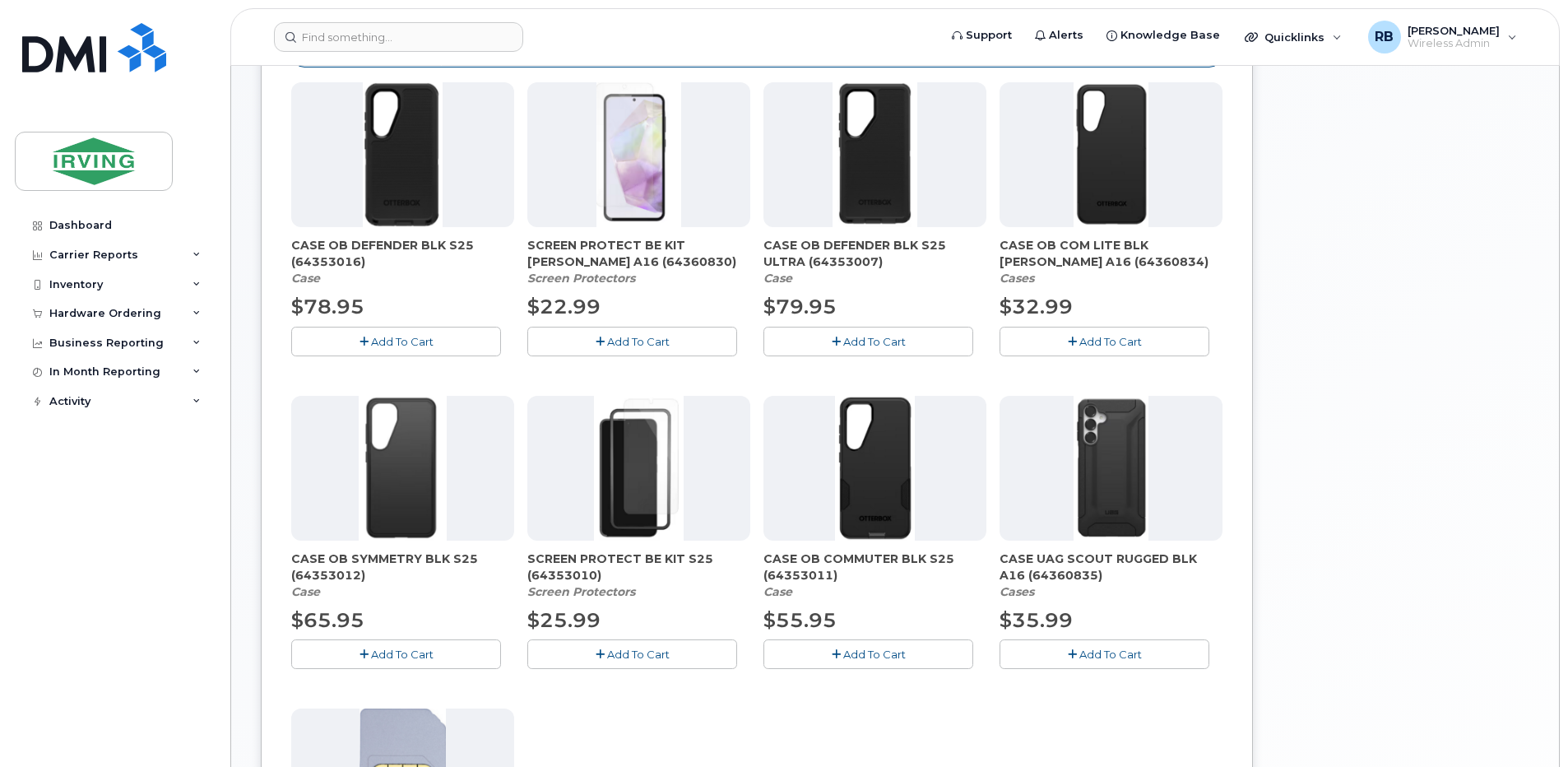
scroll to position [337, 0]
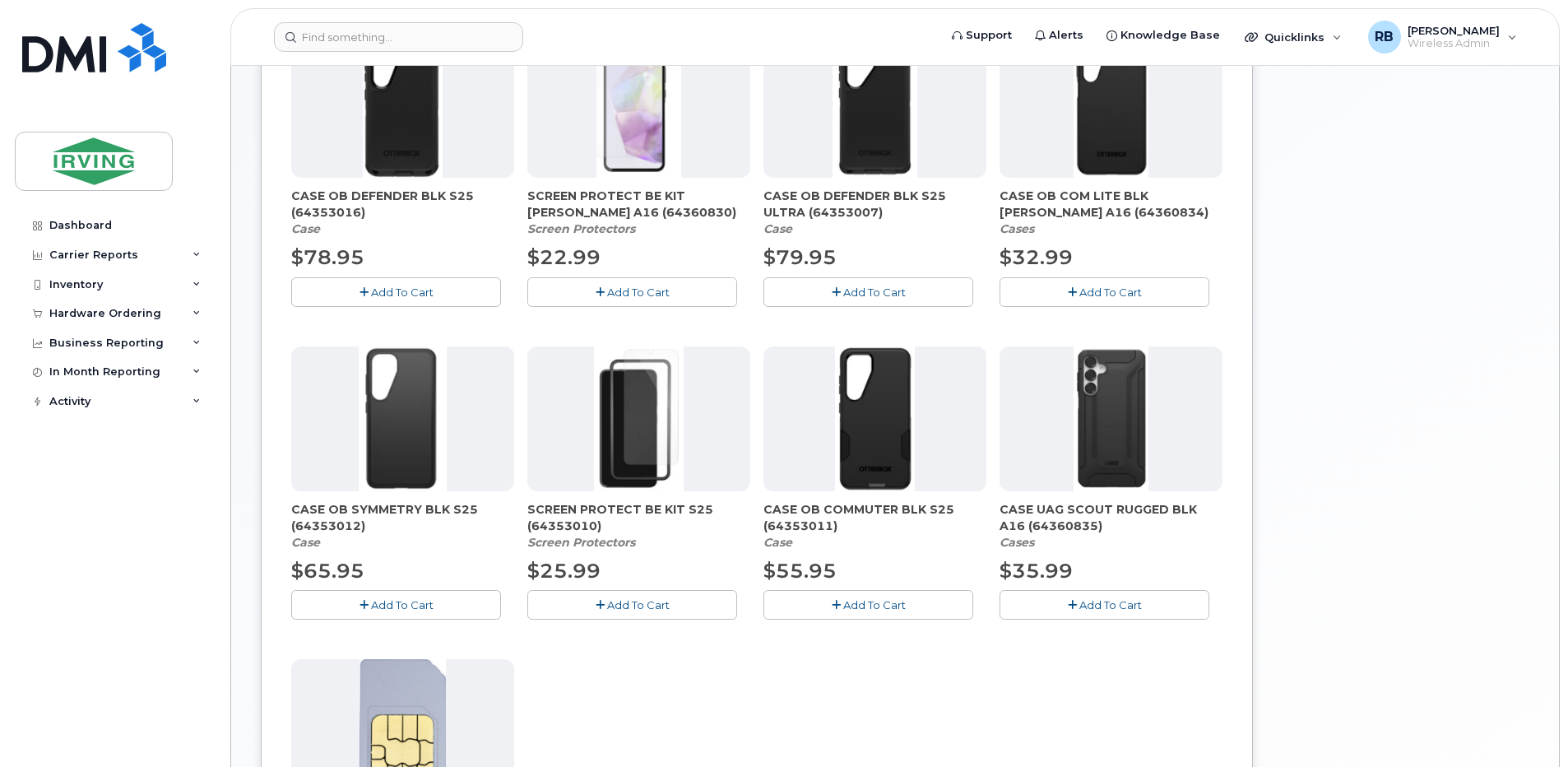
click at [1021, 221] on em "Cases" at bounding box center [1016, 228] width 34 height 15
drag, startPoint x: 1021, startPoint y: 220, endPoint x: 1021, endPoint y: 210, distance: 10.0
click at [1021, 210] on span "CASE OB COM LITE BLK SAM A16 (64360834)" at bounding box center [1110, 204] width 223 height 33
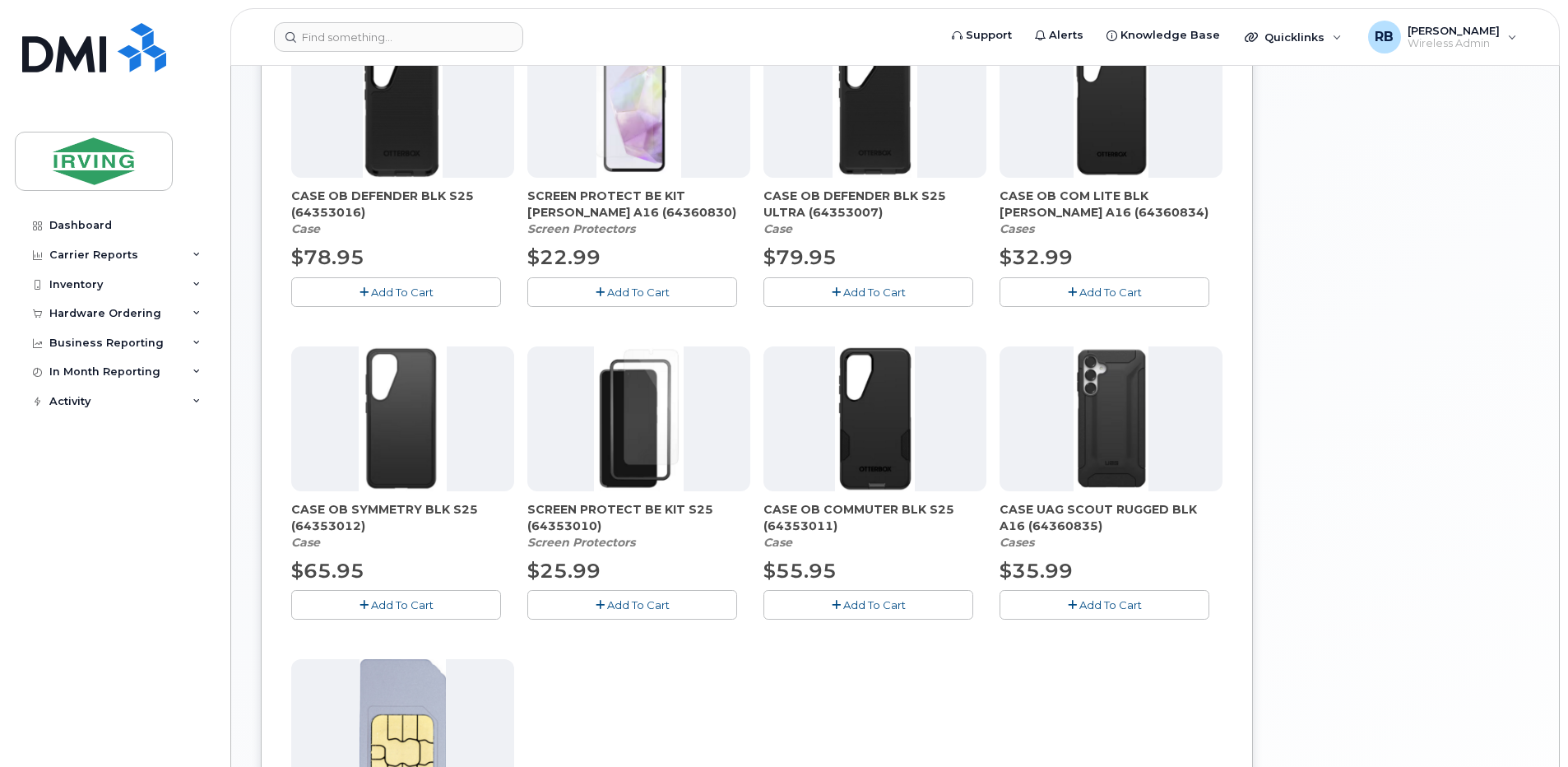
click at [1114, 198] on span "CASE OB COM LITE BLK SAM A16 (64360834)" at bounding box center [1110, 204] width 223 height 33
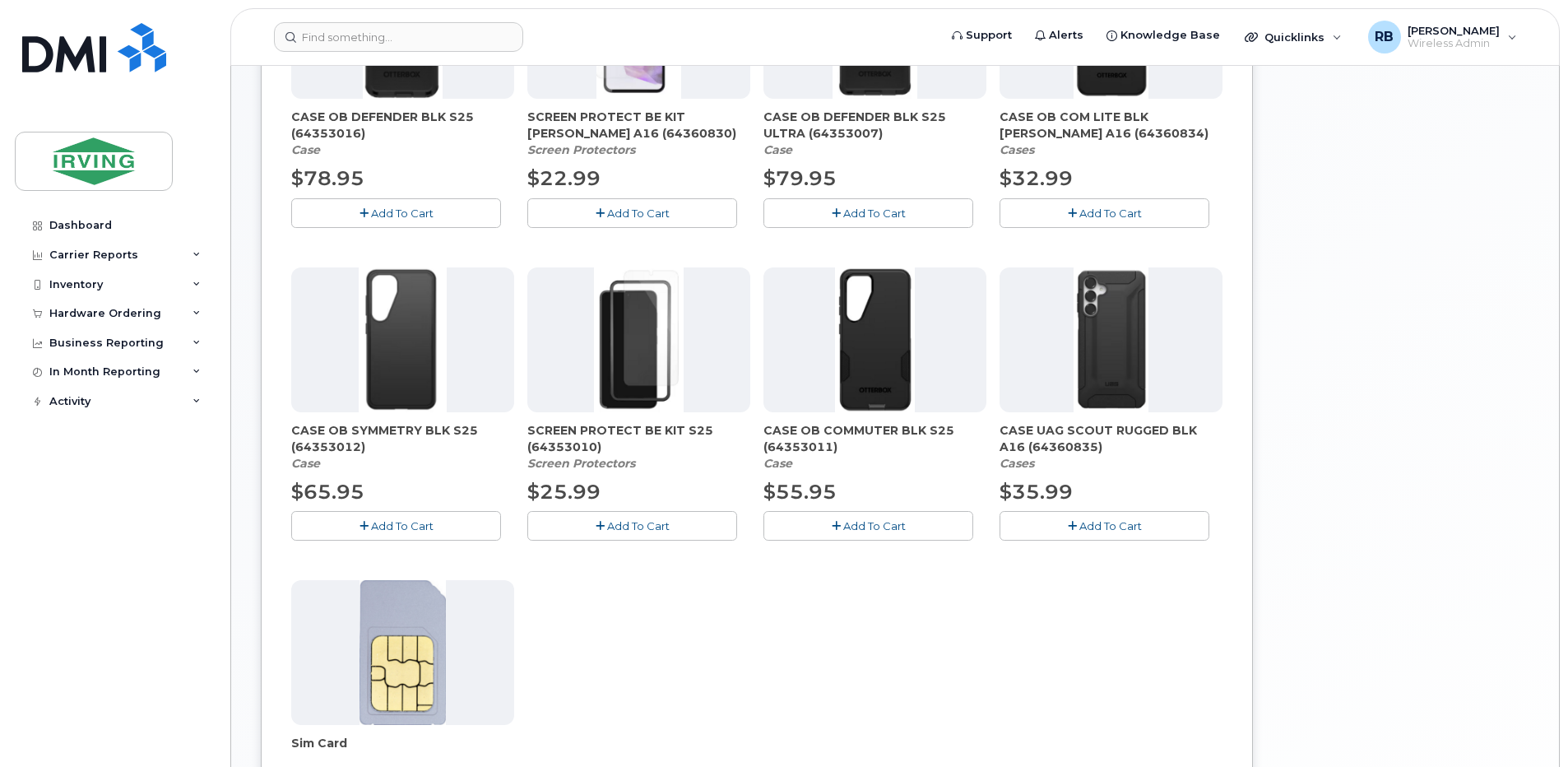
scroll to position [447, 0]
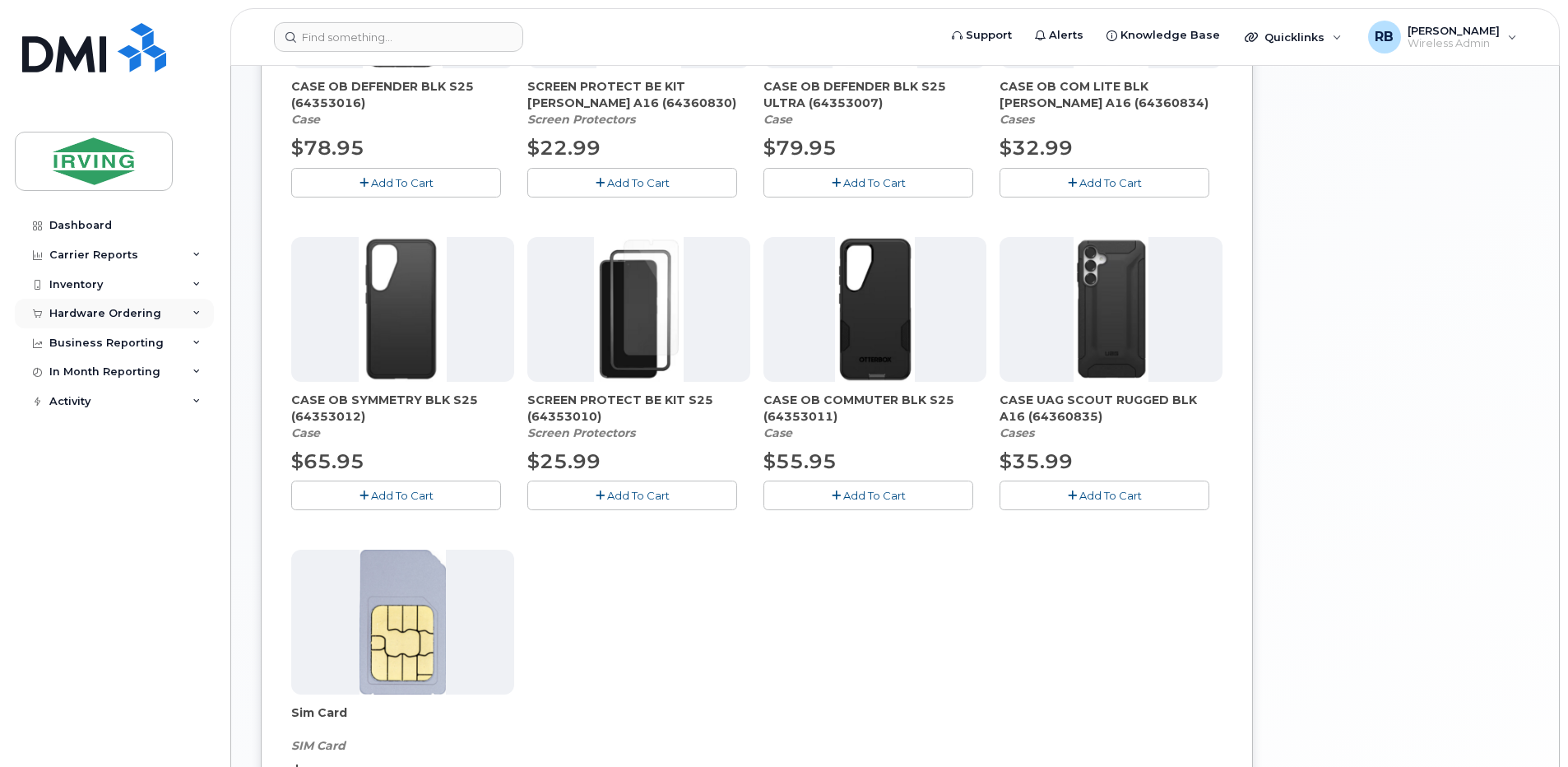
click at [107, 322] on div "Hardware Ordering" at bounding box center [114, 313] width 199 height 30
click at [88, 370] on div "Orders" at bounding box center [76, 375] width 40 height 15
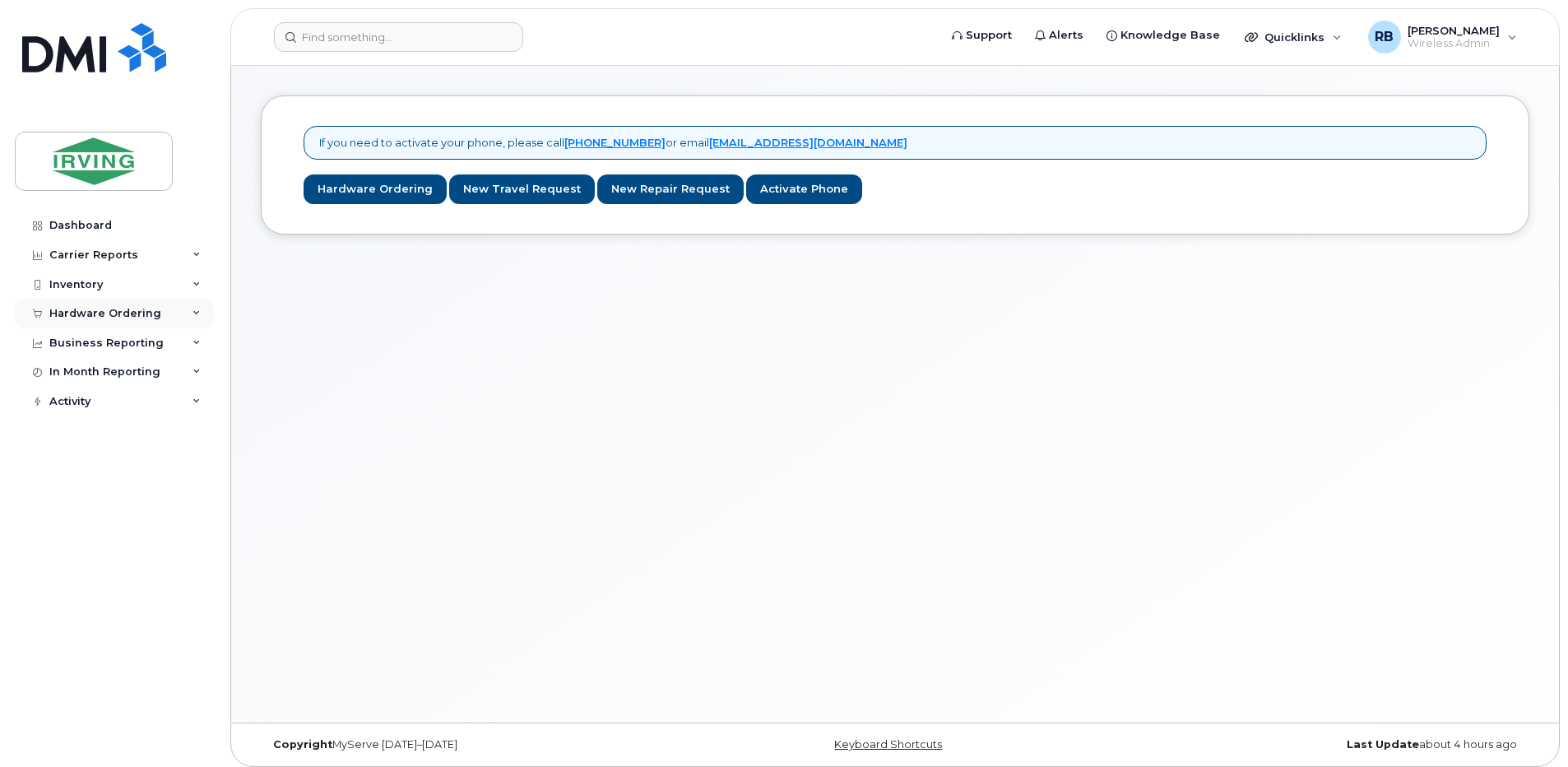
click at [91, 324] on div "Hardware Ordering" at bounding box center [114, 313] width 199 height 30
click at [85, 376] on div "Orders" at bounding box center [76, 375] width 40 height 15
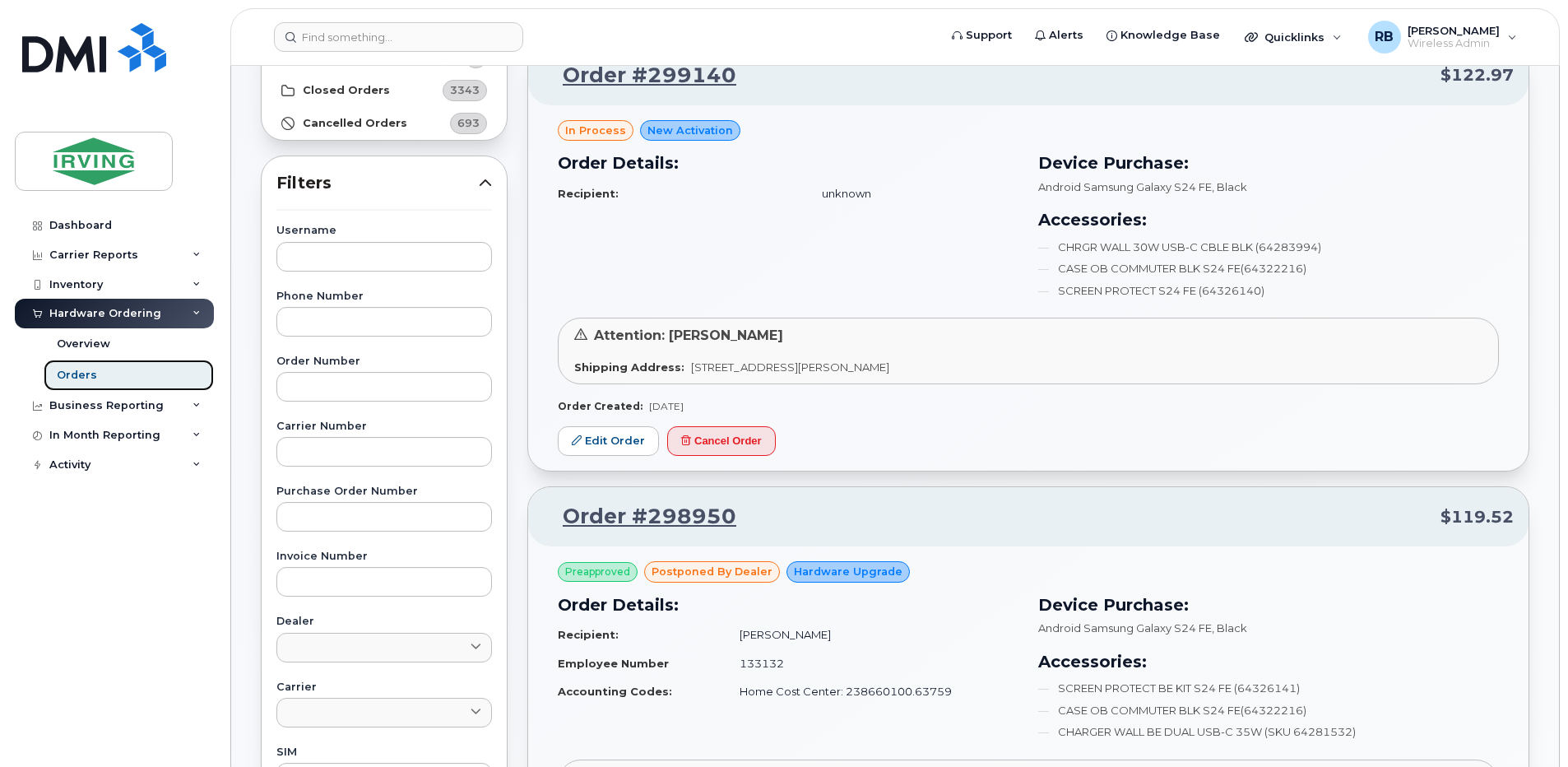
scroll to position [220, 0]
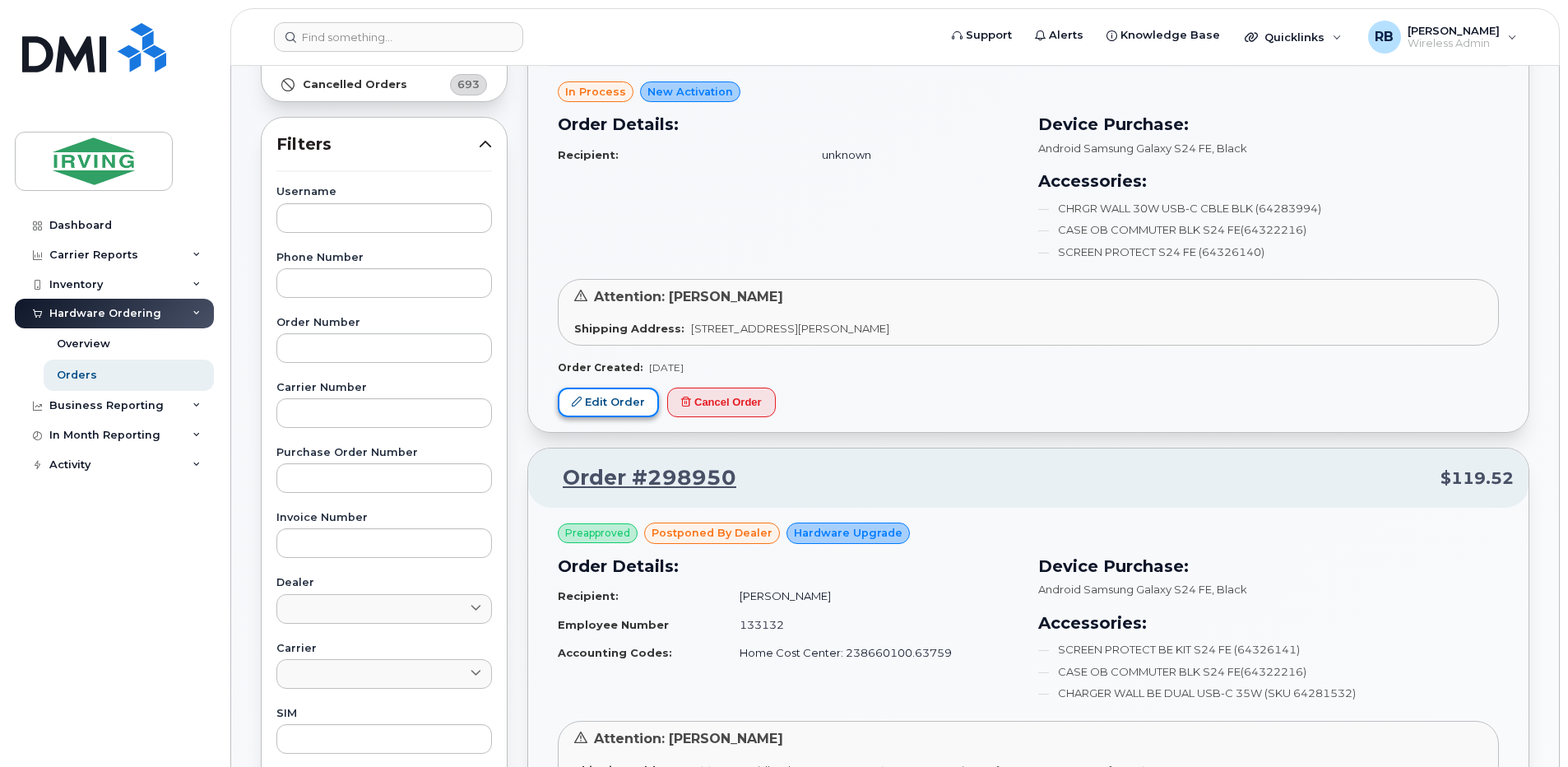
click at [604, 401] on link "Edit Order" at bounding box center [608, 403] width 101 height 31
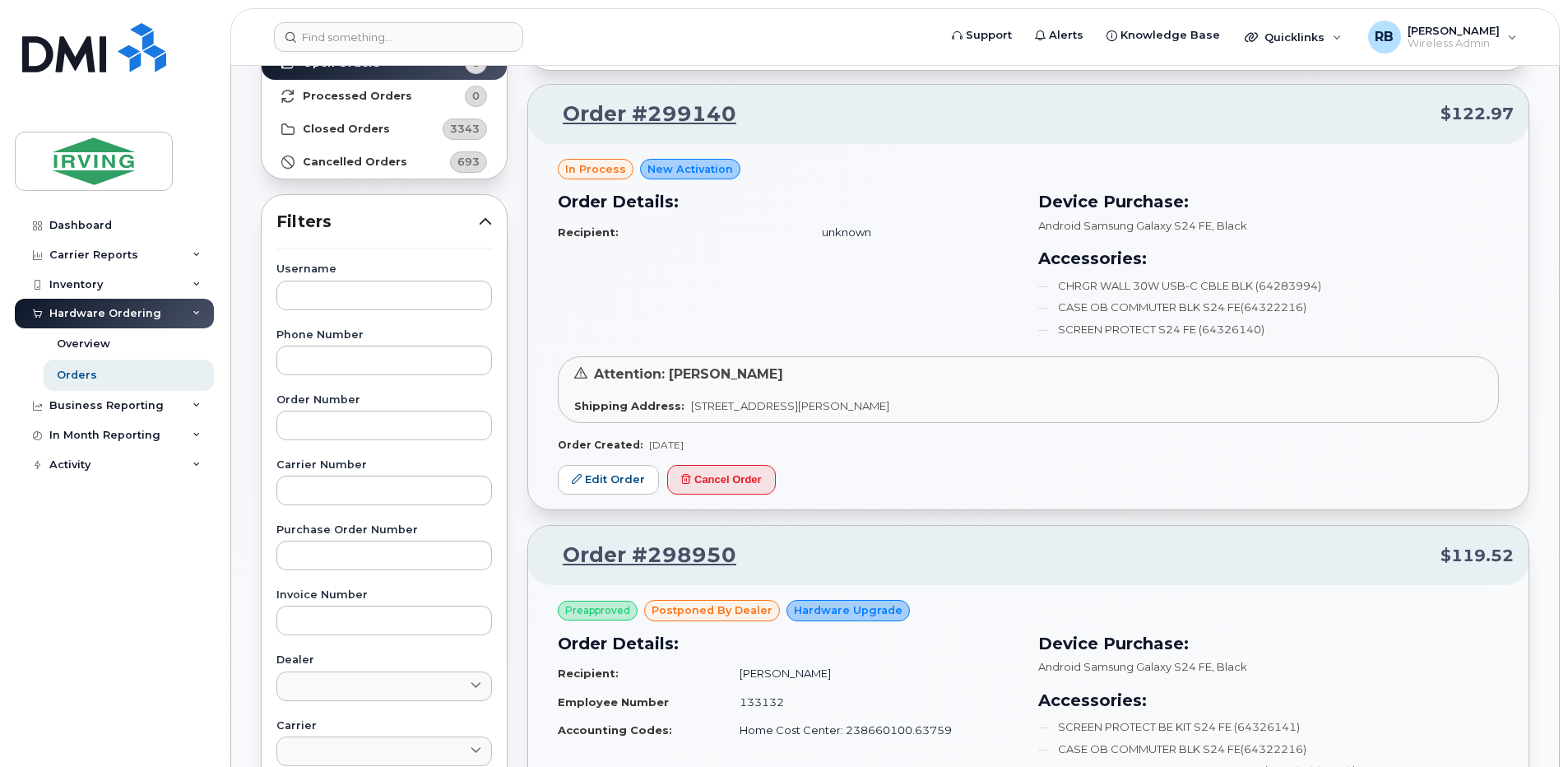
scroll to position [109, 0]
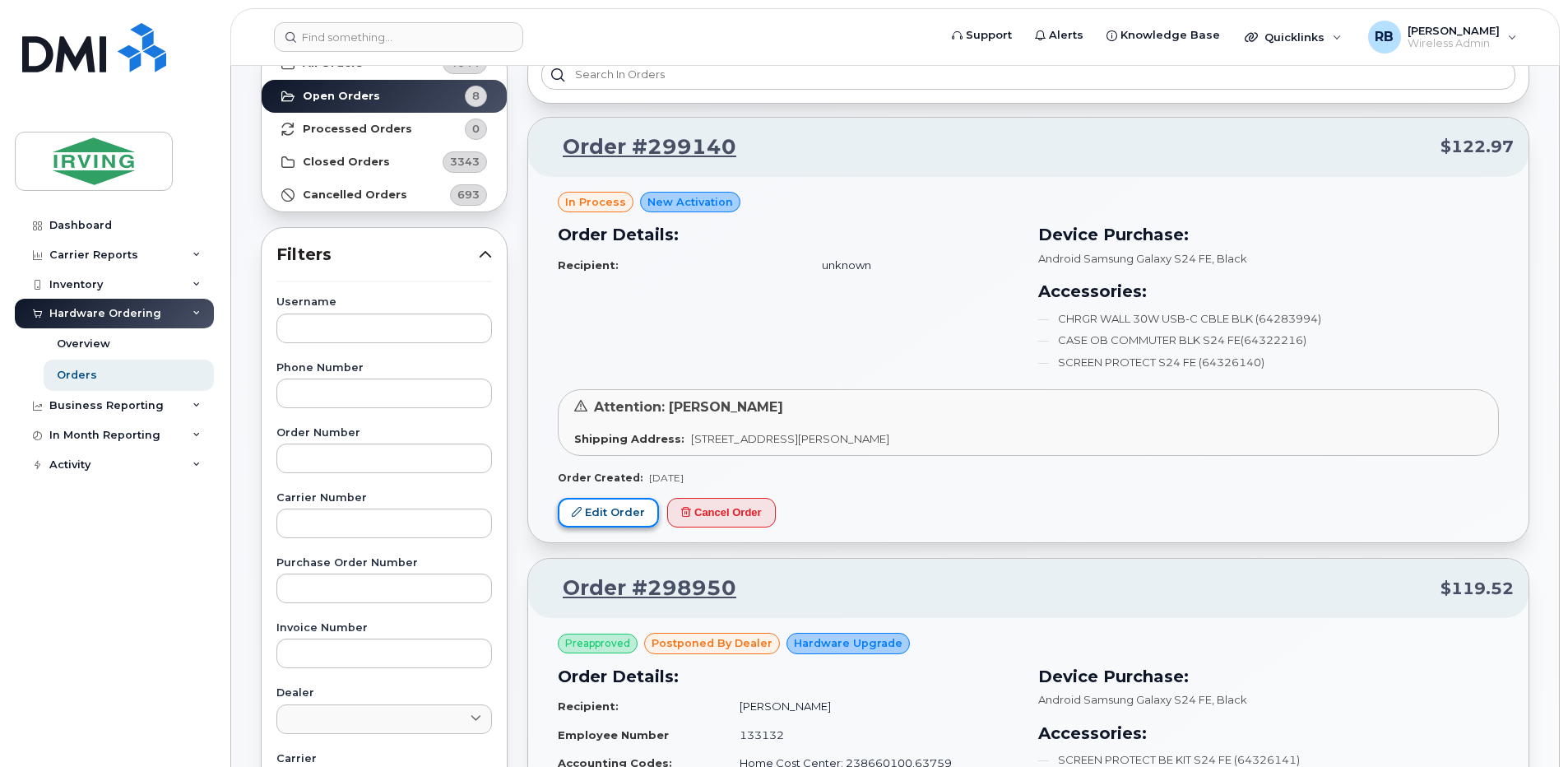
click at [626, 513] on link "Edit Order" at bounding box center [608, 513] width 101 height 31
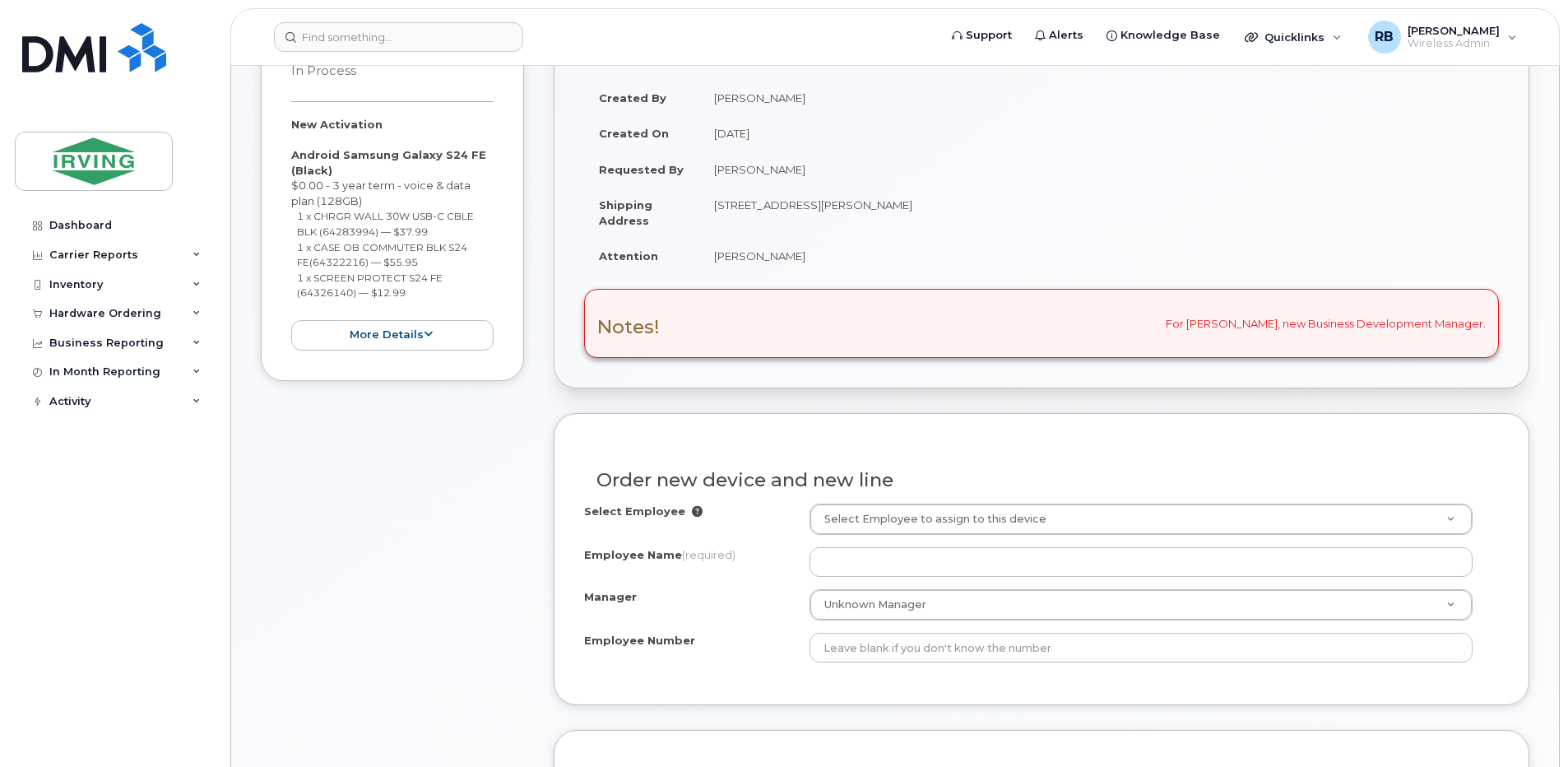
scroll to position [329, 0]
